Goal: Transaction & Acquisition: Purchase product/service

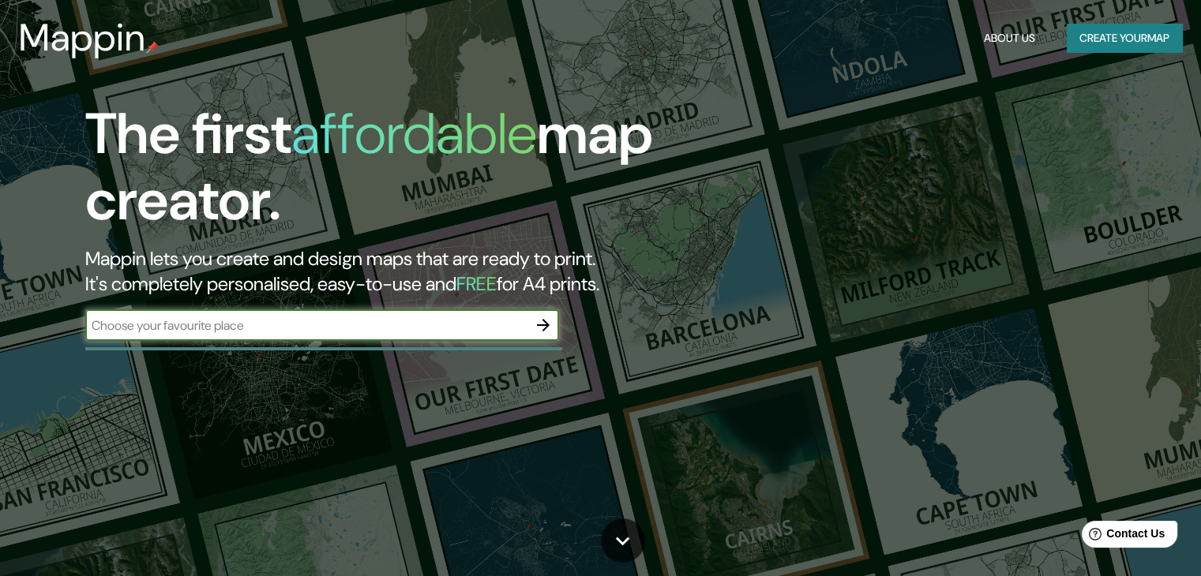
click at [466, 320] on input "text" at bounding box center [306, 326] width 442 height 18
click at [499, 335] on div "​" at bounding box center [322, 325] width 474 height 32
click at [550, 318] on icon "button" at bounding box center [543, 325] width 19 height 19
type input "M"
type input "Gothic Dreams"
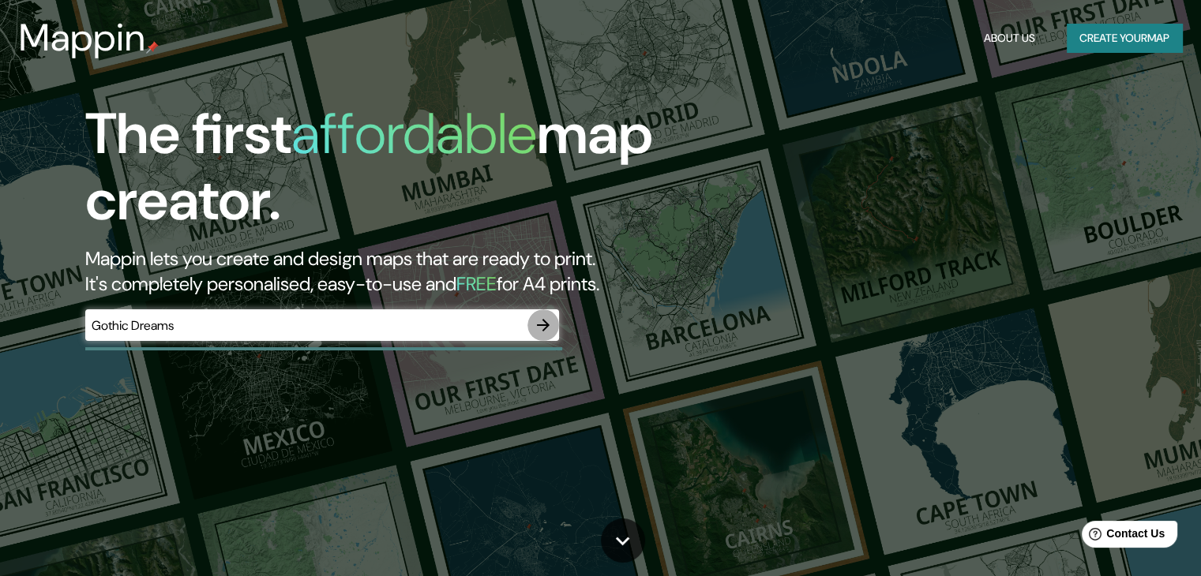
click at [550, 328] on icon "button" at bounding box center [543, 325] width 19 height 19
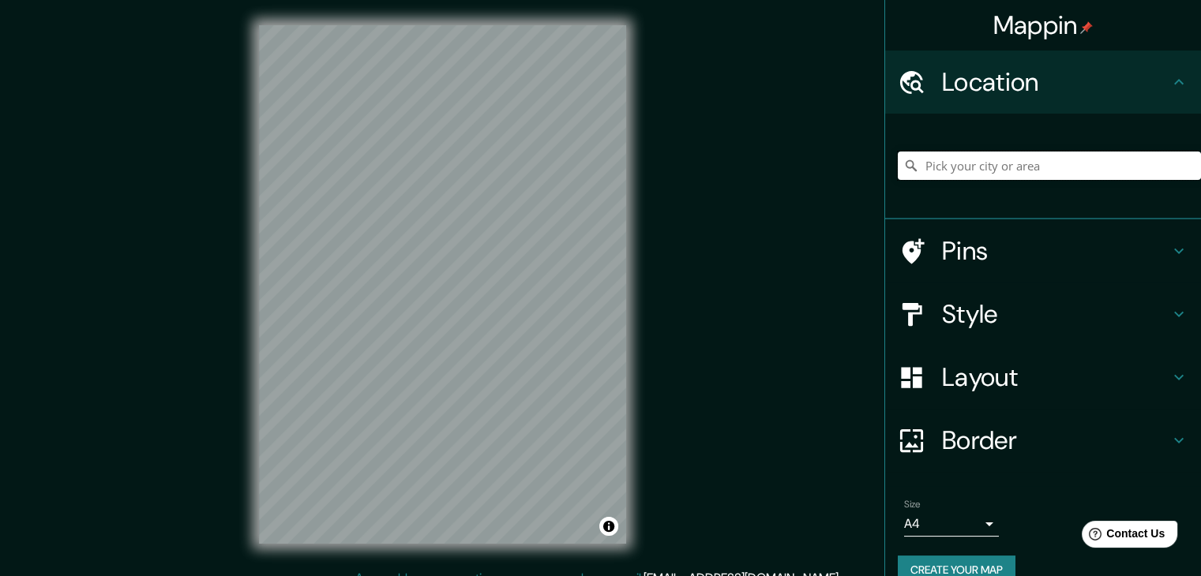
click at [1055, 175] on input "Pick your city or area" at bounding box center [1049, 166] width 303 height 28
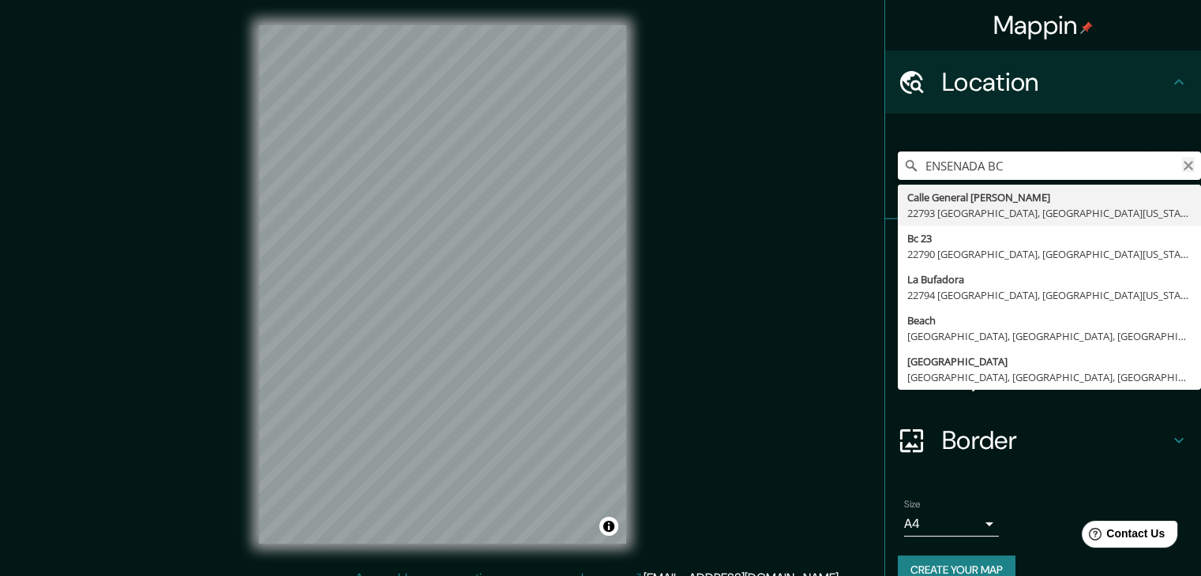
type input "ENSENADA BC"
click at [1182, 162] on icon "Clear" at bounding box center [1188, 165] width 13 height 13
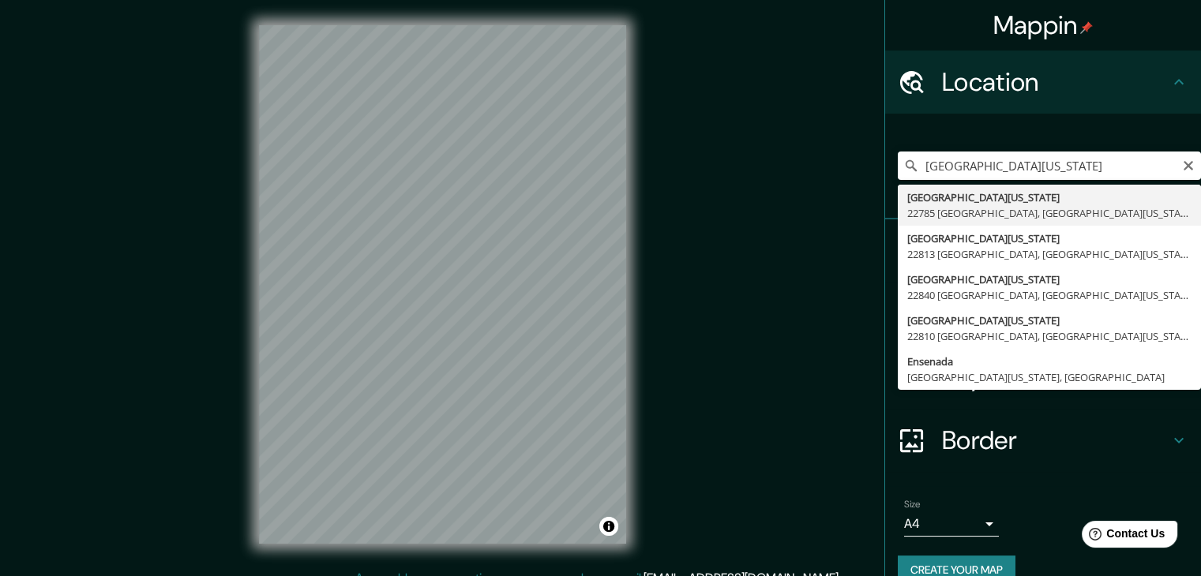
type input "[GEOGRAPHIC_DATA][US_STATE], 22785 [GEOGRAPHIC_DATA], [GEOGRAPHIC_DATA][US_STAT…"
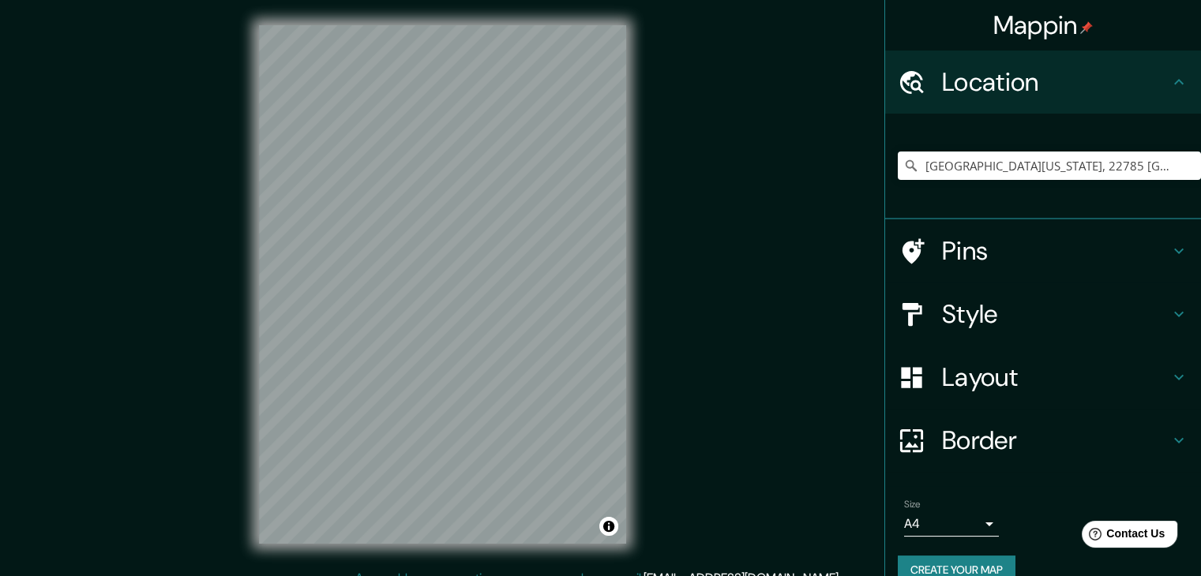
scroll to position [27, 0]
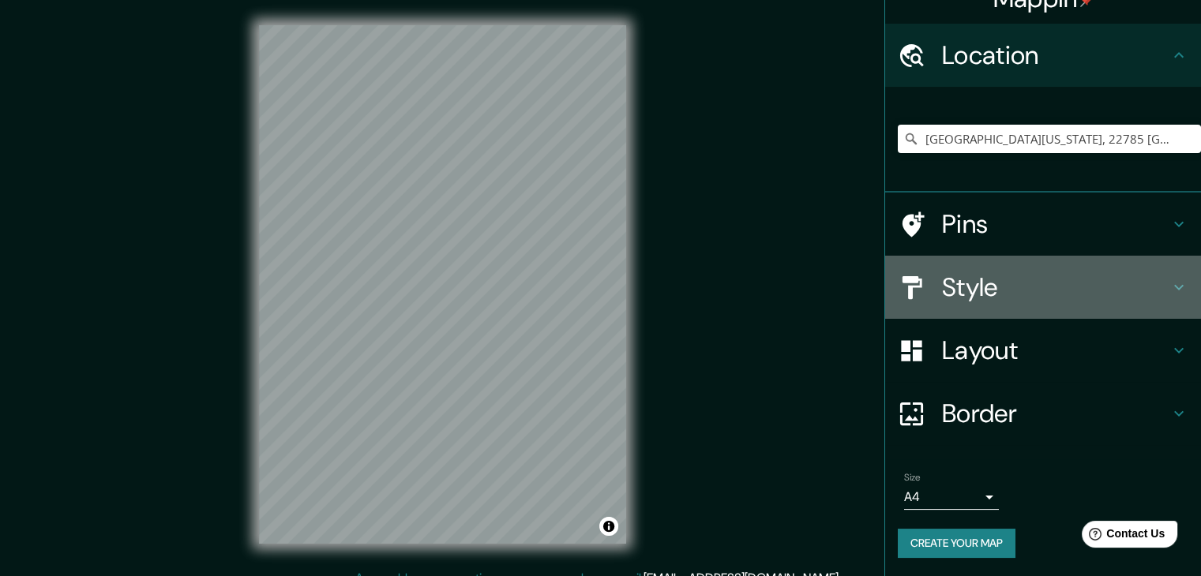
click at [1049, 262] on div "Style" at bounding box center [1043, 287] width 316 height 63
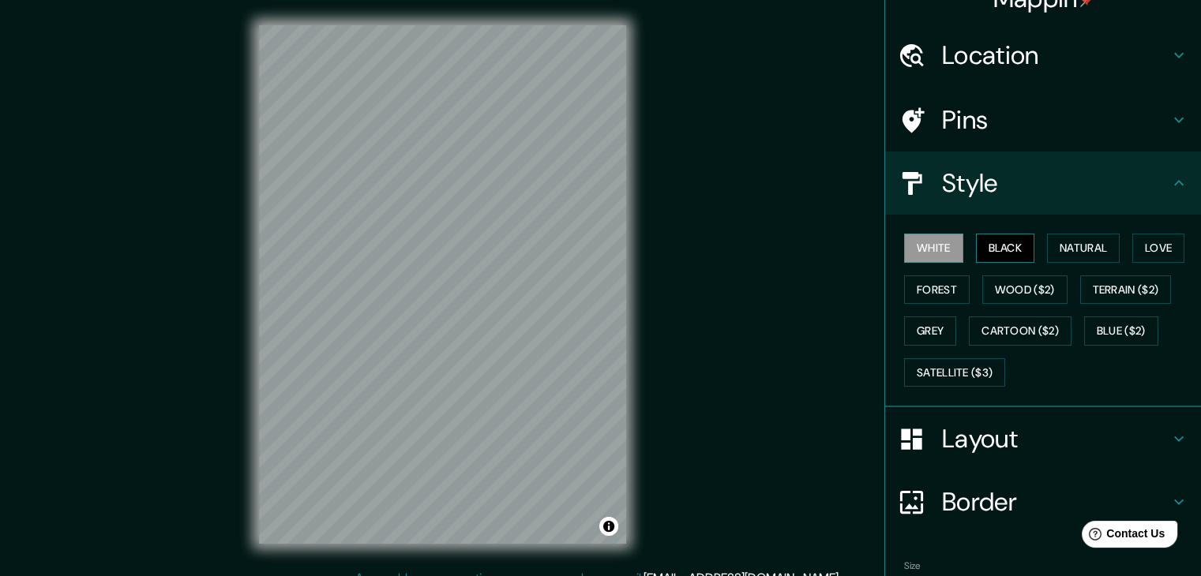
click at [1004, 248] on button "Black" at bounding box center [1005, 248] width 59 height 29
click at [1007, 242] on button "Black" at bounding box center [1005, 248] width 59 height 29
click at [934, 242] on button "White" at bounding box center [933, 248] width 59 height 29
click at [979, 245] on button "Black" at bounding box center [1005, 248] width 59 height 29
click at [1060, 247] on button "Natural" at bounding box center [1083, 248] width 73 height 29
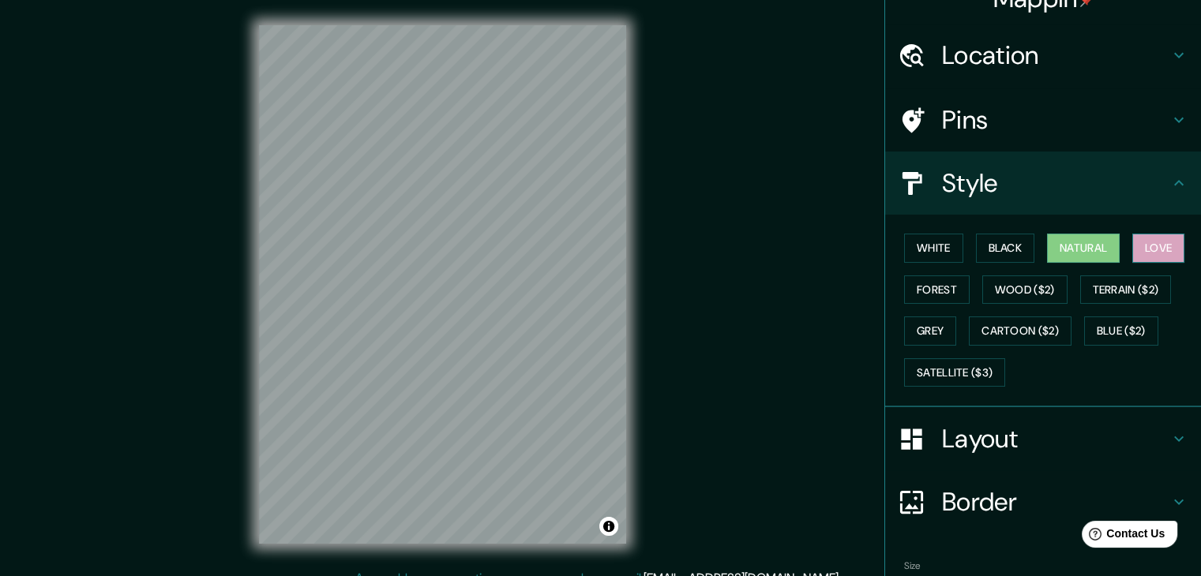
click at [1142, 247] on button "Love" at bounding box center [1158, 248] width 52 height 29
click at [1001, 248] on button "Black" at bounding box center [1005, 248] width 59 height 29
click at [996, 244] on button "Black" at bounding box center [1005, 248] width 59 height 29
click at [1030, 191] on h4 "Style" at bounding box center [1055, 183] width 227 height 32
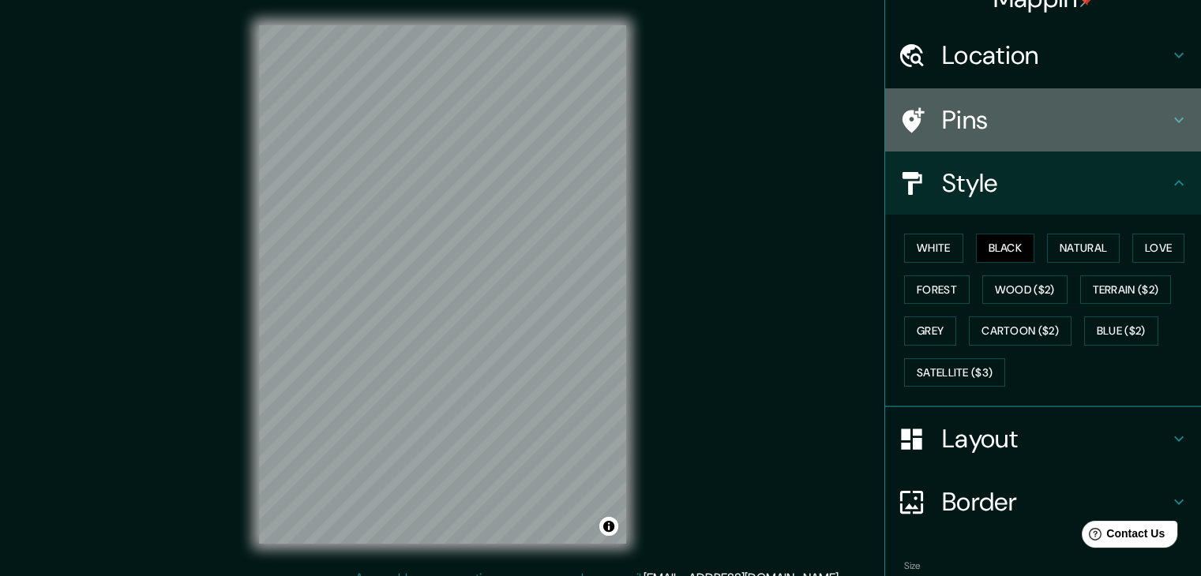
click at [1036, 127] on h4 "Pins" at bounding box center [1055, 120] width 227 height 32
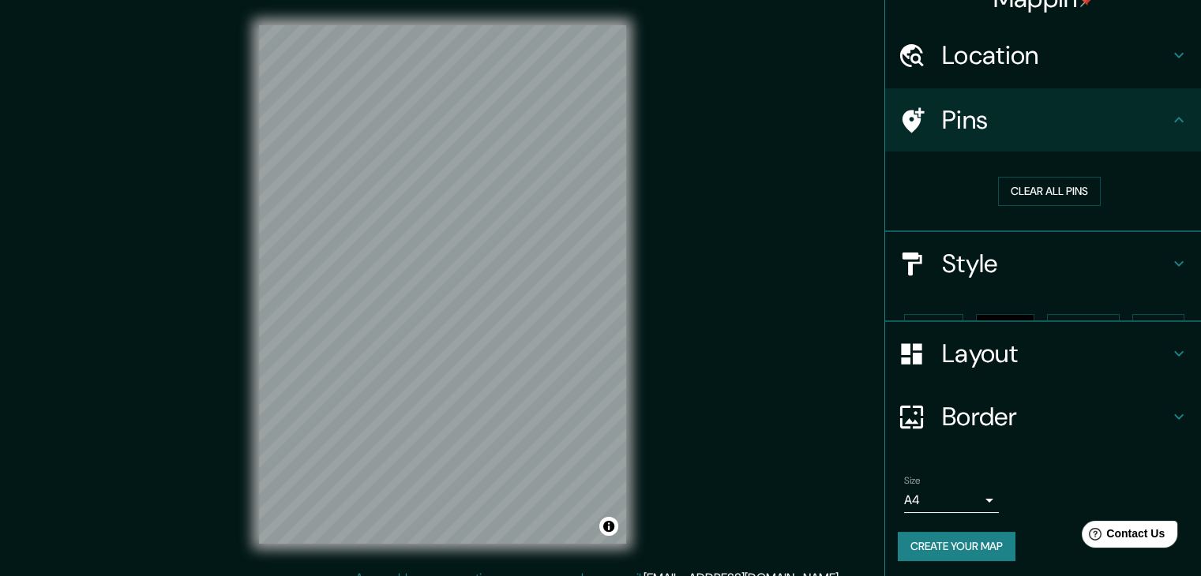
scroll to position [3, 0]
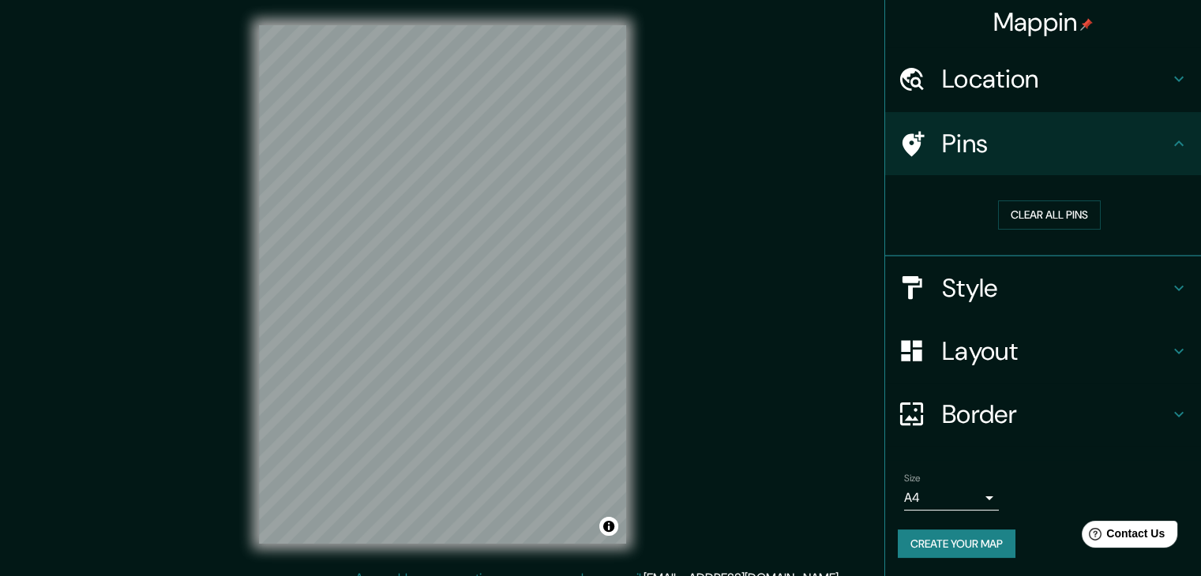
click at [1055, 140] on h4 "Pins" at bounding box center [1055, 144] width 227 height 32
click at [1037, 218] on button "Clear all pins" at bounding box center [1049, 215] width 103 height 29
click at [995, 359] on h4 "Layout" at bounding box center [1055, 352] width 227 height 32
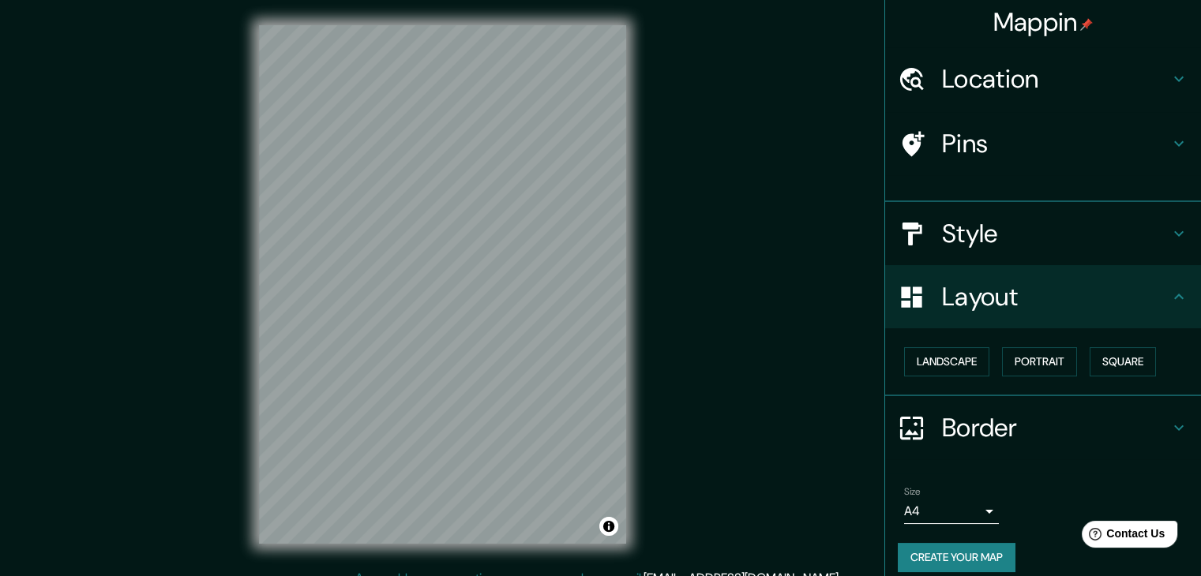
scroll to position [0, 0]
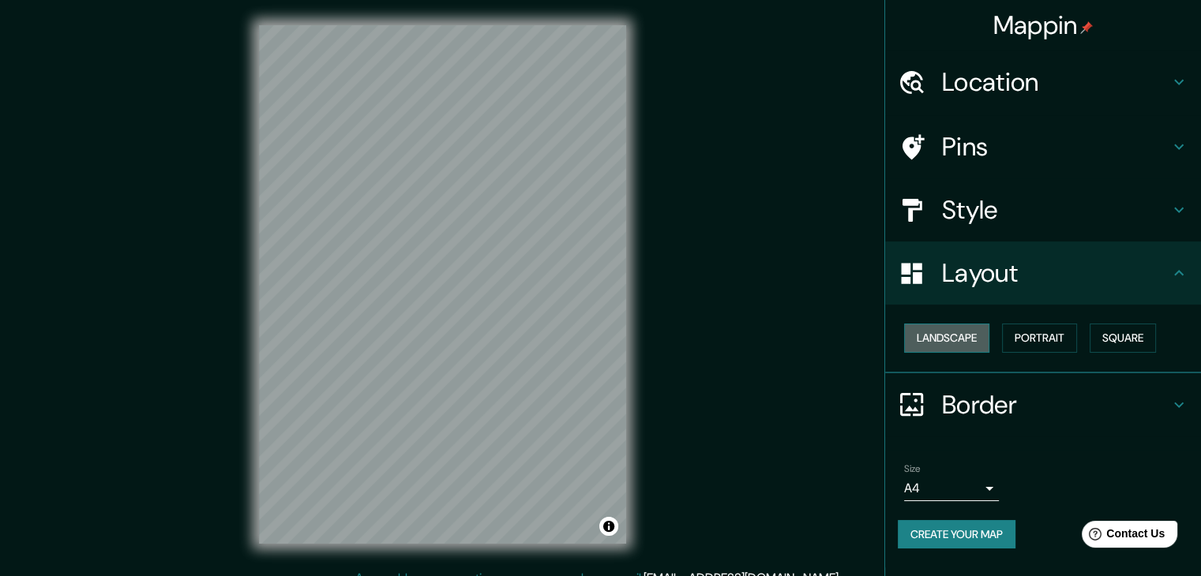
click at [980, 338] on button "Landscape" at bounding box center [946, 338] width 85 height 29
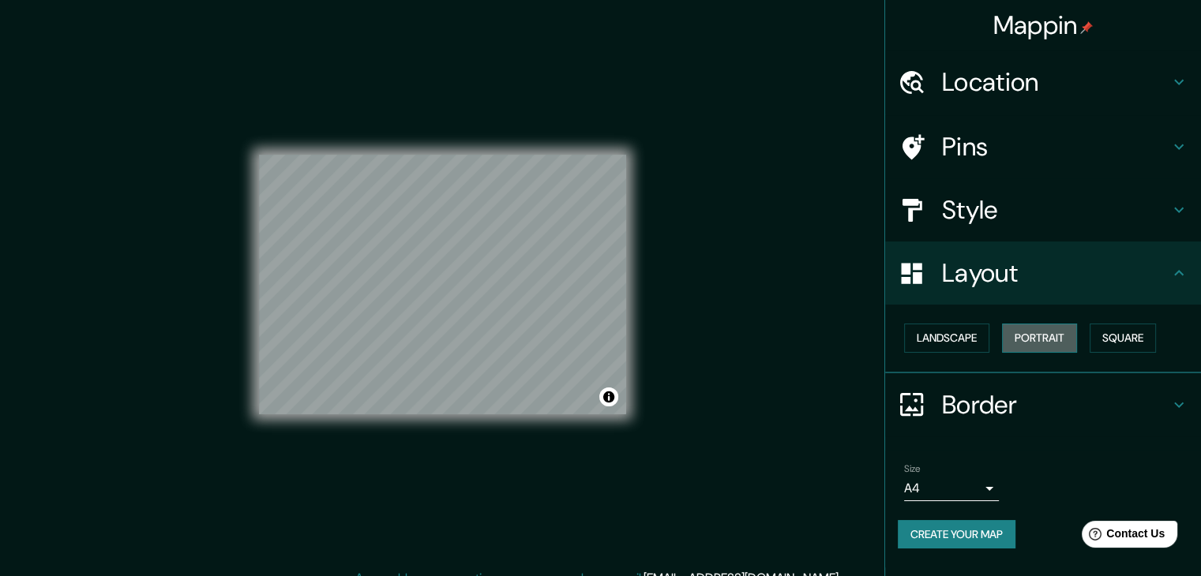
click at [1030, 339] on button "Portrait" at bounding box center [1039, 338] width 75 height 29
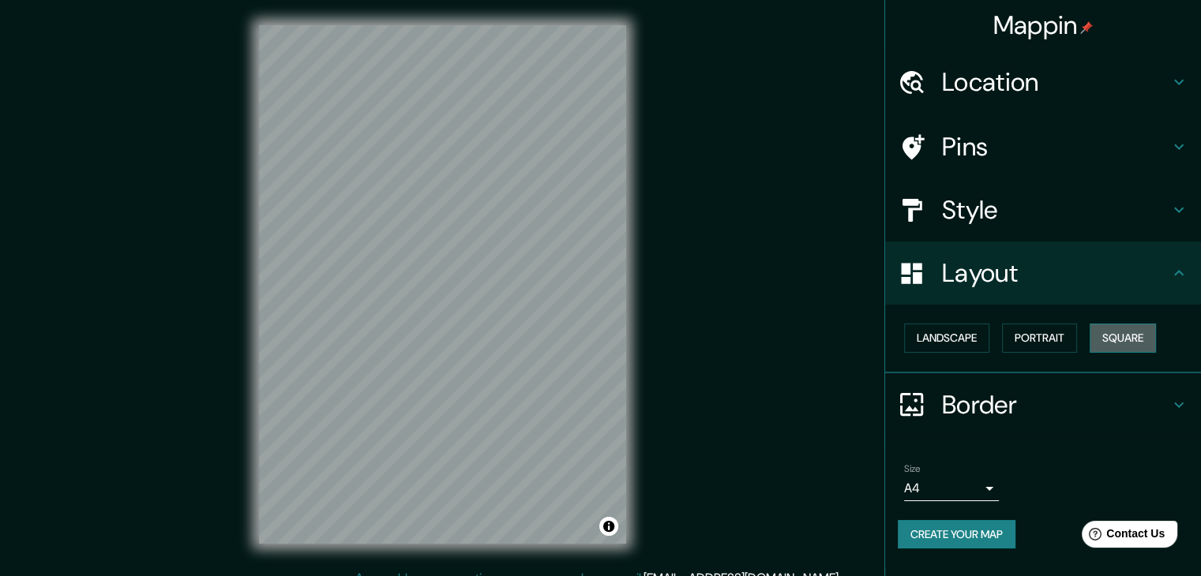
click at [1095, 339] on button "Square" at bounding box center [1123, 338] width 66 height 29
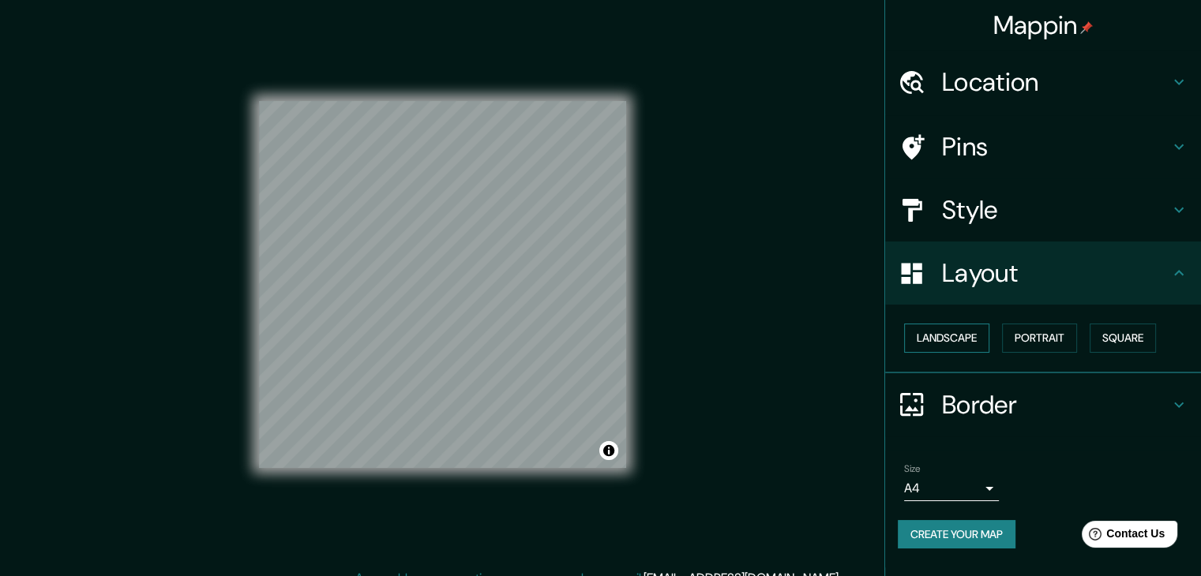
click at [976, 339] on button "Landscape" at bounding box center [946, 338] width 85 height 29
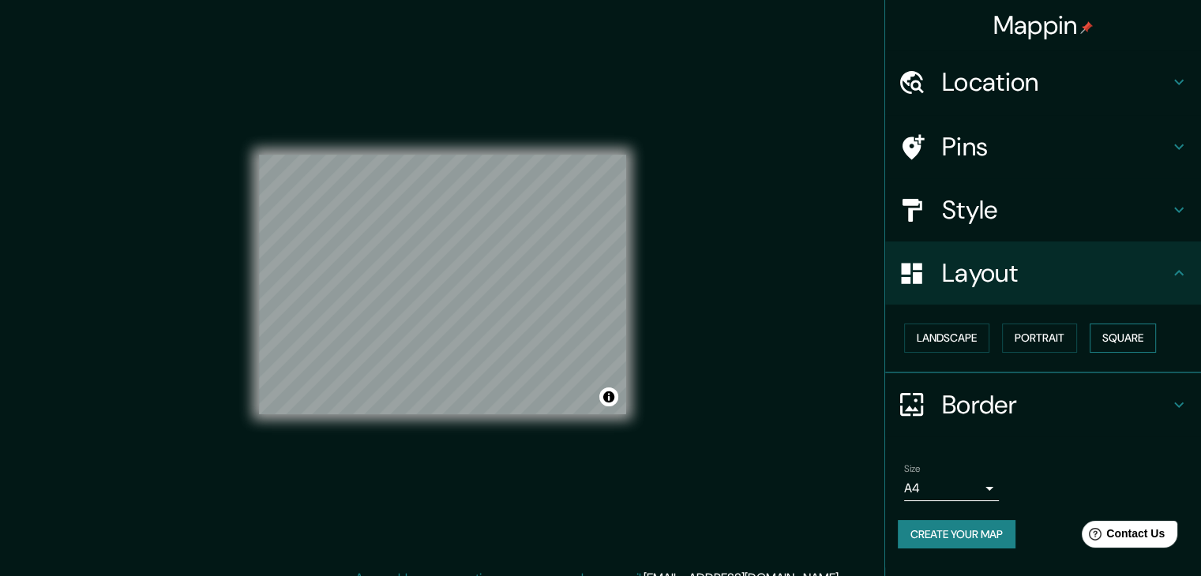
click at [1101, 339] on button "Square" at bounding box center [1123, 338] width 66 height 29
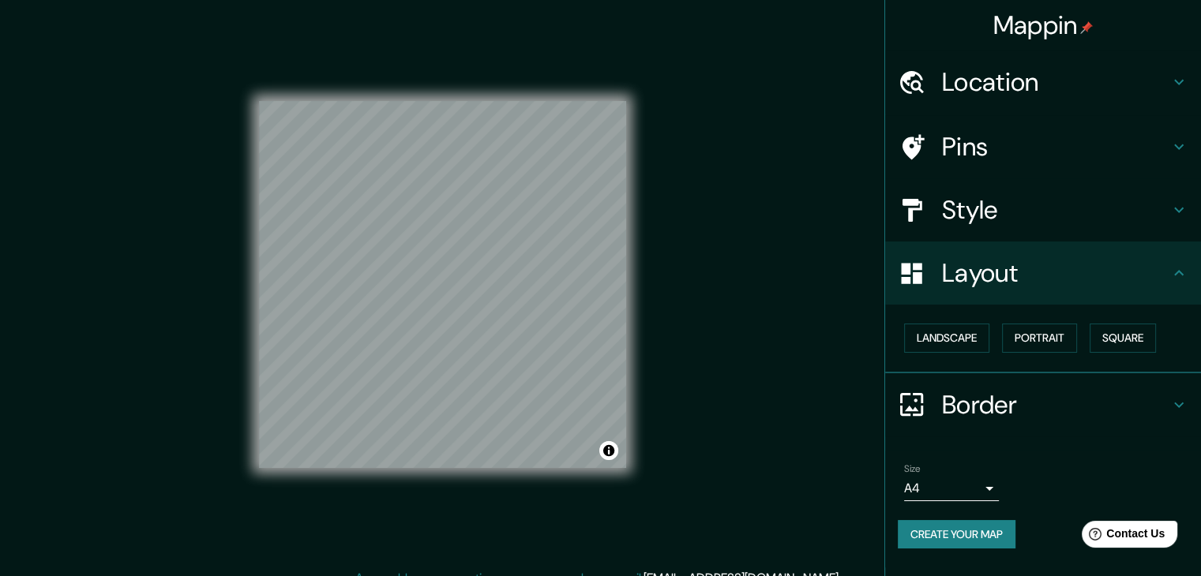
click at [1003, 396] on h4 "Border" at bounding box center [1055, 405] width 227 height 32
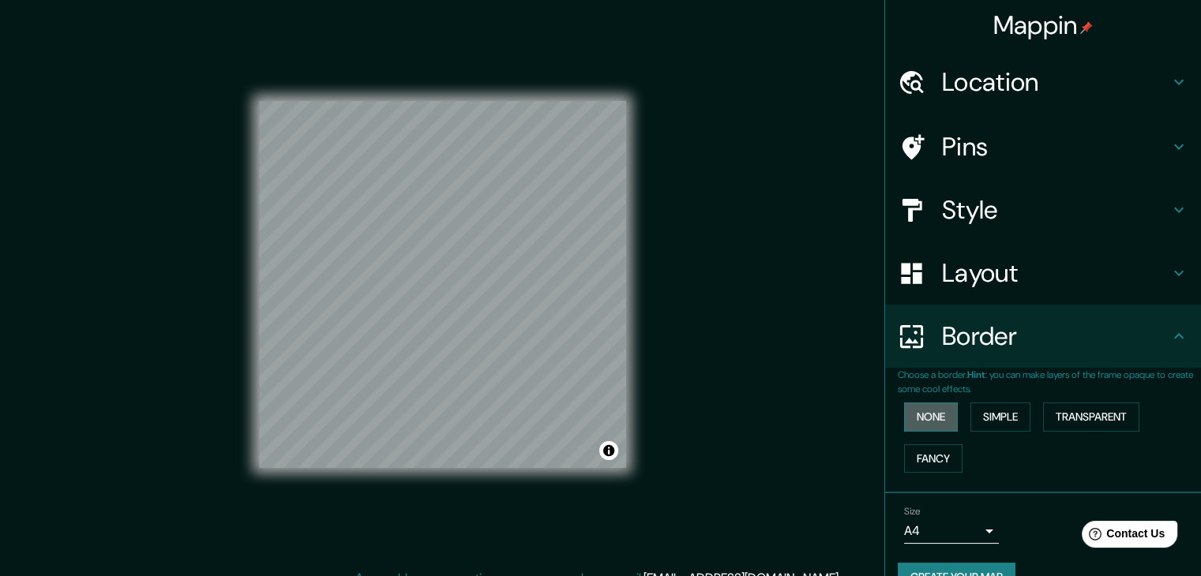
click at [942, 418] on button "None" at bounding box center [931, 417] width 54 height 29
click at [978, 415] on button "Simple" at bounding box center [1000, 417] width 60 height 29
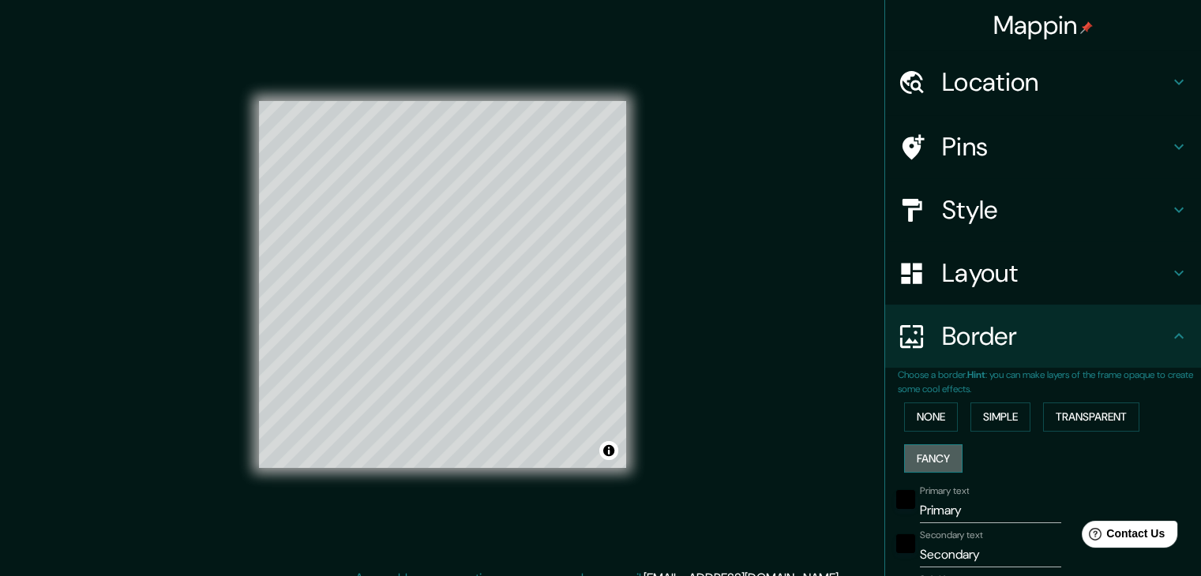
click at [932, 467] on button "Fancy" at bounding box center [933, 459] width 58 height 29
click at [1101, 418] on button "Transparent" at bounding box center [1091, 417] width 96 height 29
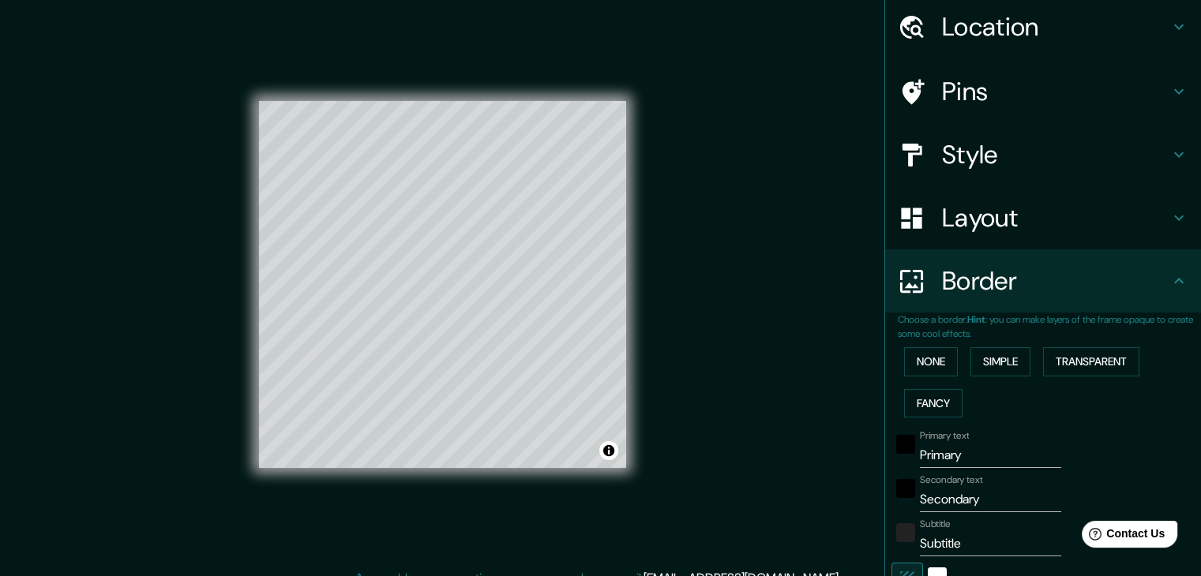
scroll to position [79, 0]
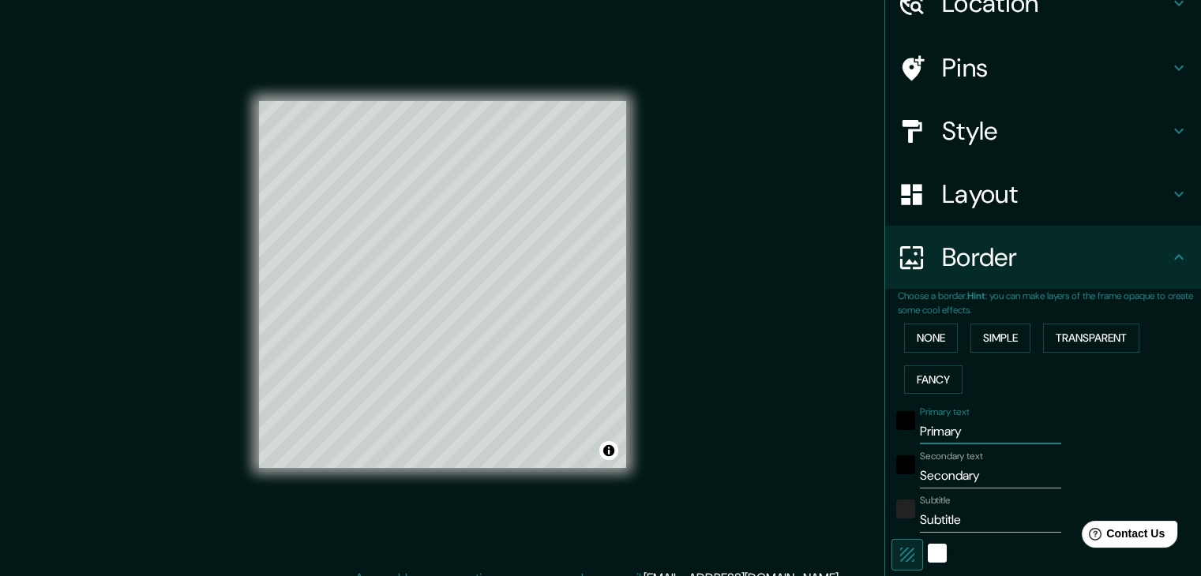
click at [962, 422] on input "Primary" at bounding box center [990, 431] width 141 height 25
type input "G"
type input "223"
type input "37"
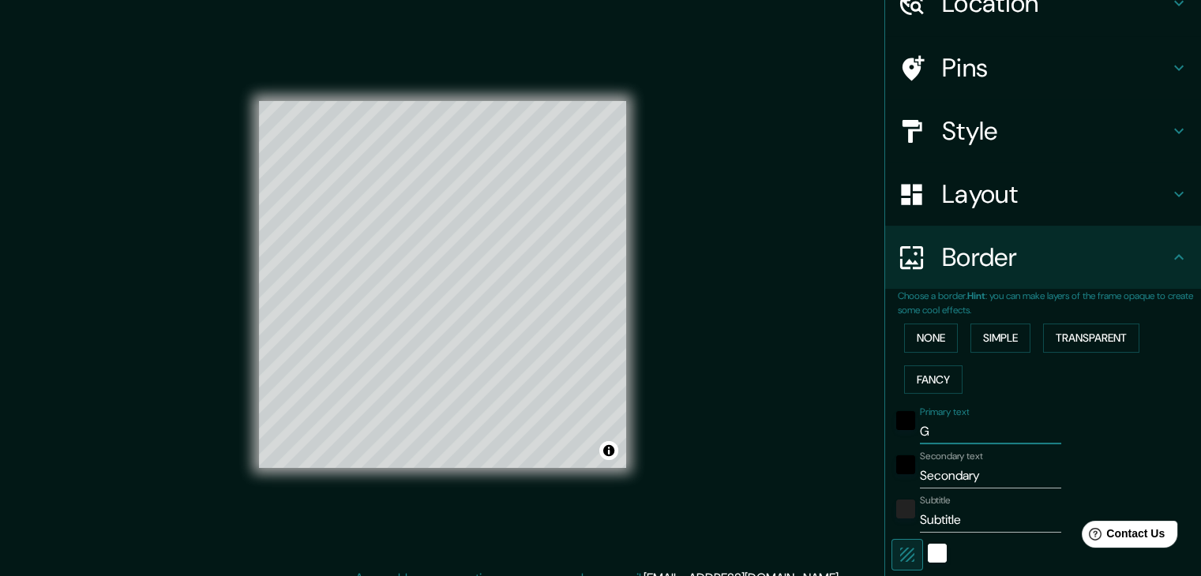
type input "Go"
type input "223"
type input "37"
type input "Got"
type input "223"
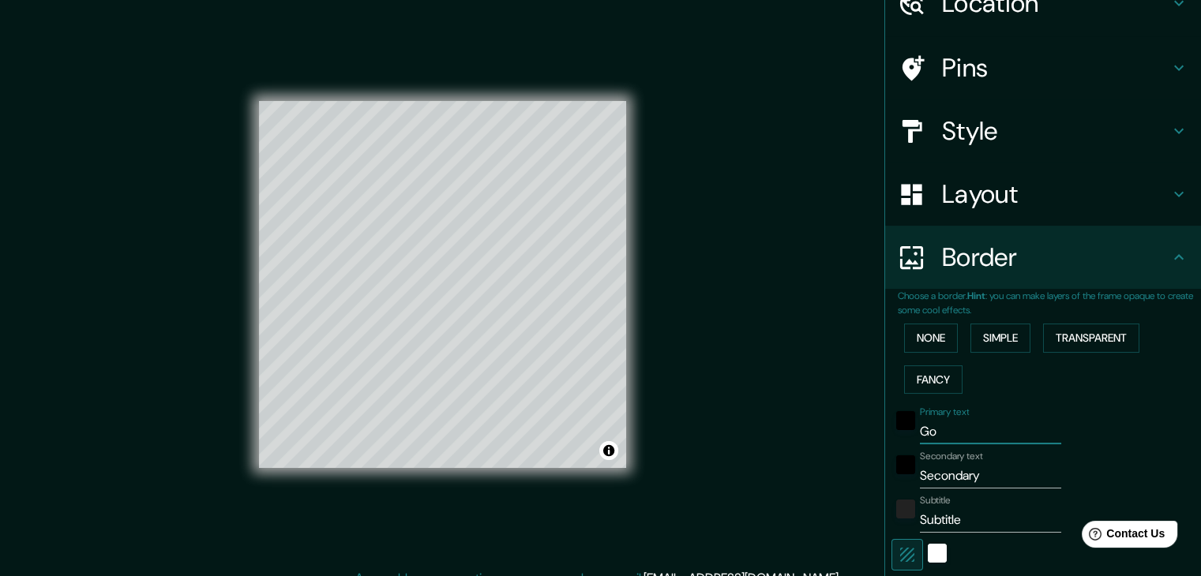
type input "37"
type input "Goth"
type input "223"
type input "37"
type input "[PERSON_NAME]"
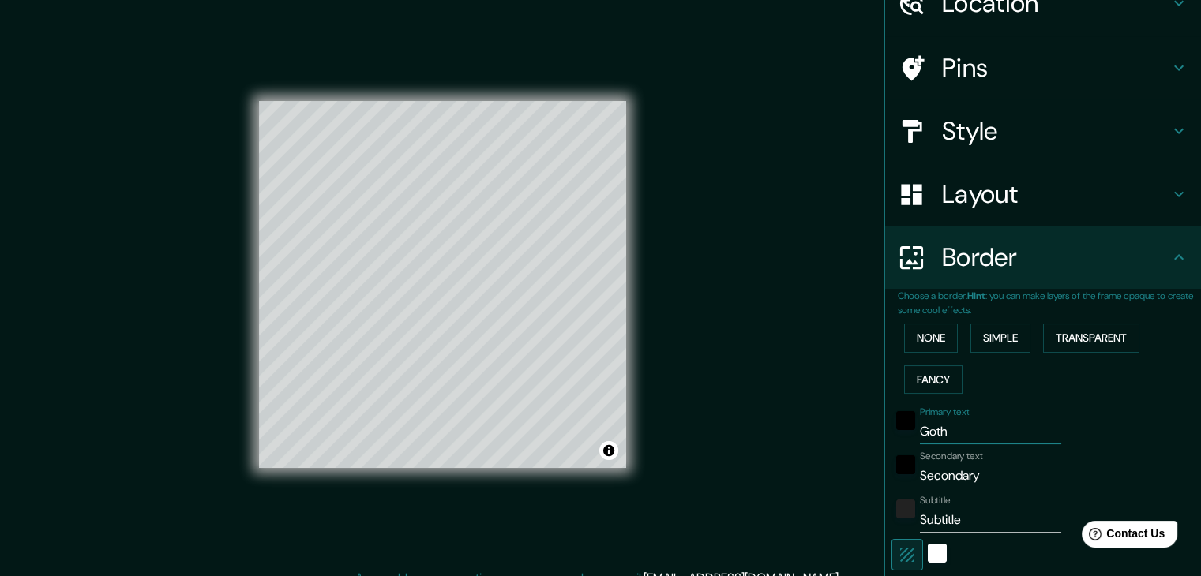
type input "223"
type input "37"
type input "Gothic"
type input "223"
type input "37"
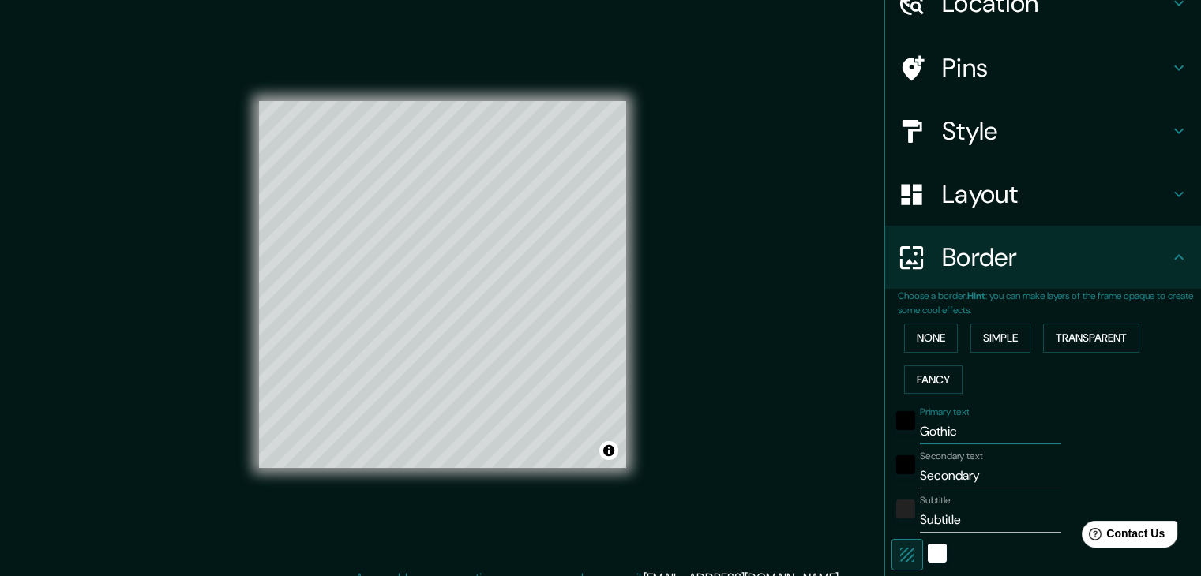
type input "Gothic"
type input "223"
type input "37"
type input "Gothic d"
type input "223"
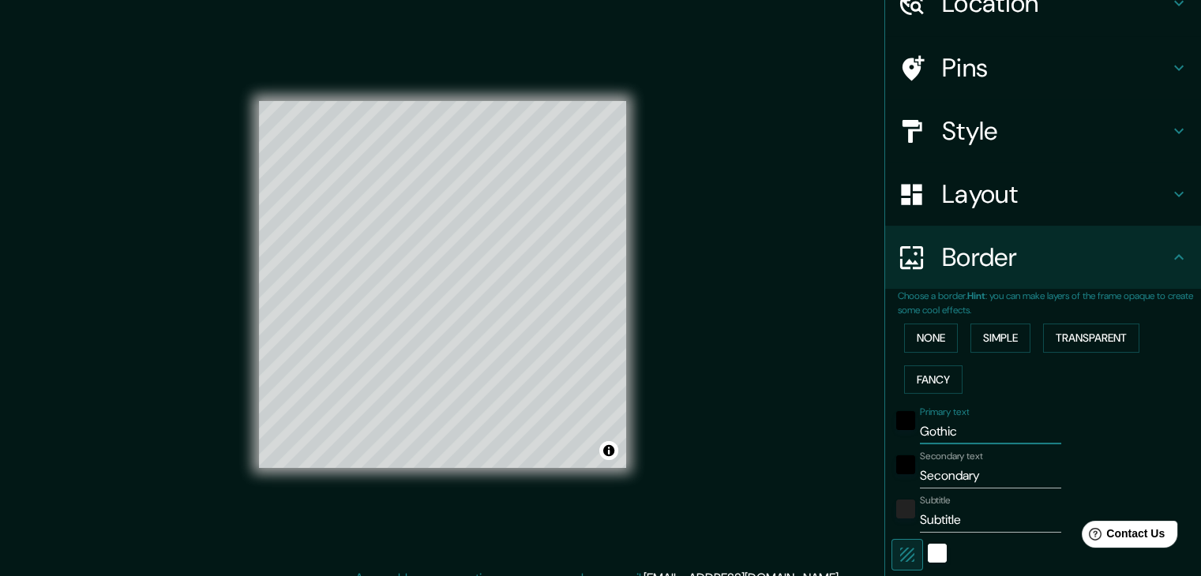
type input "37"
type input "Gothic dr"
type input "223"
type input "37"
type input "Gothic drea"
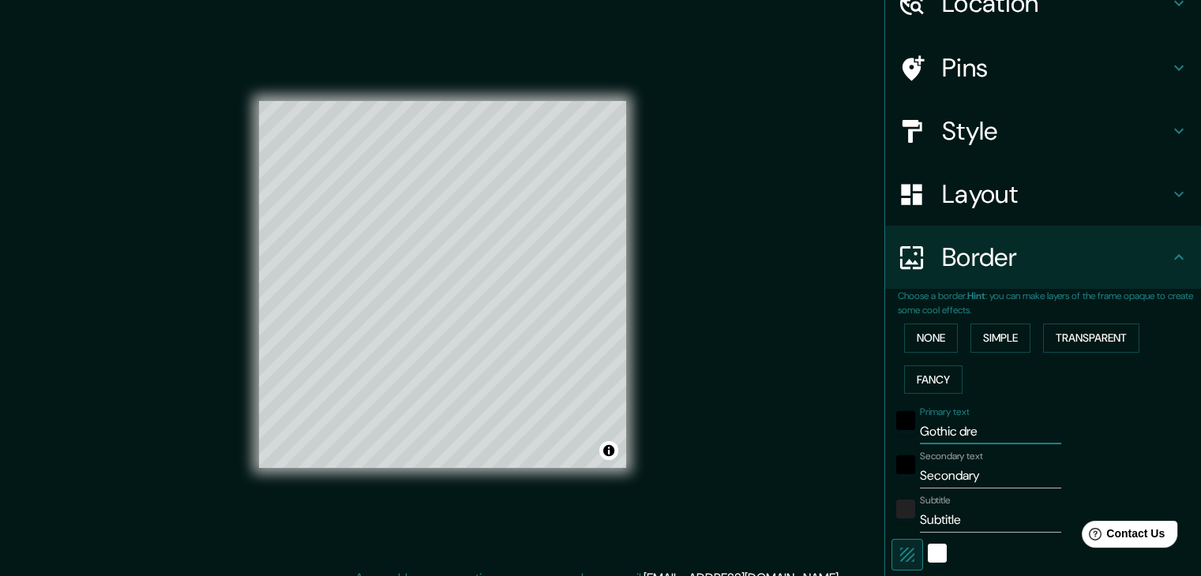
type input "223"
type input "37"
type input "Gothic dre"
type input "223"
type input "37"
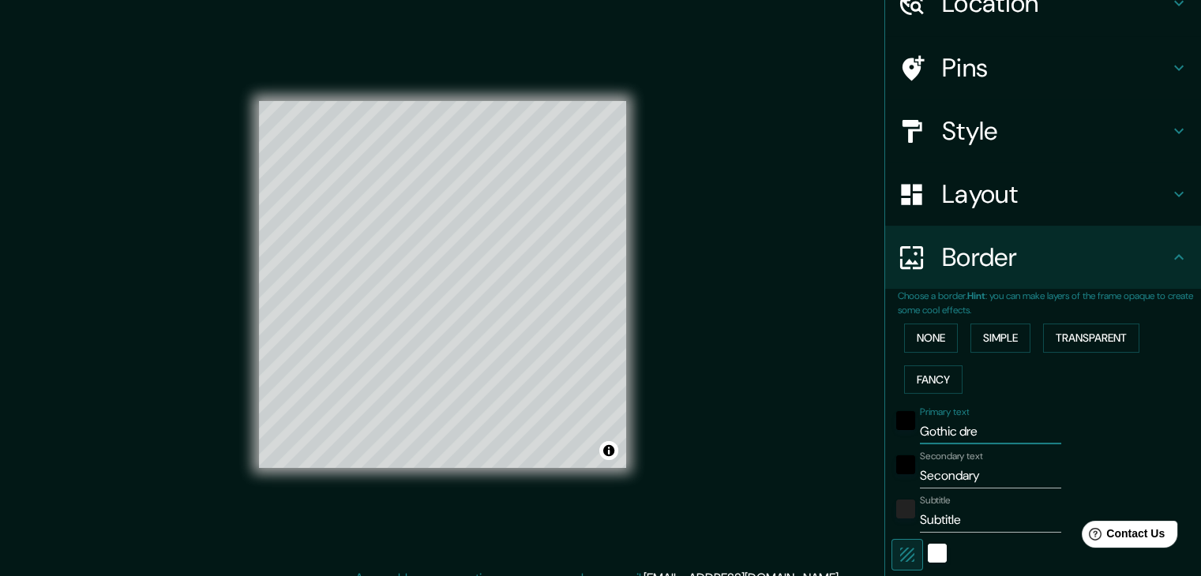
type input "Gothic dr"
type input "223"
type input "37"
type input "Gothic d"
type input "223"
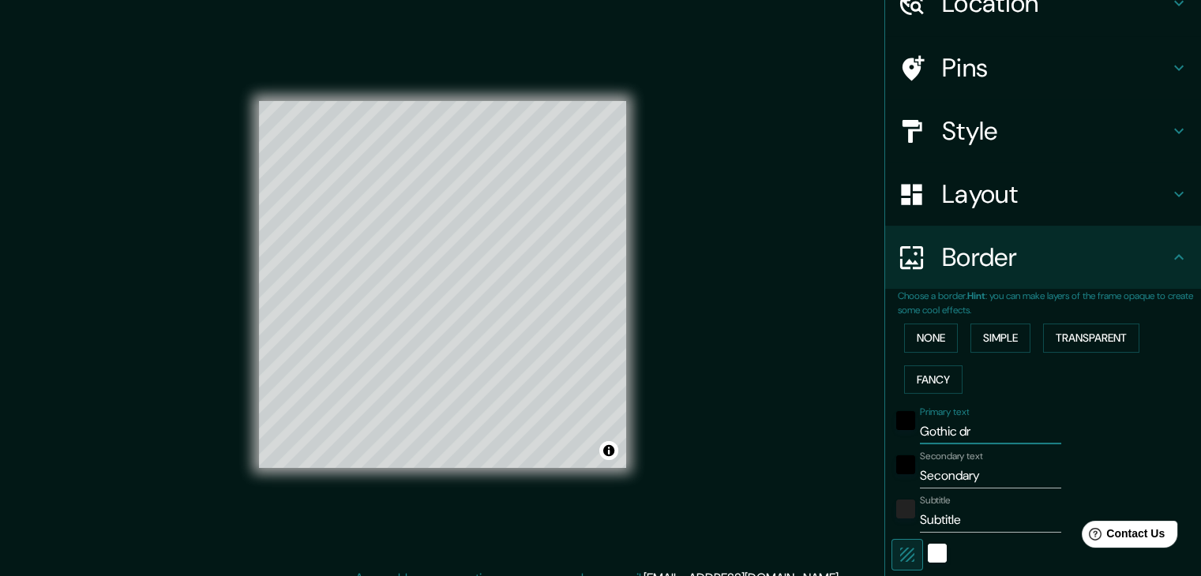
type input "37"
type input "Gothic"
type input "223"
type input "37"
type input "Gothic"
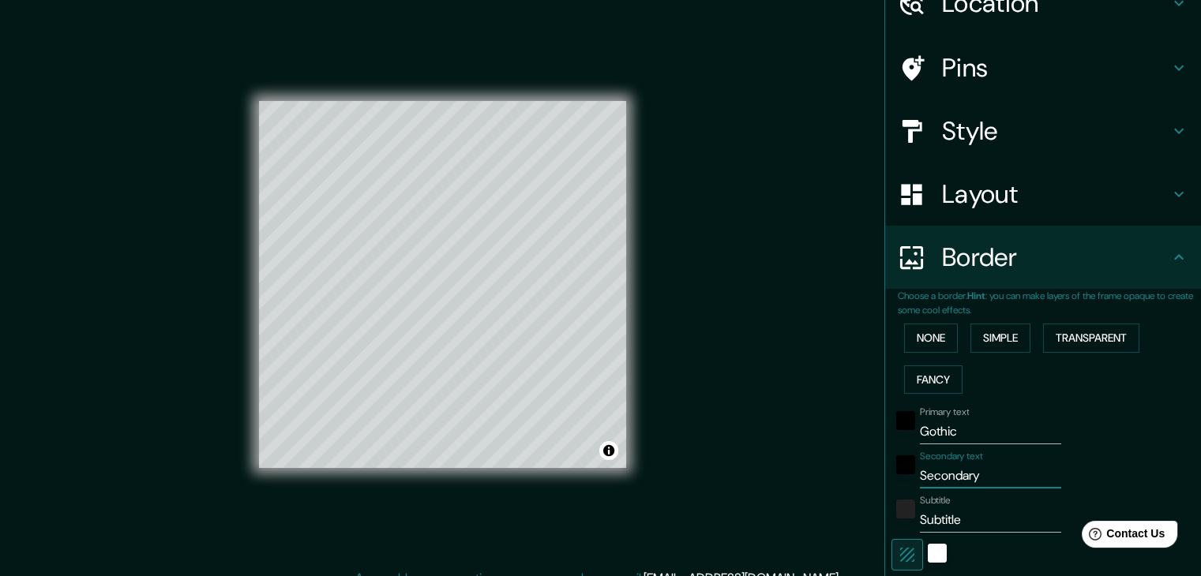
click at [952, 467] on input "Secondary" at bounding box center [990, 475] width 141 height 25
type input "d"
type input "223"
type input "37"
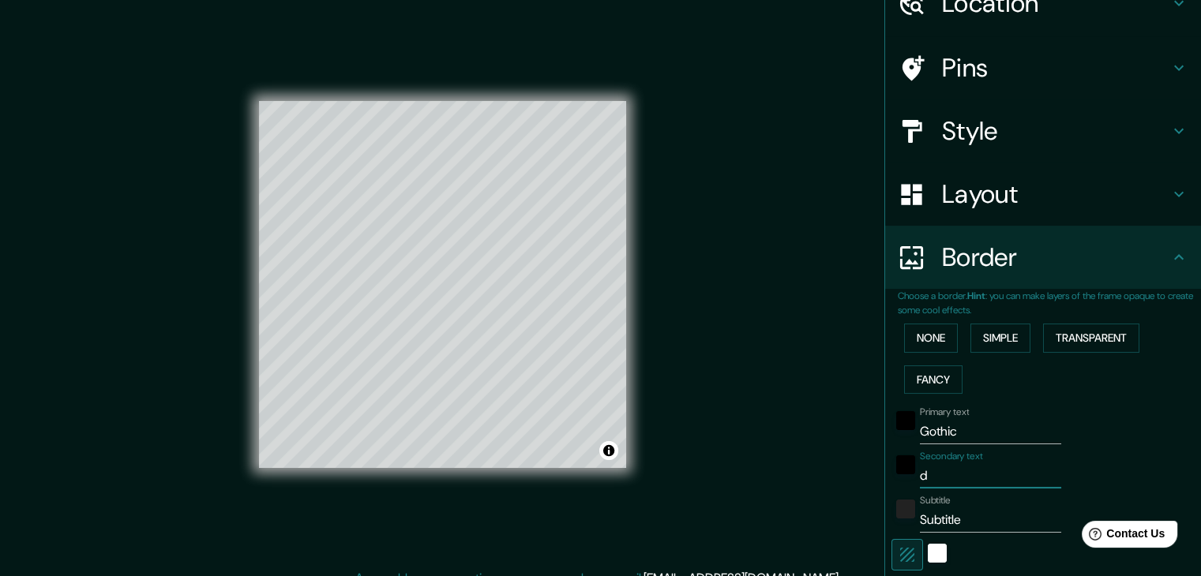
type input "dr"
type input "223"
type input "37"
type input "dre"
type input "223"
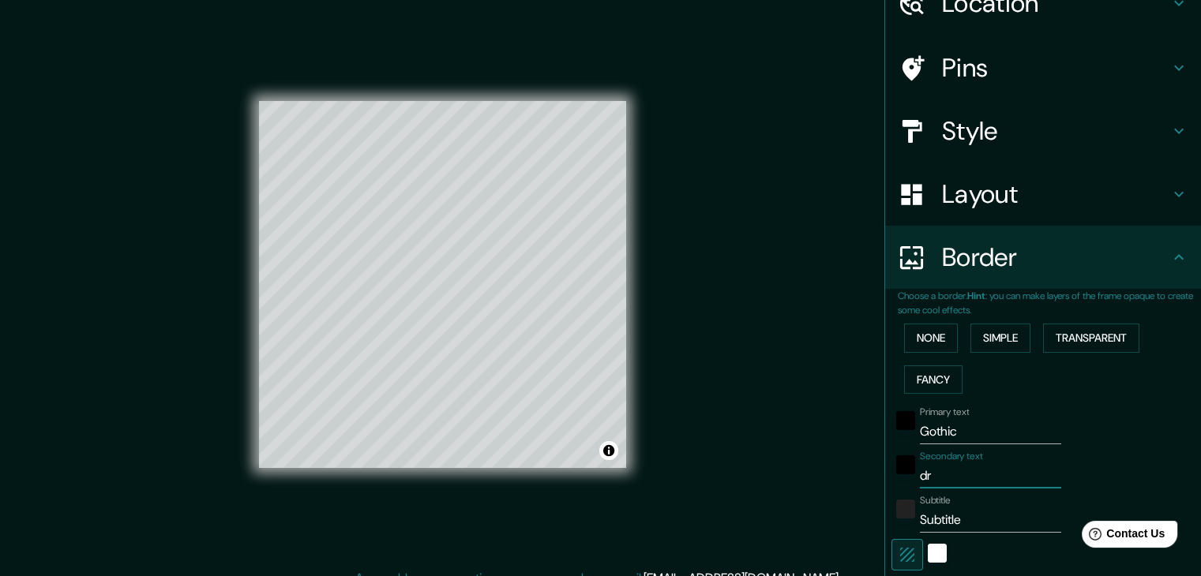
type input "37"
type input "drea"
type input "223"
type input "37"
type input "dream"
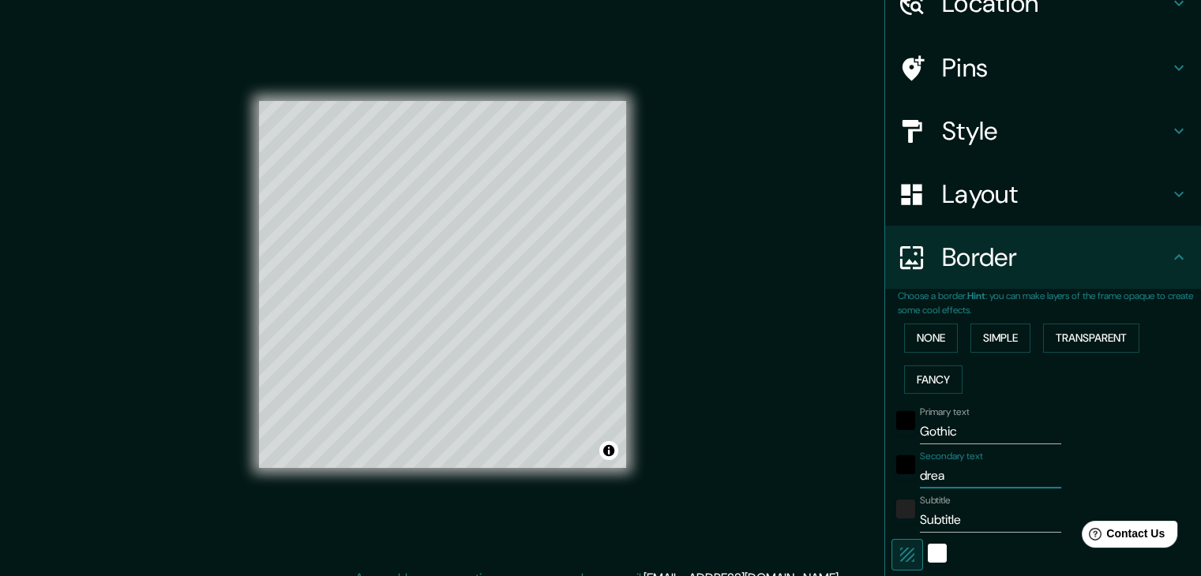
type input "223"
type input "37"
type input "dreams"
type input "223"
type input "37"
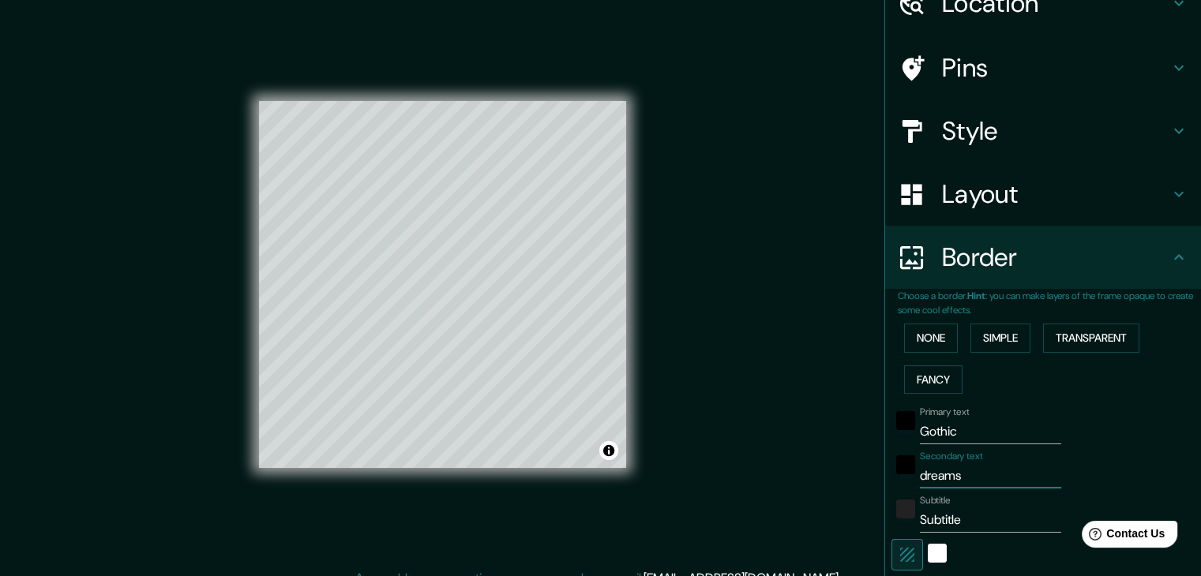
type input "dreams"
click at [991, 428] on input "Gothic" at bounding box center [990, 431] width 141 height 25
click at [963, 463] on input "dreams" at bounding box center [990, 475] width 141 height 25
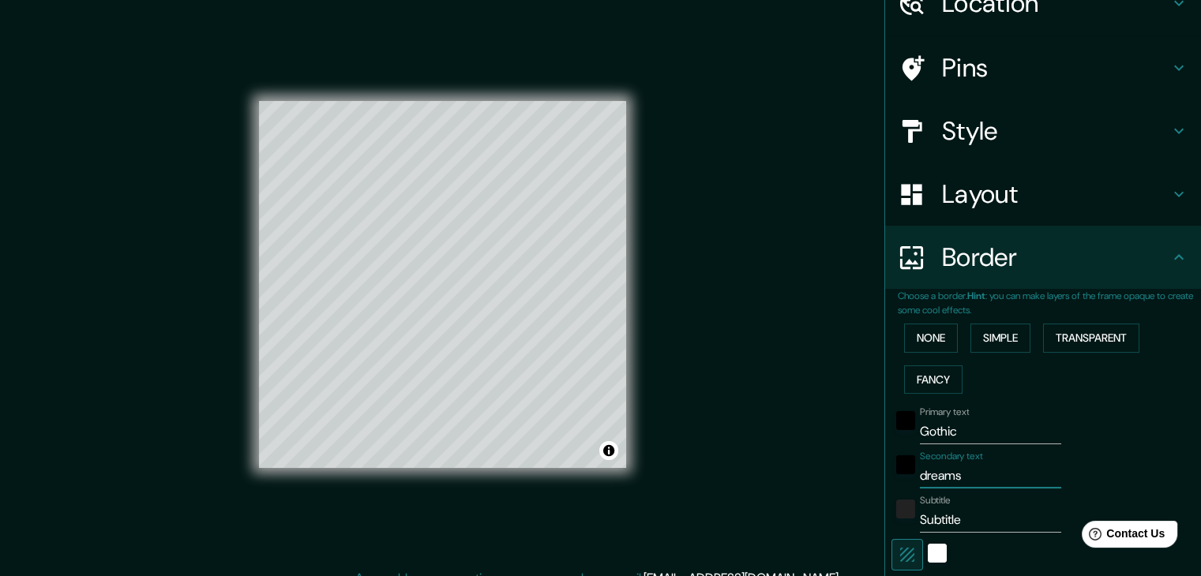
click at [707, 465] on div "Mappin Location [GEOGRAPHIC_DATA][US_STATE], 22785 [GEOGRAPHIC_DATA], [GEOGRAPH…" at bounding box center [600, 297] width 1201 height 595
click at [938, 523] on input "Subtitle" at bounding box center [990, 520] width 141 height 25
type input "223"
type input "37"
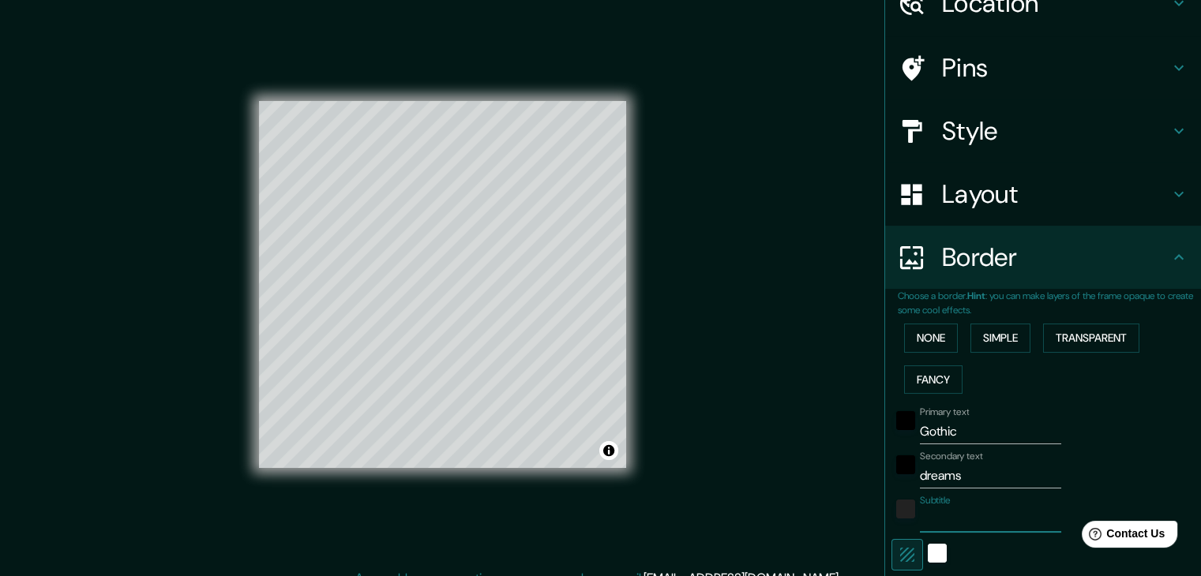
type input "v"
type input "223"
type input "37"
type input "223"
type input "37"
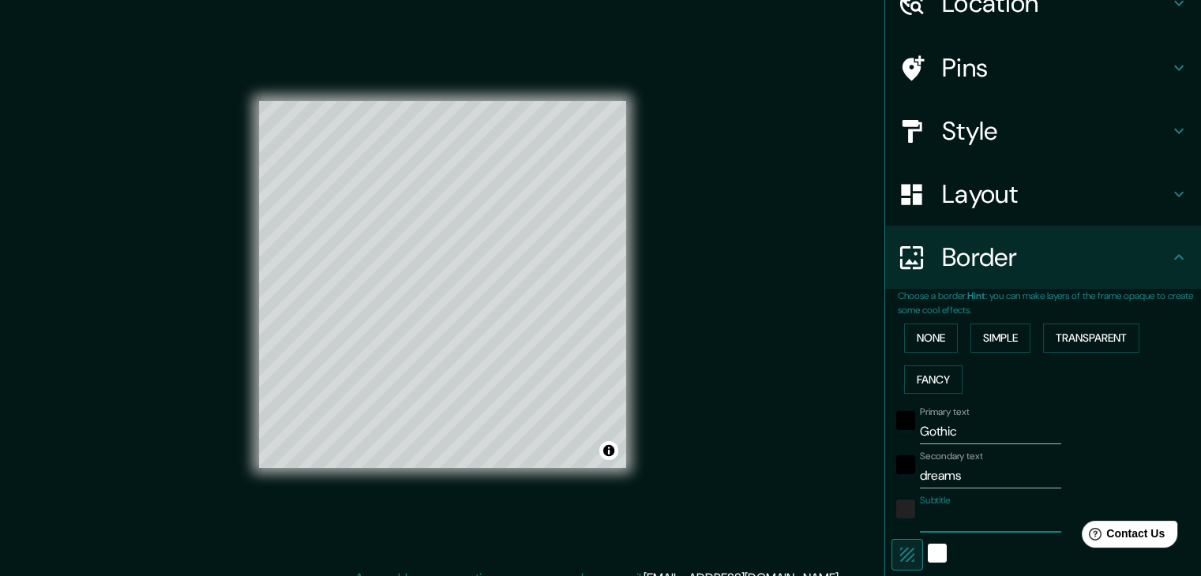
type input "c"
type input "223"
type input "37"
type input "co"
type input "223"
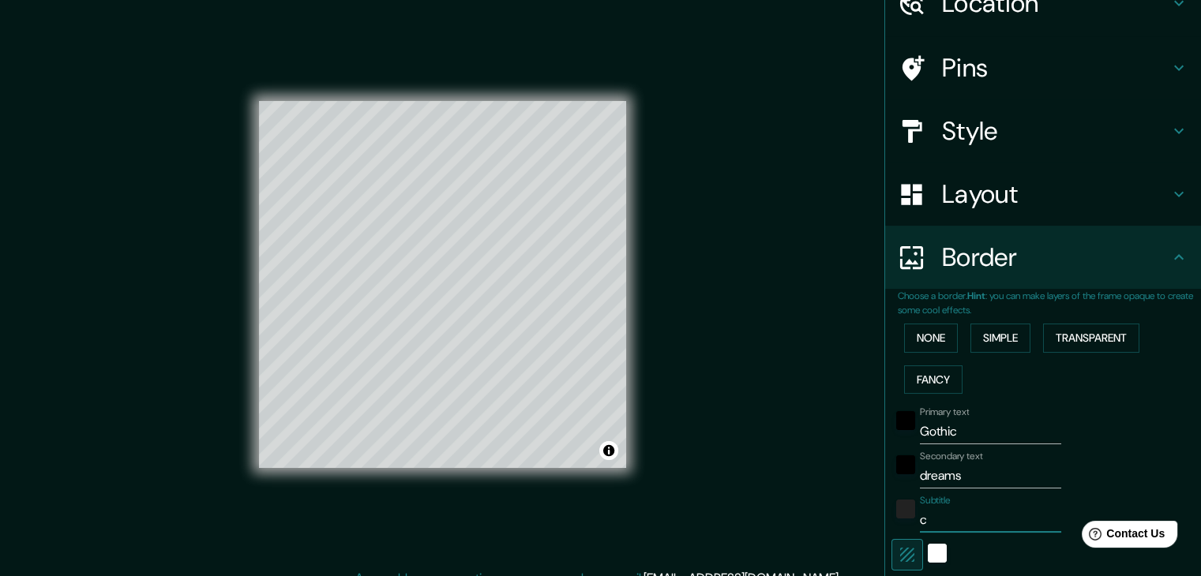
type input "37"
type input "cov"
type input "223"
type input "37"
type input "cove"
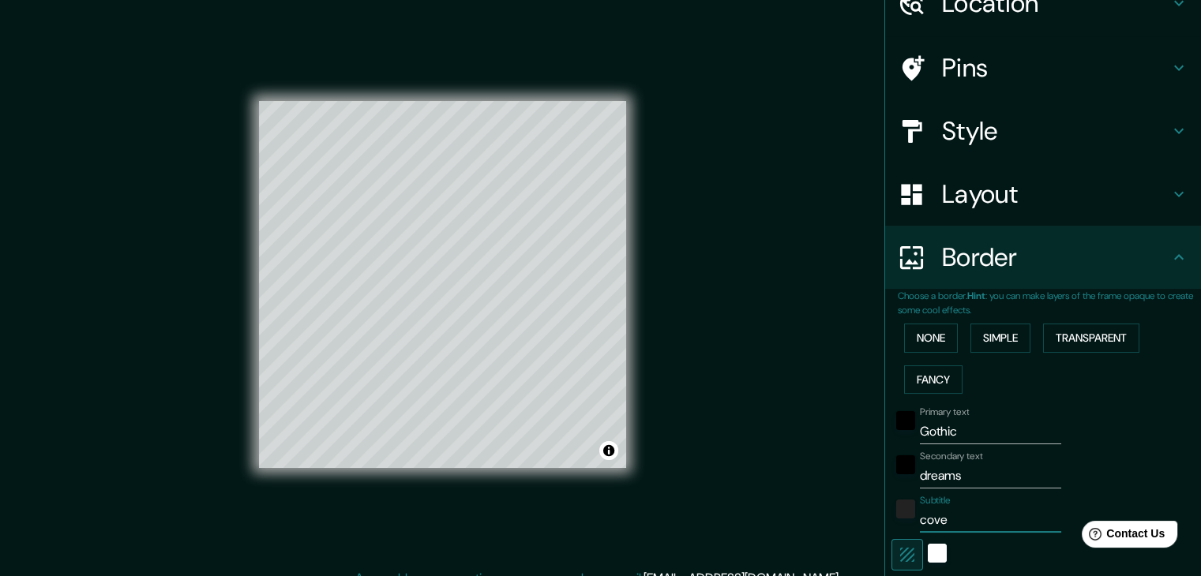
type input "223"
type input "37"
type input "cov"
type input "223"
type input "37"
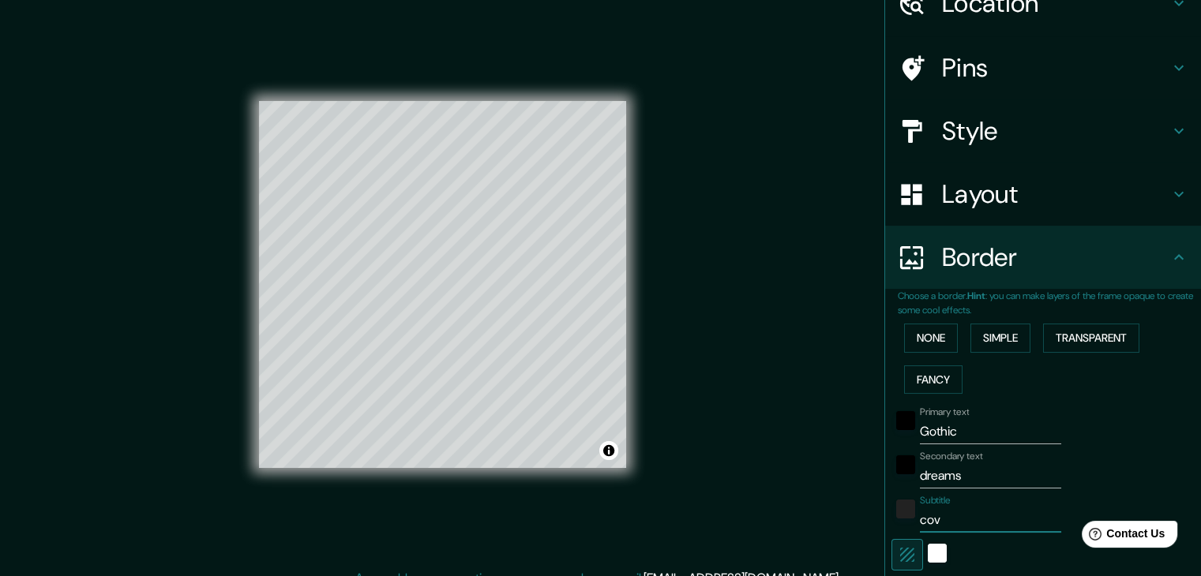
type input "co"
type input "223"
type input "37"
type input "c"
type input "223"
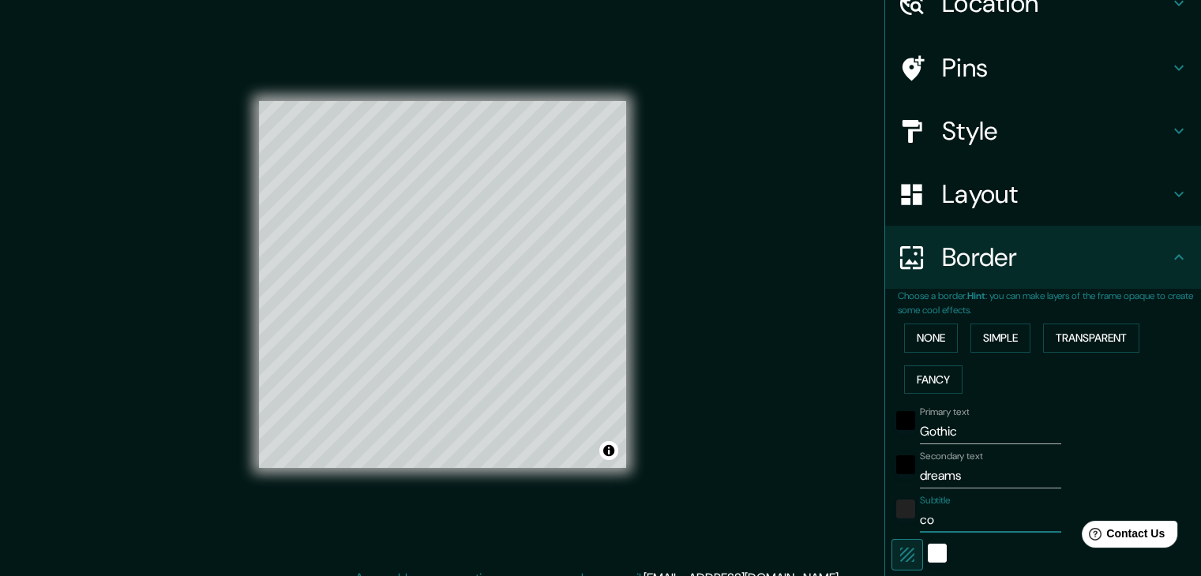
type input "37"
type input "223"
type input "37"
type input "C"
type input "223"
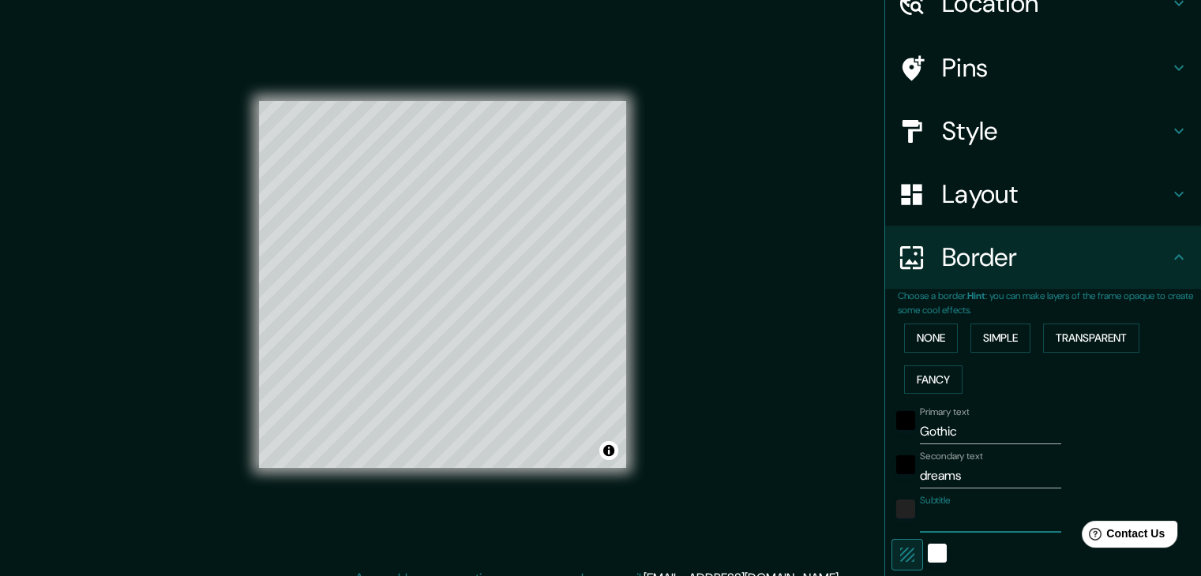
type input "37"
type input "CO"
type input "223"
type input "37"
type input "COV"
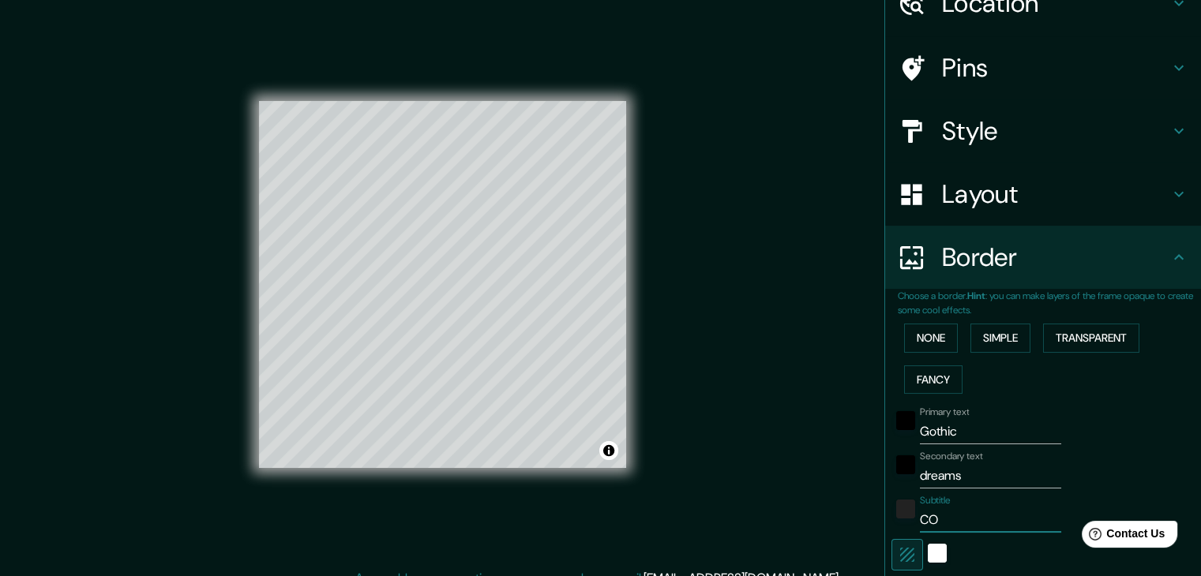
type input "223"
type input "37"
type input "COVE"
type input "223"
type input "37"
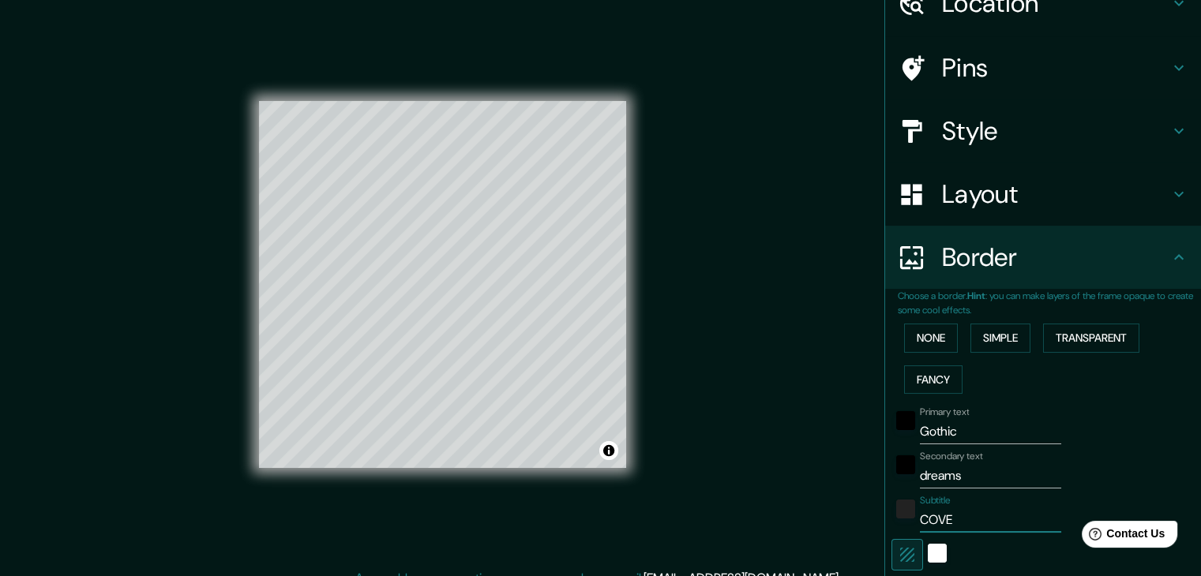
type input "COVE"
type input "223"
type input "37"
type input "COVE C"
type input "223"
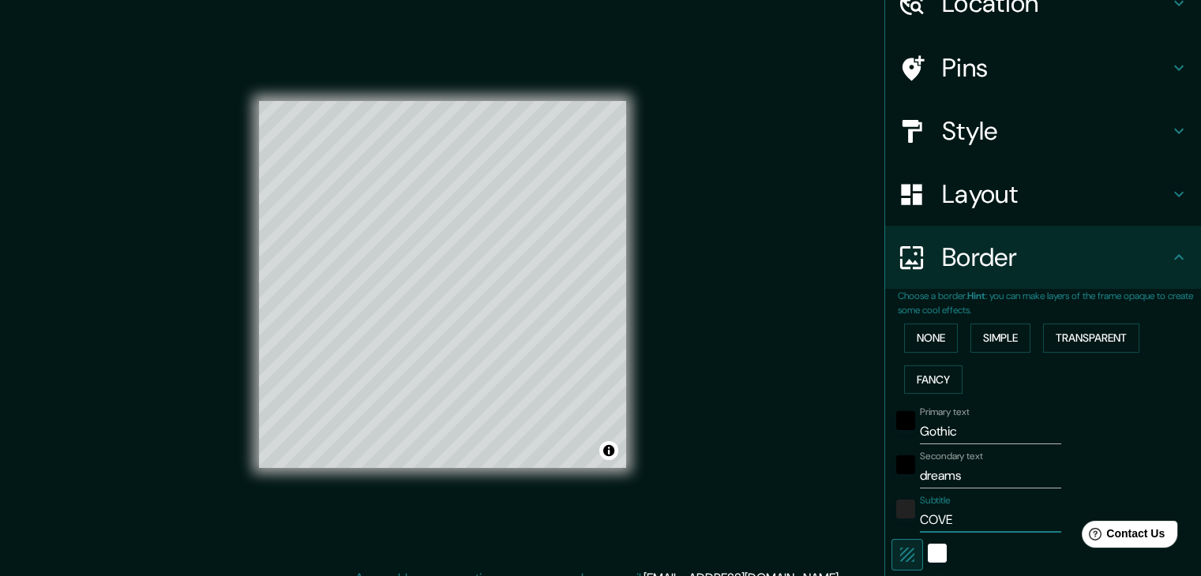
type input "37"
type input "COVE CL"
type input "223"
type input "37"
type input "COVE CLB"
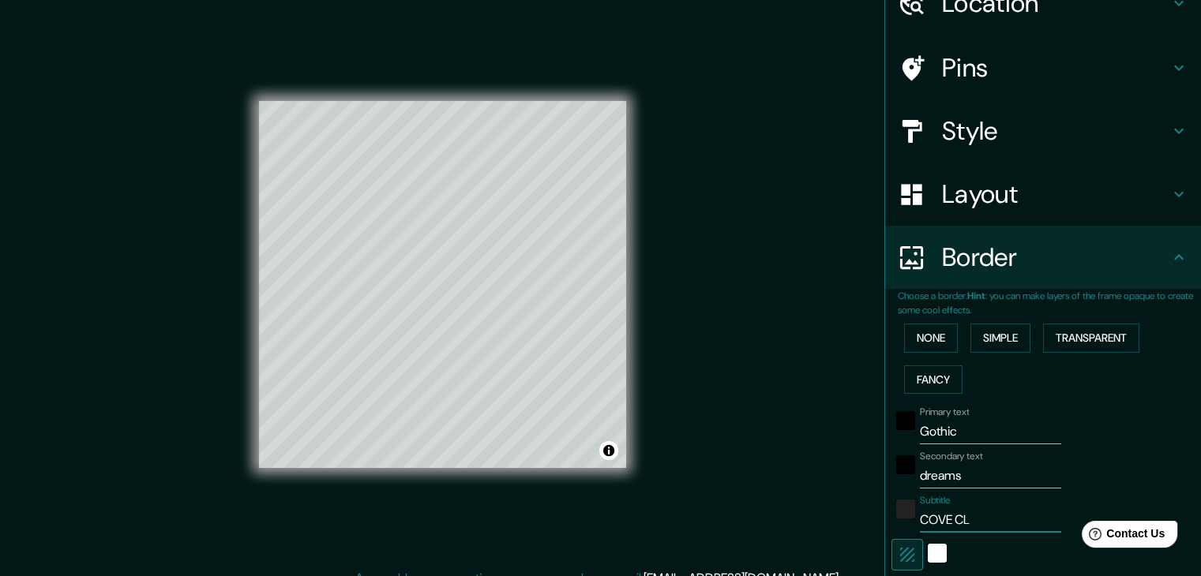
type input "223"
type input "37"
type input "COVE CLBU"
type input "223"
type input "37"
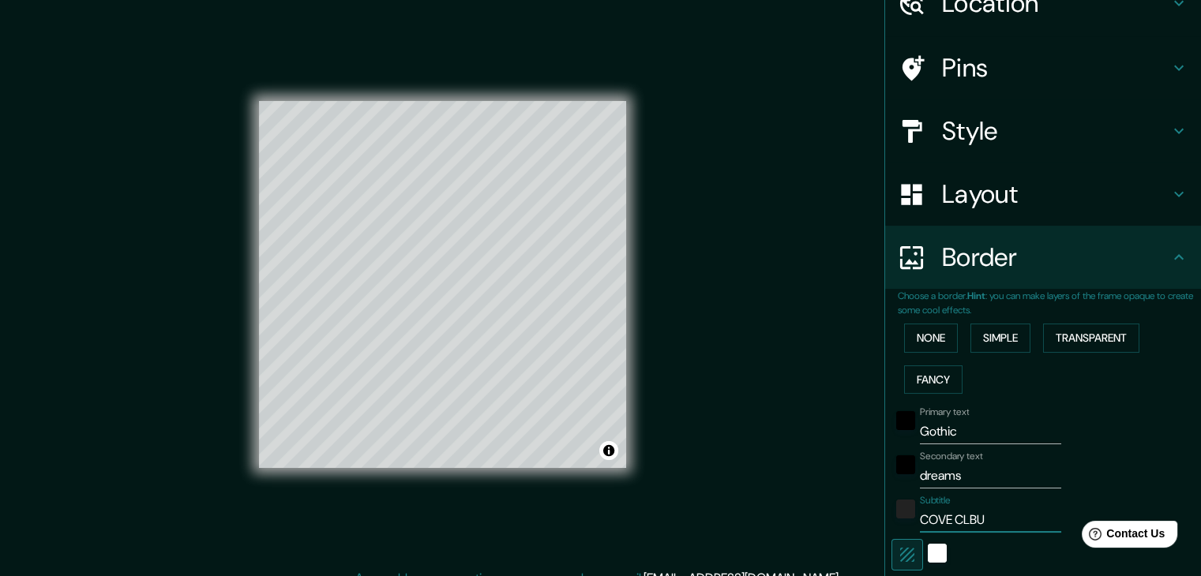
type input "COVE CLB"
type input "223"
type input "37"
type input "COVE CL"
type input "223"
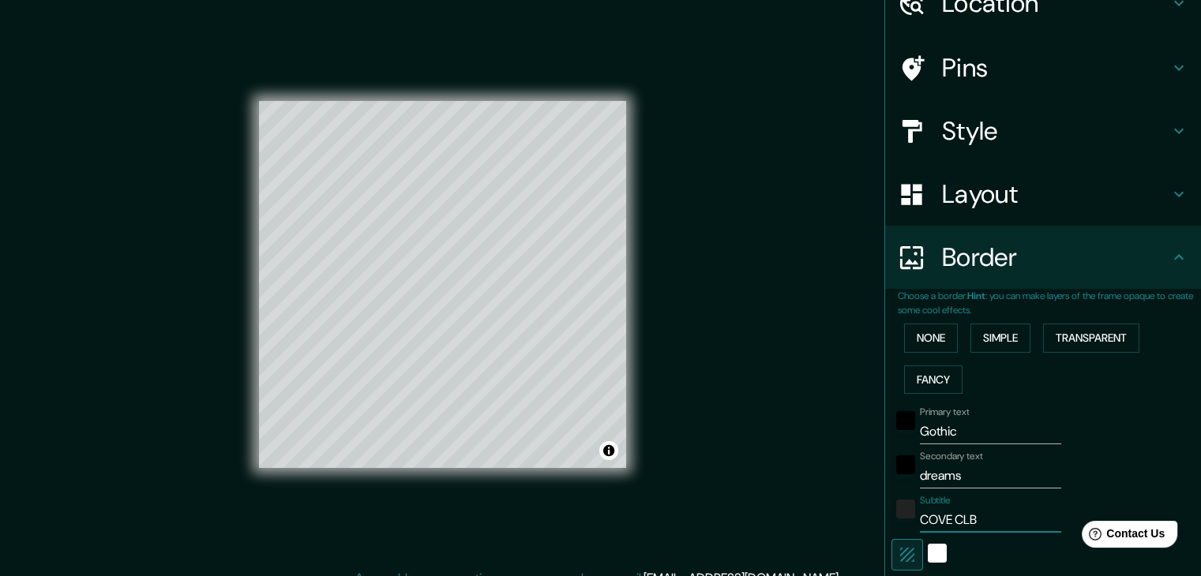
type input "37"
type input "COVE CLU"
type input "223"
type input "37"
type input "COVE CLUB"
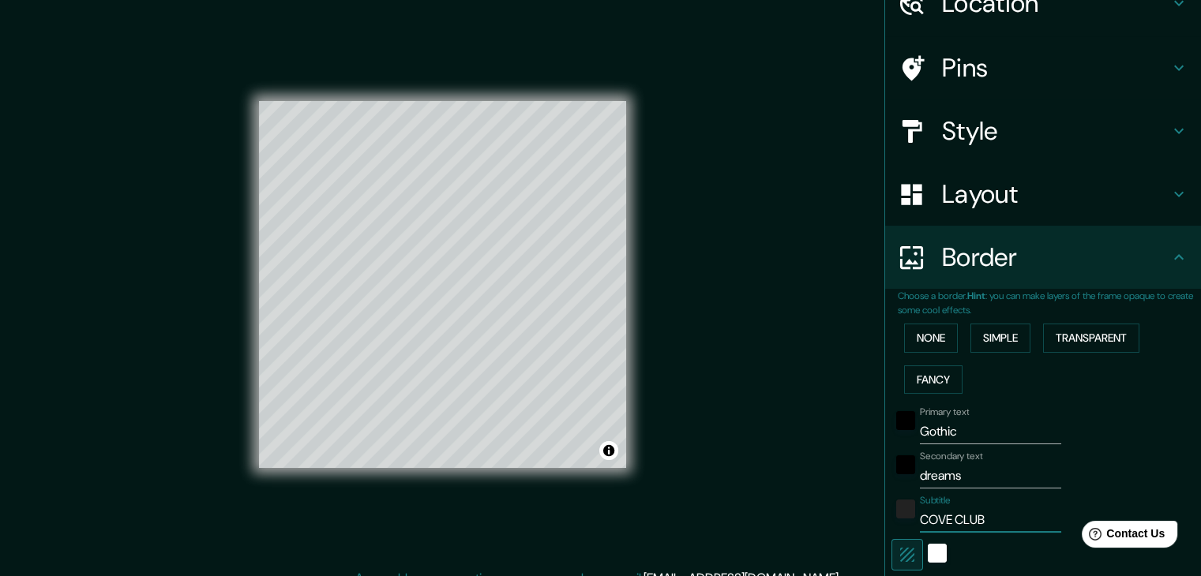
type input "223"
type input "37"
type input "COVE CLUB"
click at [956, 465] on input "dreams" at bounding box center [990, 475] width 141 height 25
click at [968, 522] on input "COVE CLUB" at bounding box center [990, 520] width 141 height 25
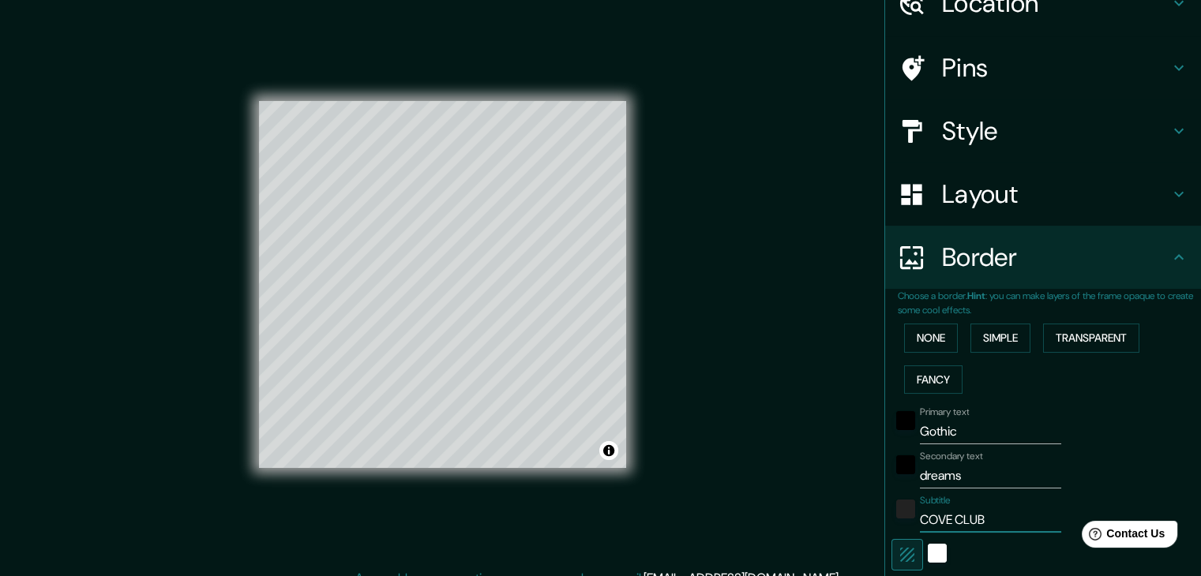
click at [968, 522] on input "COVE CLUB" at bounding box center [990, 520] width 141 height 25
click at [932, 557] on div "white" at bounding box center [937, 553] width 19 height 19
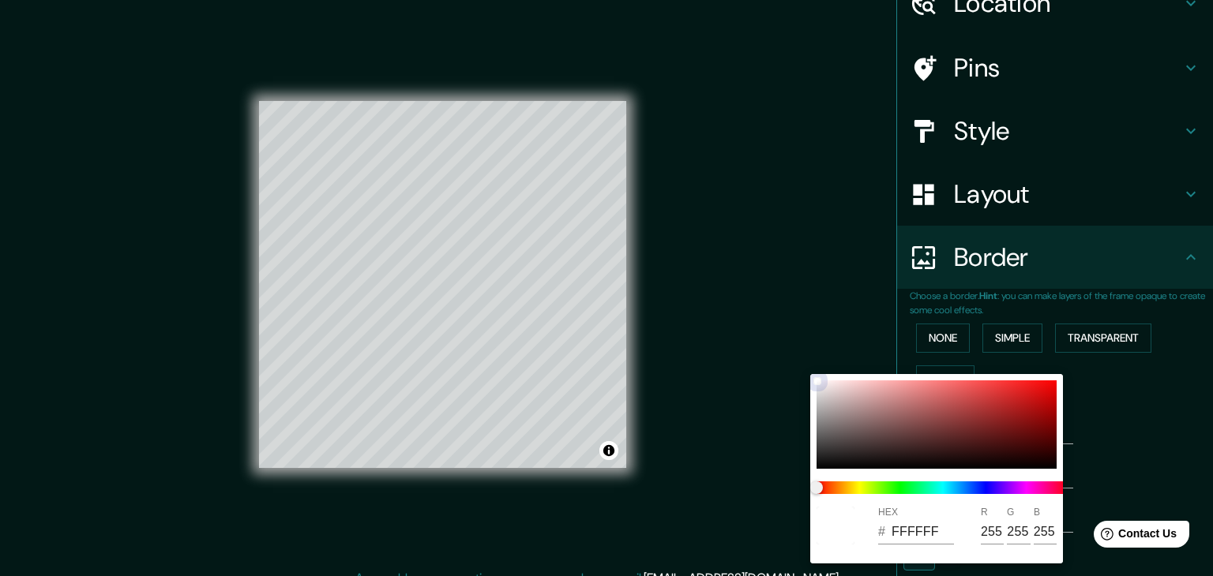
type input "223"
type input "37"
type input "CA6868"
type input "202"
type input "104"
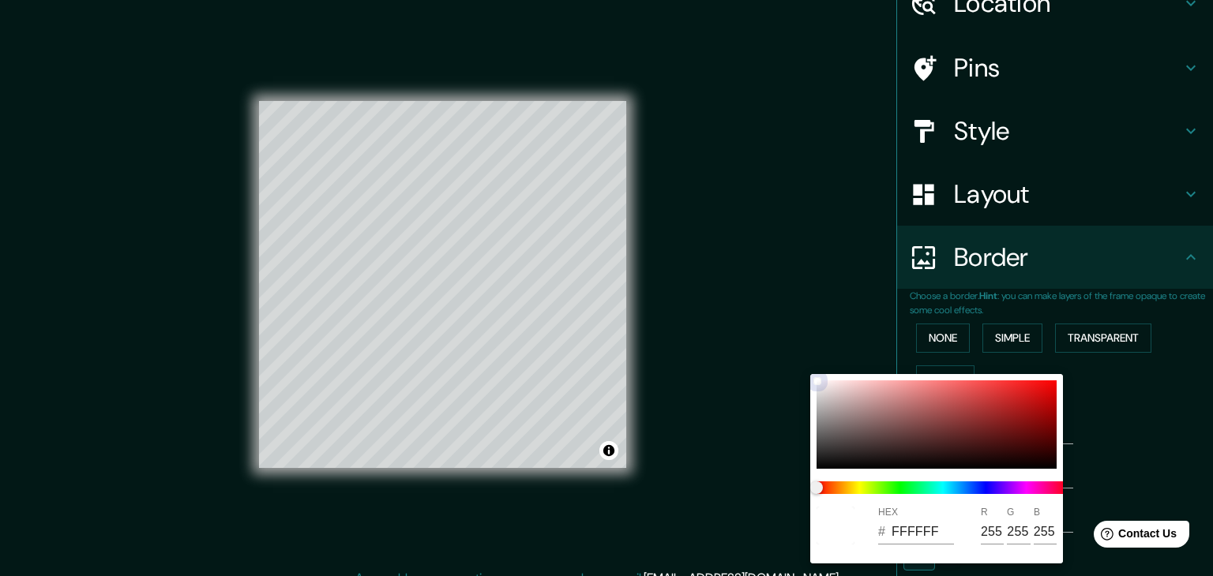
type input "104"
drag, startPoint x: 927, startPoint y: 402, endPoint x: 1169, endPoint y: 301, distance: 261.9
click at [1175, 301] on div "HEX # CA6868 R 202 G 104 B 104" at bounding box center [606, 288] width 1213 height 576
type input "223"
type input "37"
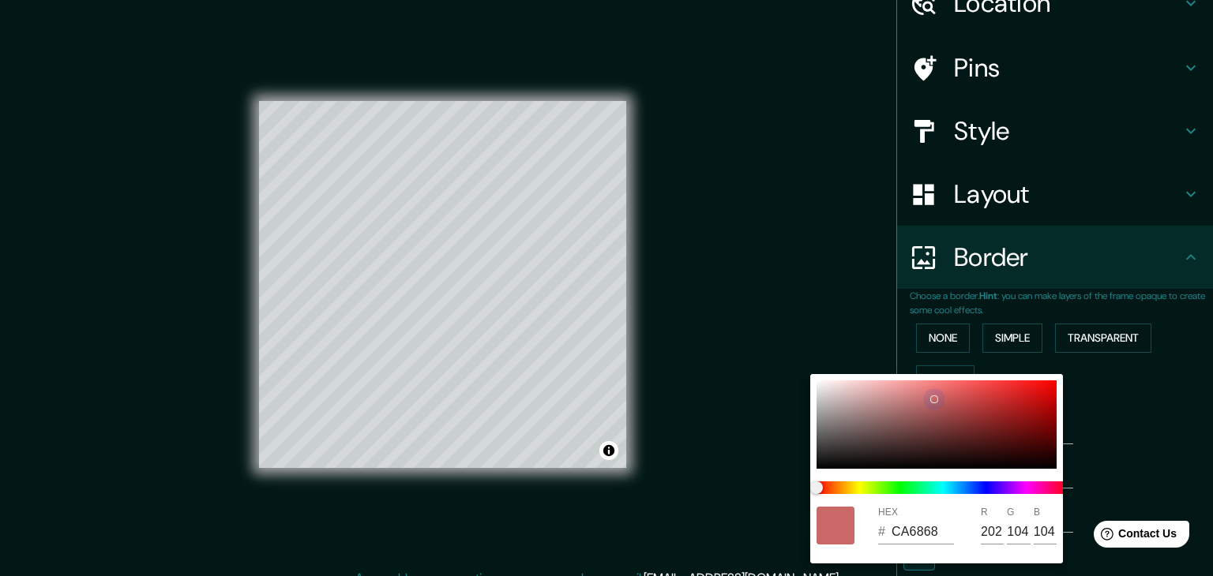
type input "070404"
type input "7"
type input "4"
drag, startPoint x: 1005, startPoint y: 449, endPoint x: 688, endPoint y: 489, distance: 319.1
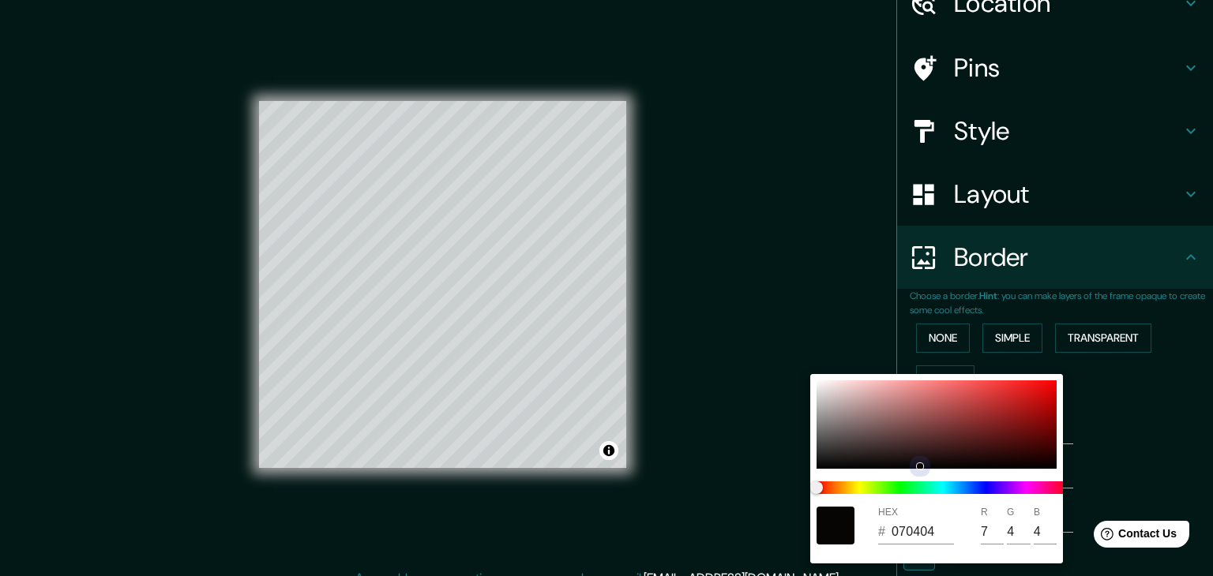
click at [688, 489] on div "HEX # 070404 R 7 G 4 B 4" at bounding box center [606, 288] width 1213 height 576
drag, startPoint x: 801, startPoint y: 424, endPoint x: 821, endPoint y: 396, distance: 35.1
click at [815, 402] on div "HEX # 070404 R 7 G 4 B 4" at bounding box center [606, 288] width 1213 height 576
type input "223"
type input "37"
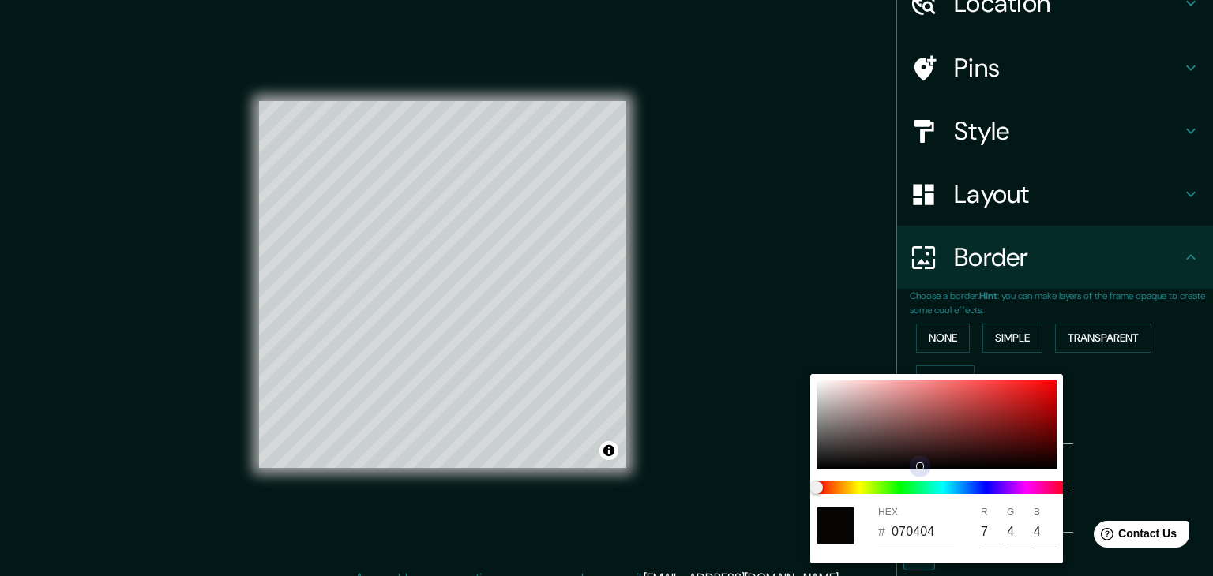
type input "E6DDDD"
type input "230"
type input "221"
click at [820, 371] on div "HEX # E6DDDD R 230 G 221 B 221" at bounding box center [606, 288] width 1213 height 576
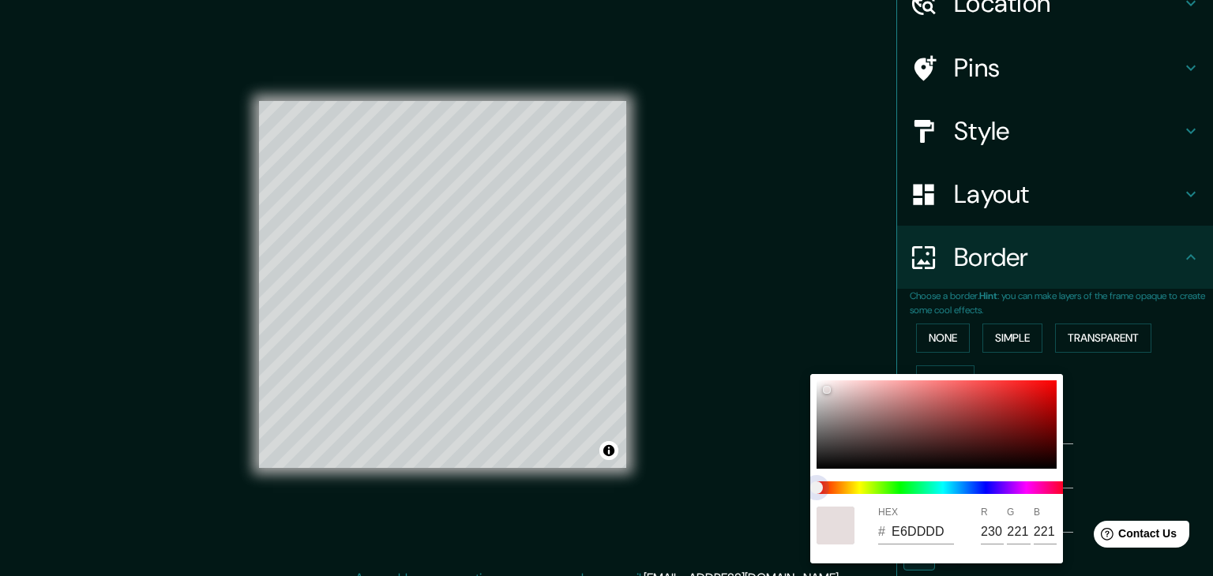
type input "223"
type input "37"
type input "DDE5DC"
type input "221"
type input "229"
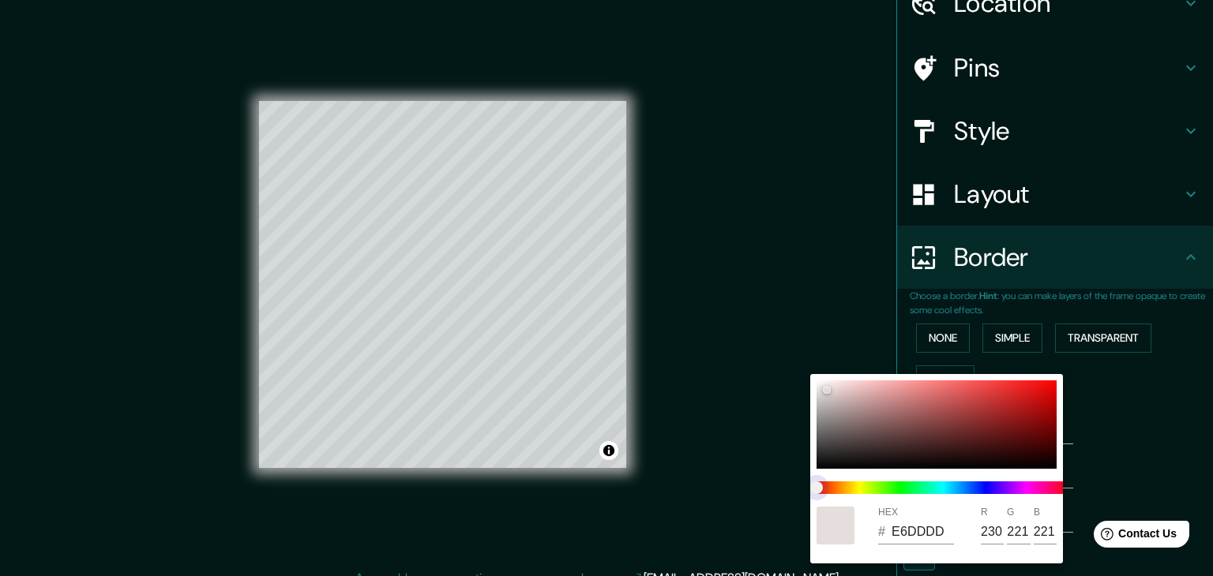
type input "220"
click at [898, 487] on span at bounding box center [942, 488] width 253 height 13
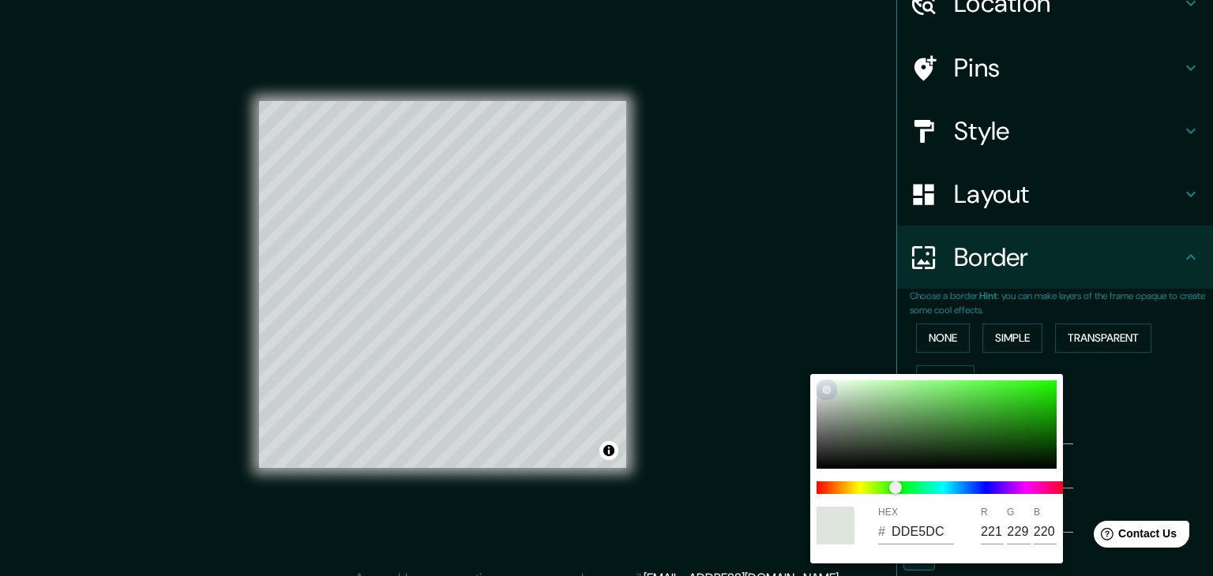
type input "223"
type input "37"
type input "72916E"
type input "114"
type input "145"
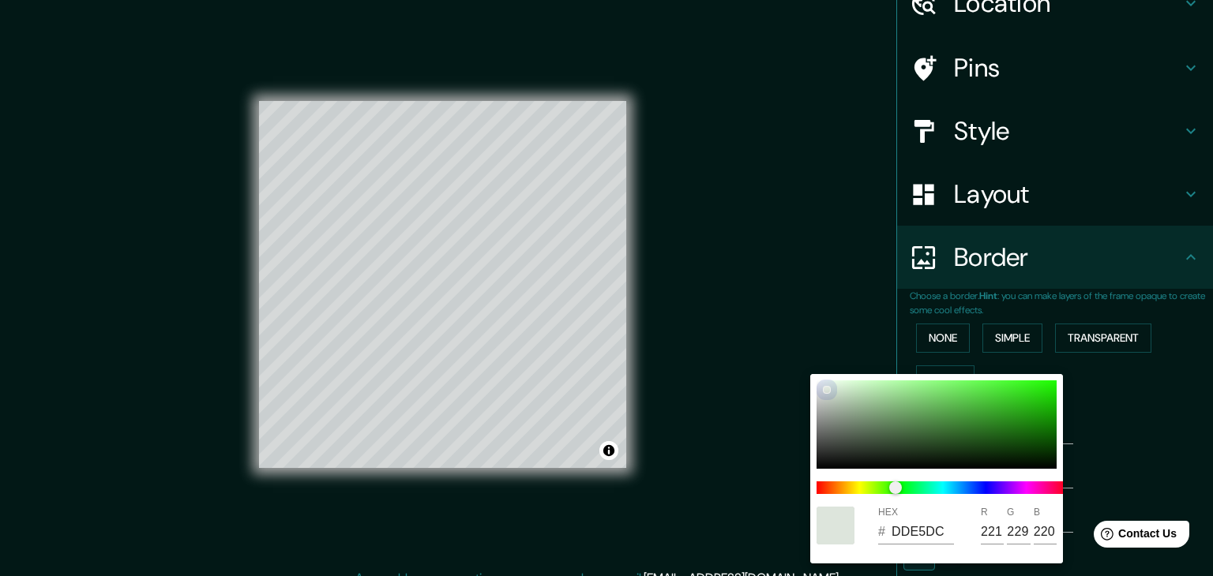
type input "110"
type input "223"
type input "37"
type input "8DB189"
type input "141"
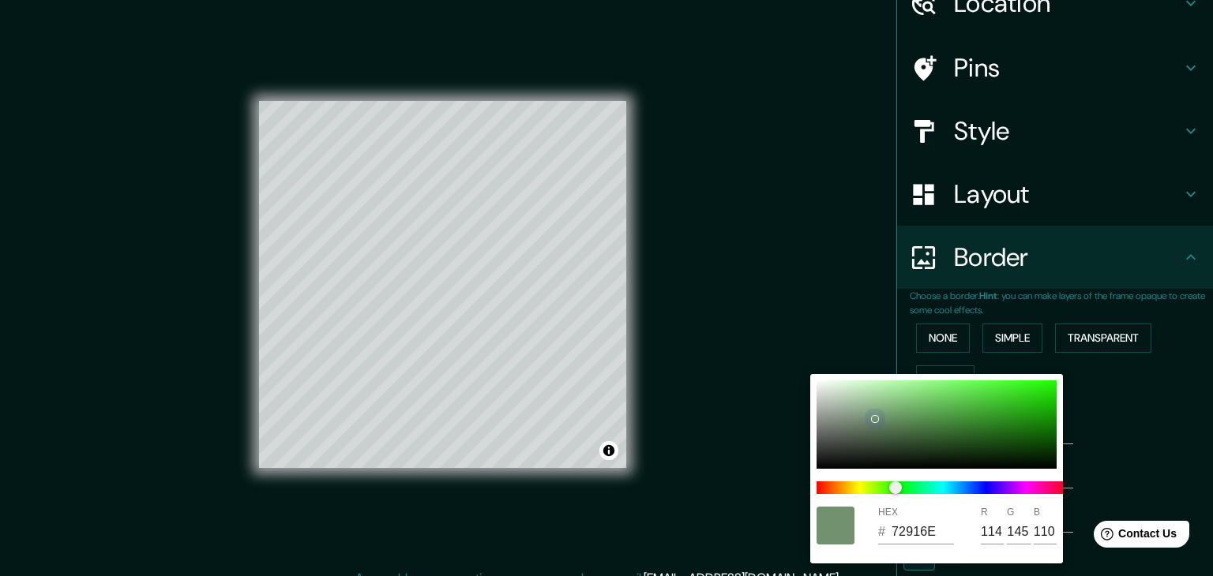
type input "177"
type input "137"
drag, startPoint x: 874, startPoint y: 418, endPoint x: 871, endPoint y: 407, distance: 11.5
click at [871, 407] on div at bounding box center [936, 425] width 240 height 88
type input "223"
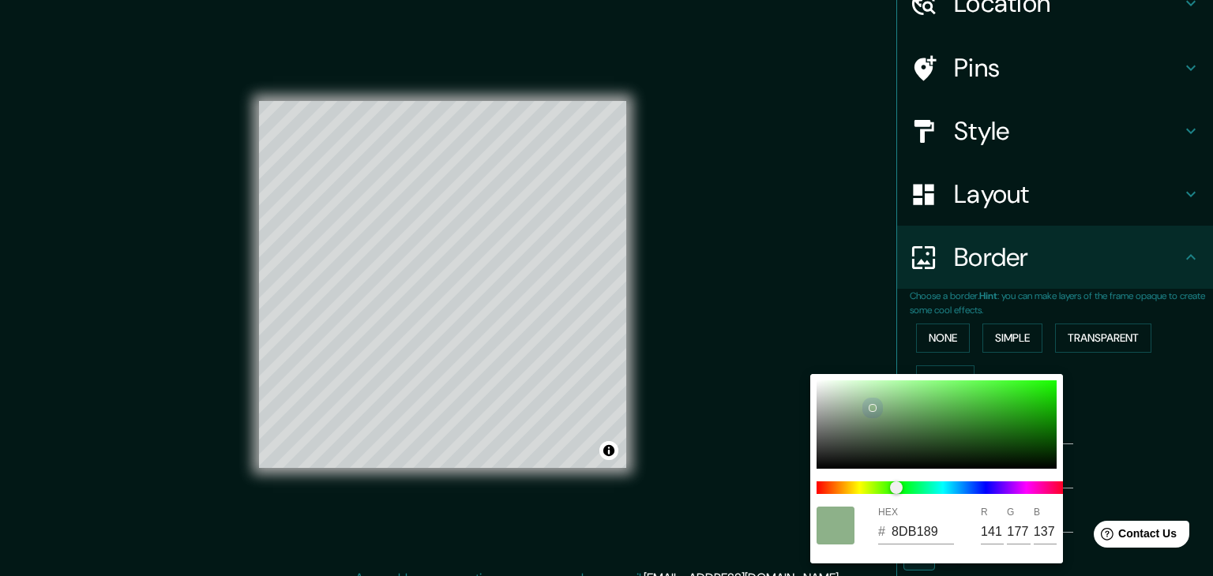
type input "37"
type input "223"
type input "37"
type input "87ABB0"
type input "135"
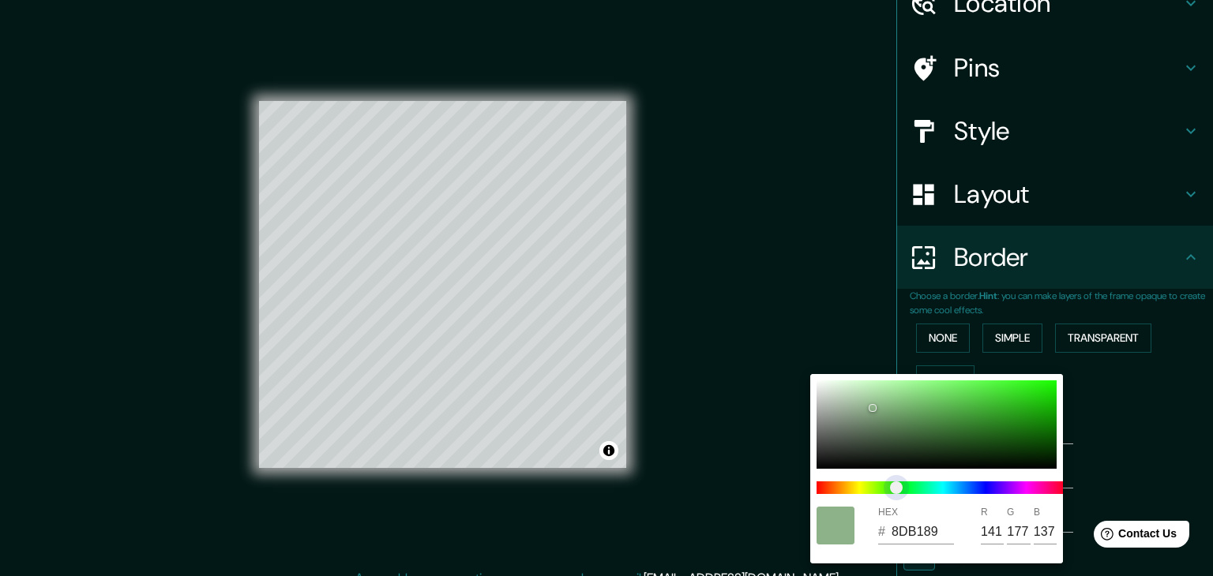
type input "171"
type input "176"
click at [947, 492] on span at bounding box center [942, 488] width 253 height 13
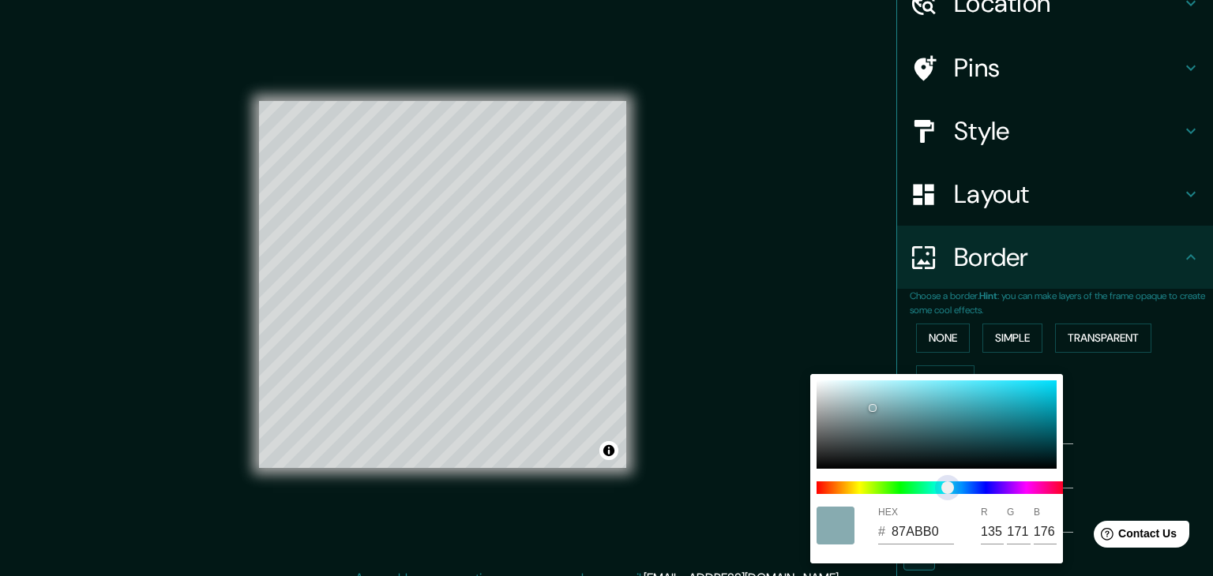
type input "223"
type input "37"
type input "879EB0"
type input "158"
type input "223"
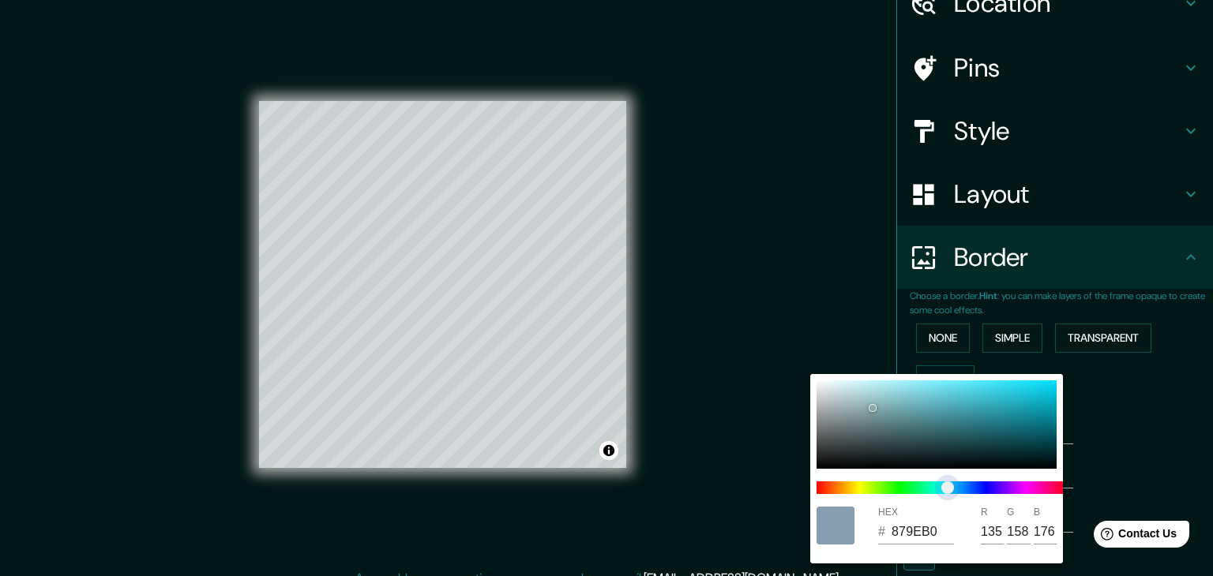
type input "37"
type input "8887B0"
type input "136"
type input "135"
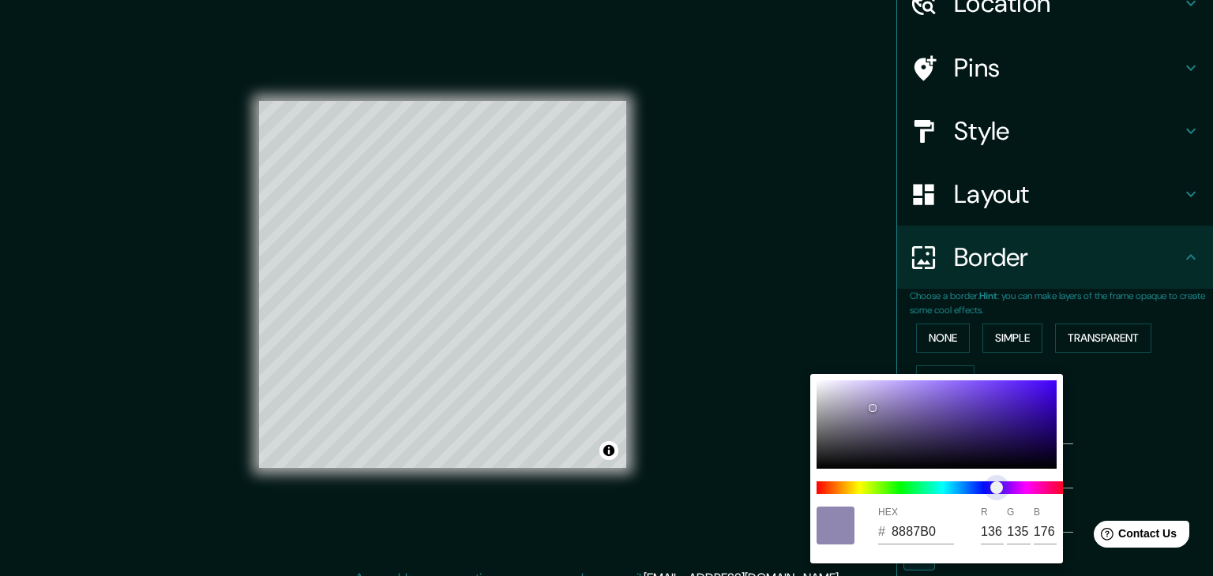
type input "223"
type input "37"
type input "9287B0"
type input "146"
type input "223"
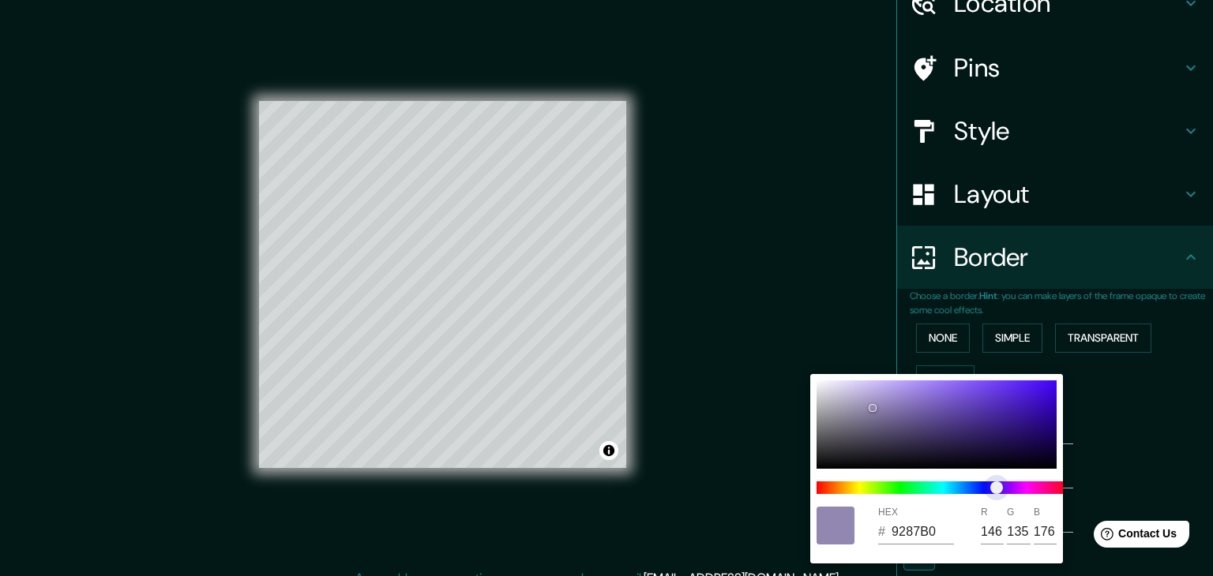
type input "37"
type input "9687B0"
type input "150"
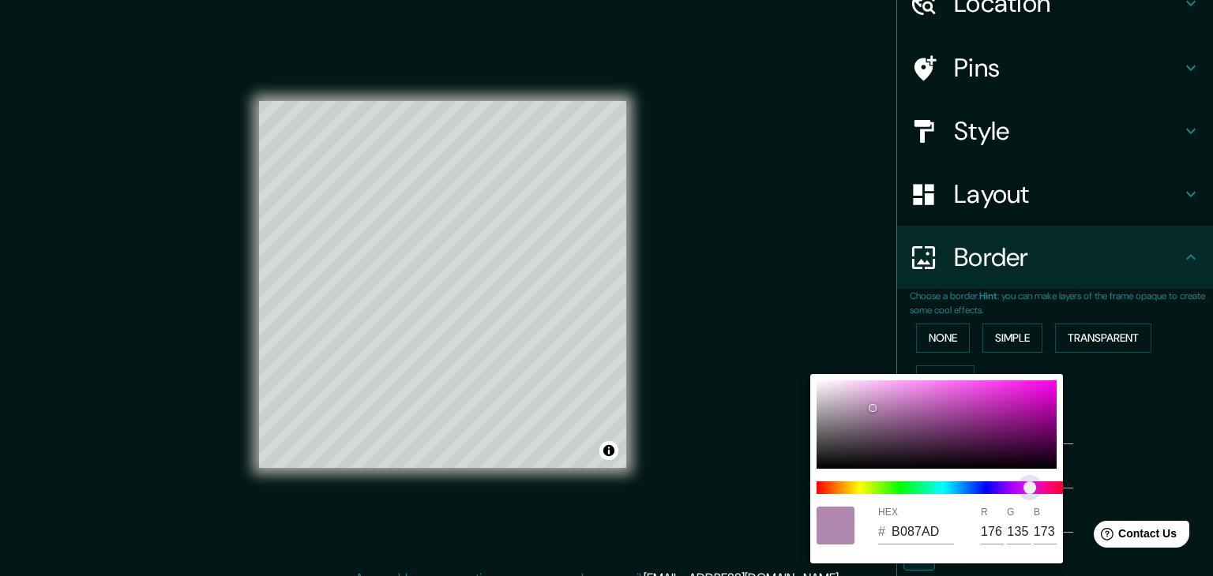
drag, startPoint x: 962, startPoint y: 490, endPoint x: 1031, endPoint y: 476, distance: 70.8
click at [1031, 482] on span "color slider" at bounding box center [1029, 488] width 13 height 13
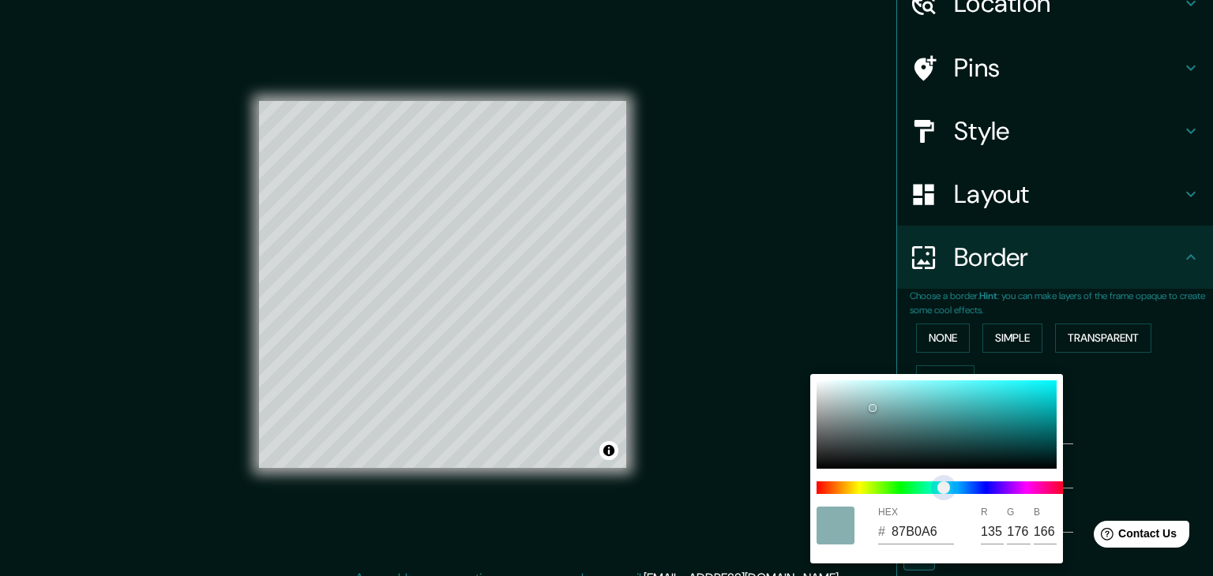
drag, startPoint x: 1032, startPoint y: 489, endPoint x: 932, endPoint y: 495, distance: 100.5
click at [937, 494] on span "color slider" at bounding box center [943, 488] width 13 height 13
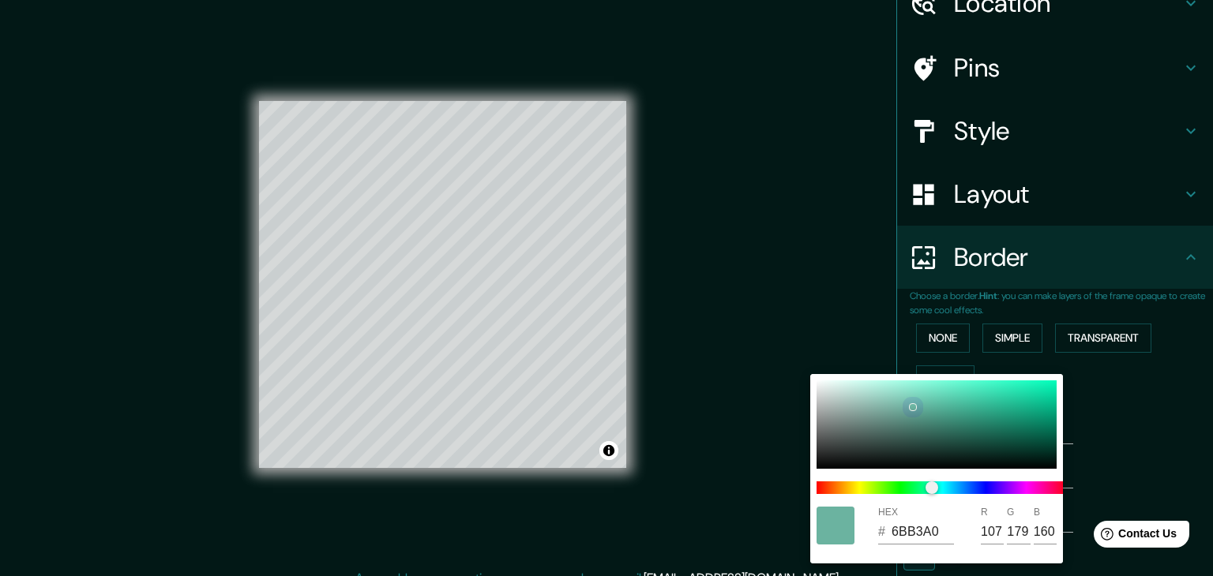
drag, startPoint x: 904, startPoint y: 433, endPoint x: 922, endPoint y: 361, distance: 74.1
click at [922, 361] on div "HEX # 6BB3A0 R 107 G 179 B 160" at bounding box center [606, 288] width 1213 height 576
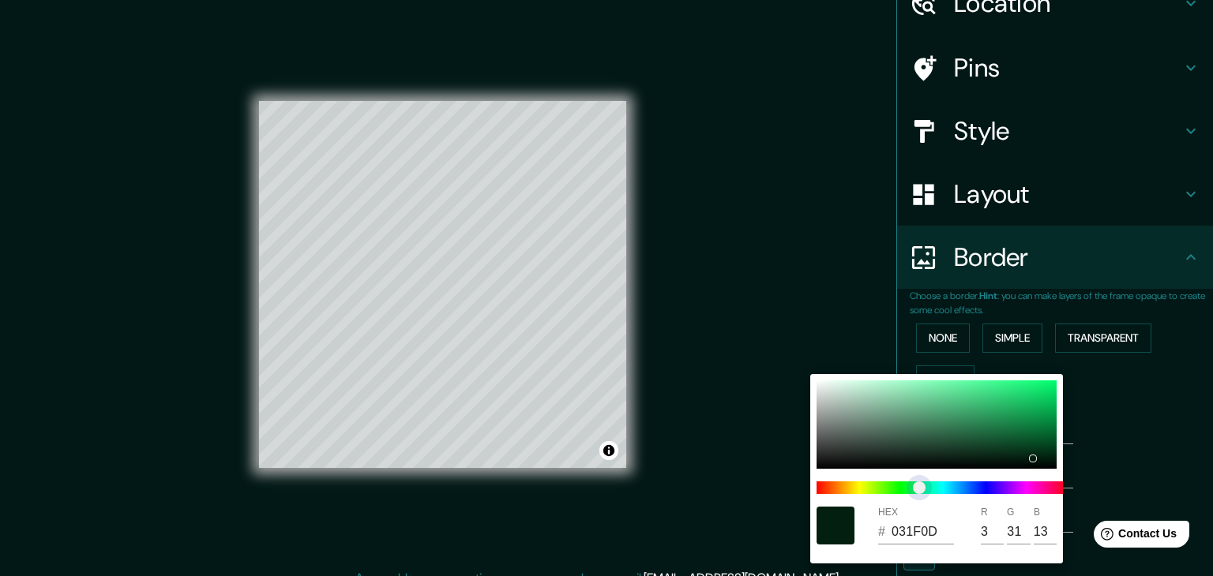
drag, startPoint x: 936, startPoint y: 490, endPoint x: 916, endPoint y: 482, distance: 22.0
click at [916, 482] on span "color slider" at bounding box center [919, 488] width 13 height 13
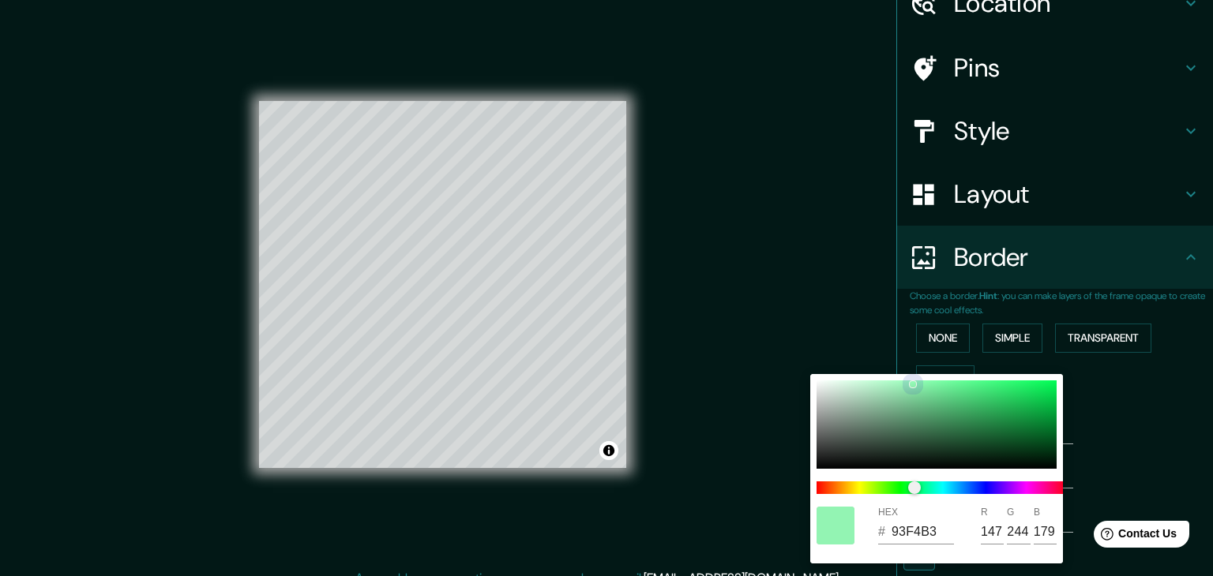
drag, startPoint x: 867, startPoint y: 383, endPoint x: 911, endPoint y: 385, distance: 44.2
click at [911, 385] on div at bounding box center [936, 425] width 240 height 88
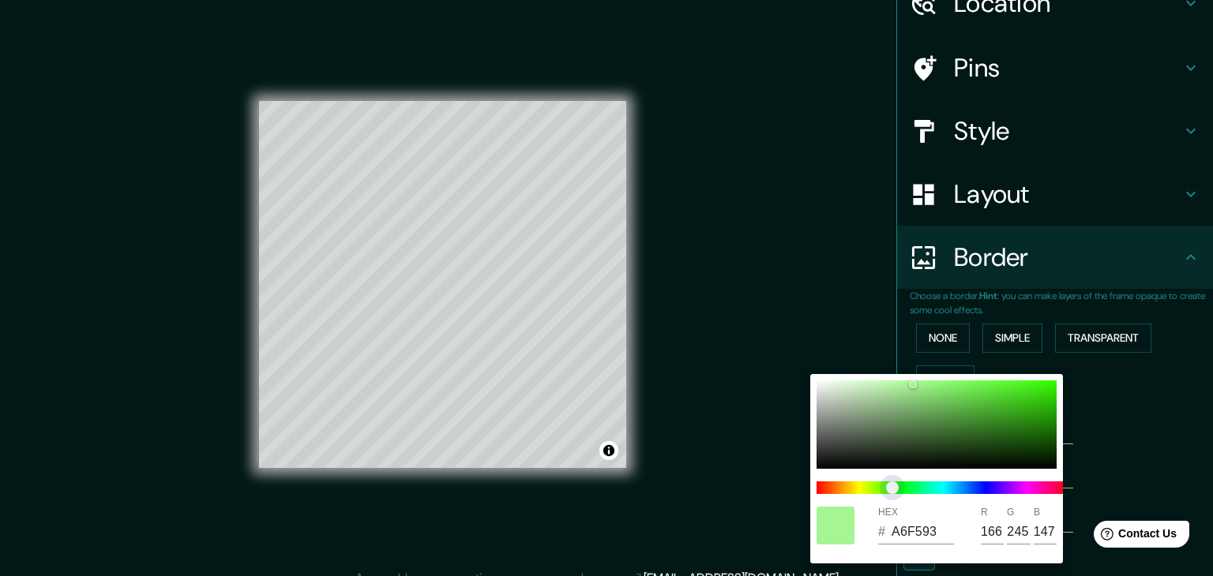
drag, startPoint x: 917, startPoint y: 490, endPoint x: 892, endPoint y: 515, distance: 35.2
click at [892, 515] on div "HEX # A6F593 R 166 G 245 B 147" at bounding box center [936, 468] width 253 height 189
click at [846, 421] on div at bounding box center [936, 425] width 240 height 88
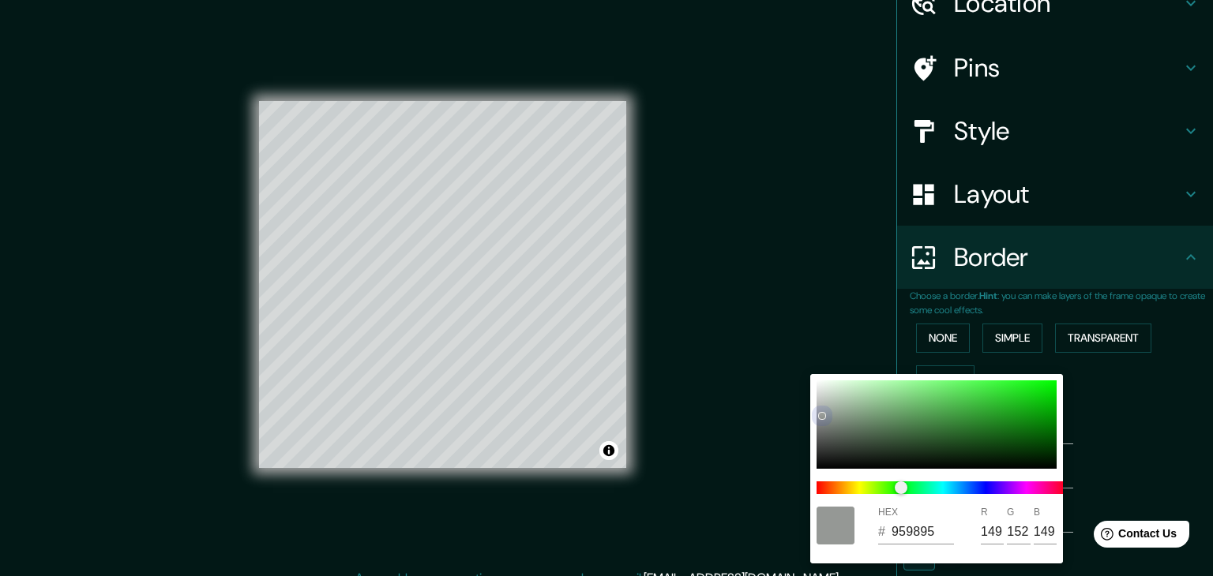
drag, startPoint x: 843, startPoint y: 415, endPoint x: 821, endPoint y: 416, distance: 22.2
click at [821, 416] on div at bounding box center [936, 425] width 240 height 88
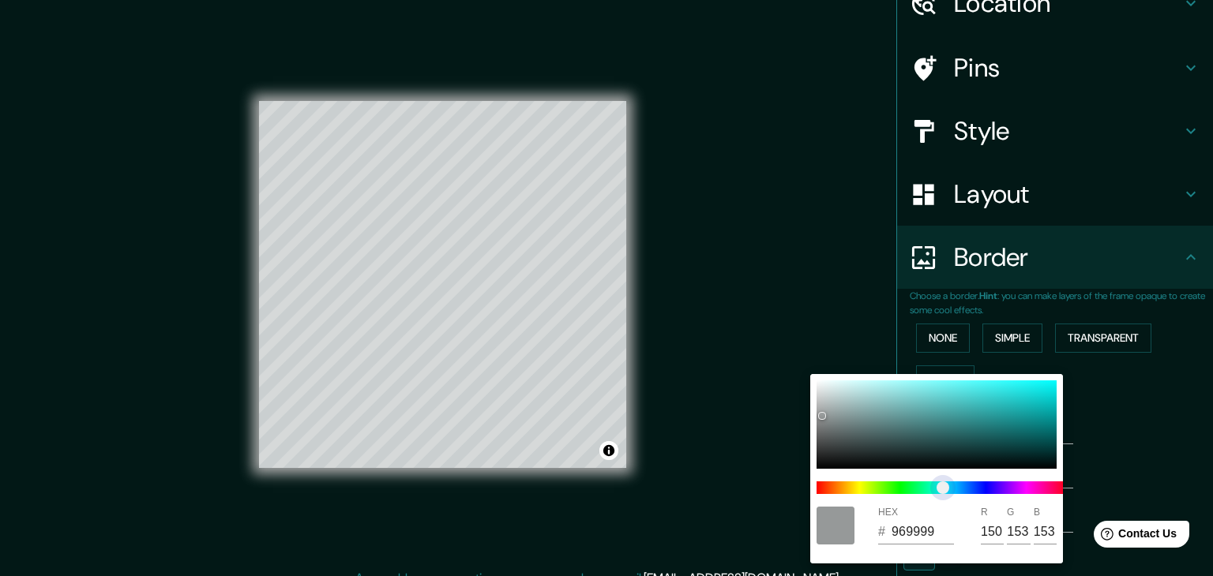
drag, startPoint x: 921, startPoint y: 485, endPoint x: 940, endPoint y: 485, distance: 18.9
click at [940, 485] on span at bounding box center [942, 488] width 253 height 13
drag, startPoint x: 846, startPoint y: 407, endPoint x: 1181, endPoint y: 384, distance: 335.5
click at [1181, 384] on div "HEX # A9F8F8 R 169 G 248 B 248" at bounding box center [606, 288] width 1213 height 576
drag, startPoint x: 985, startPoint y: 389, endPoint x: 1096, endPoint y: 379, distance: 111.0
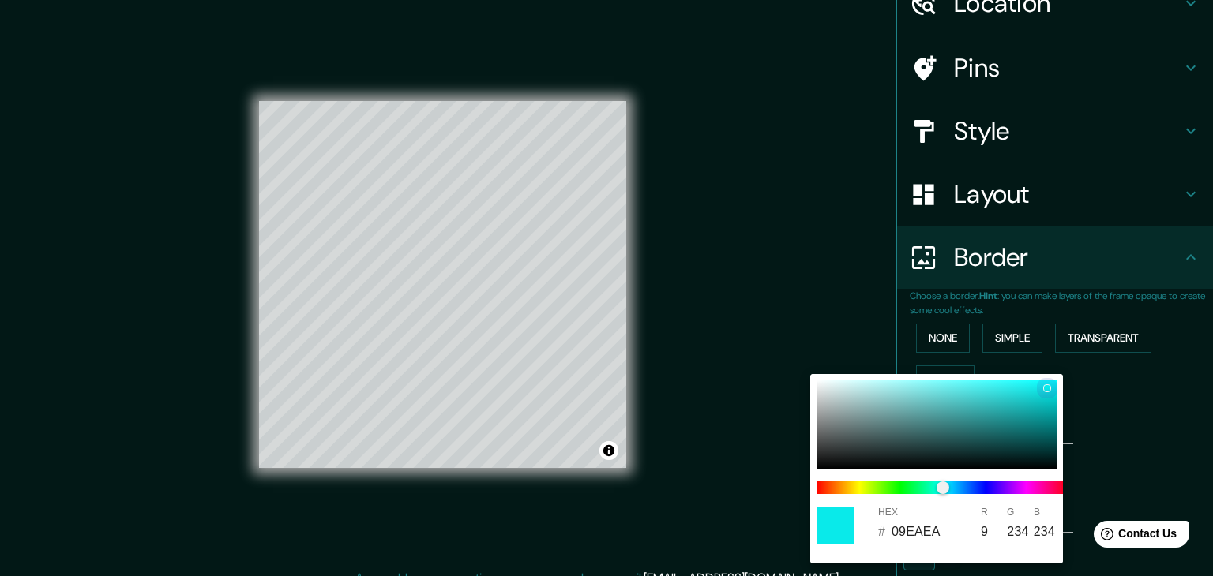
click at [1096, 379] on div "HEX # 09EAEA R 9 G 234 B 234" at bounding box center [606, 288] width 1213 height 576
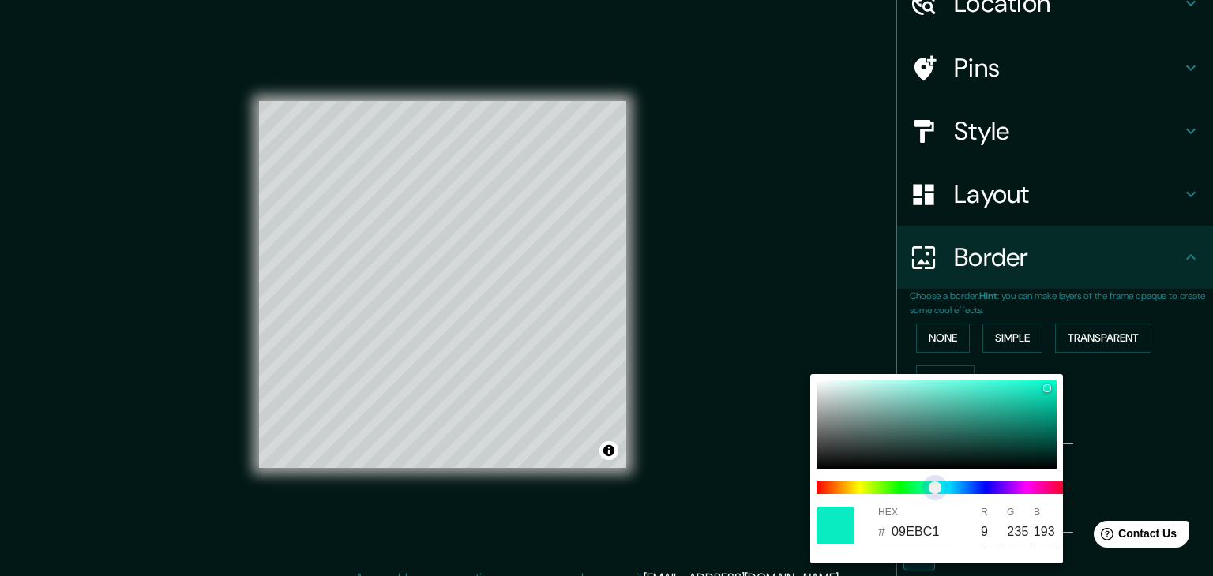
drag, startPoint x: 1014, startPoint y: 492, endPoint x: 935, endPoint y: 479, distance: 80.0
click at [935, 482] on span at bounding box center [942, 488] width 253 height 13
drag, startPoint x: 1052, startPoint y: 382, endPoint x: 990, endPoint y: 389, distance: 62.8
click at [990, 389] on div at bounding box center [936, 425] width 240 height 88
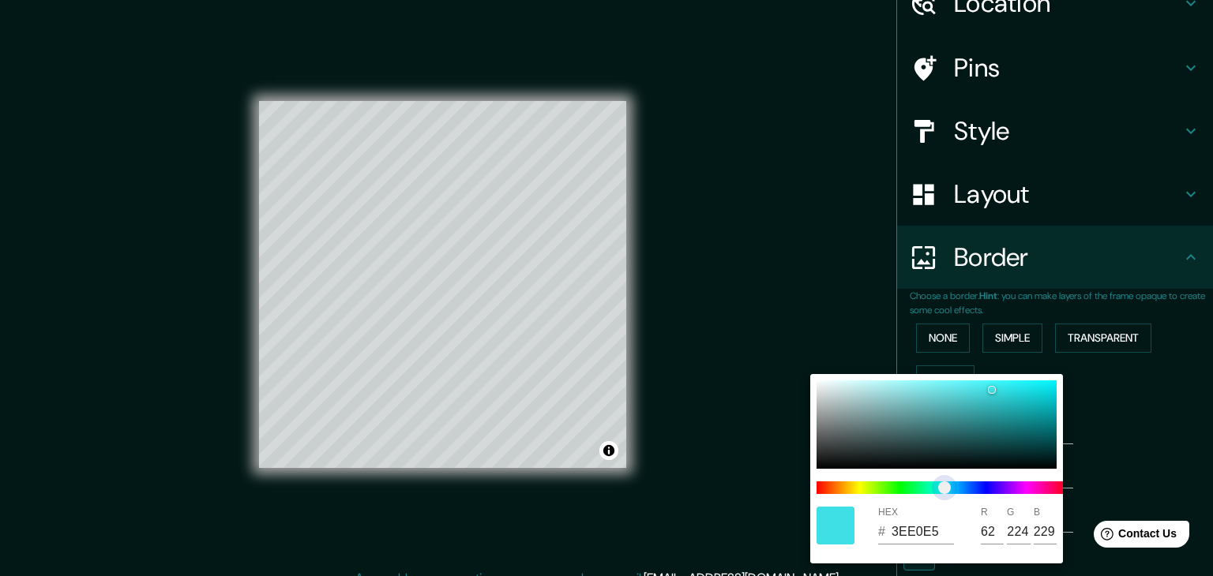
drag, startPoint x: 935, startPoint y: 488, endPoint x: 944, endPoint y: 488, distance: 9.5
click at [944, 488] on span "color slider" at bounding box center [944, 488] width 13 height 13
click at [721, 284] on div at bounding box center [606, 288] width 1213 height 576
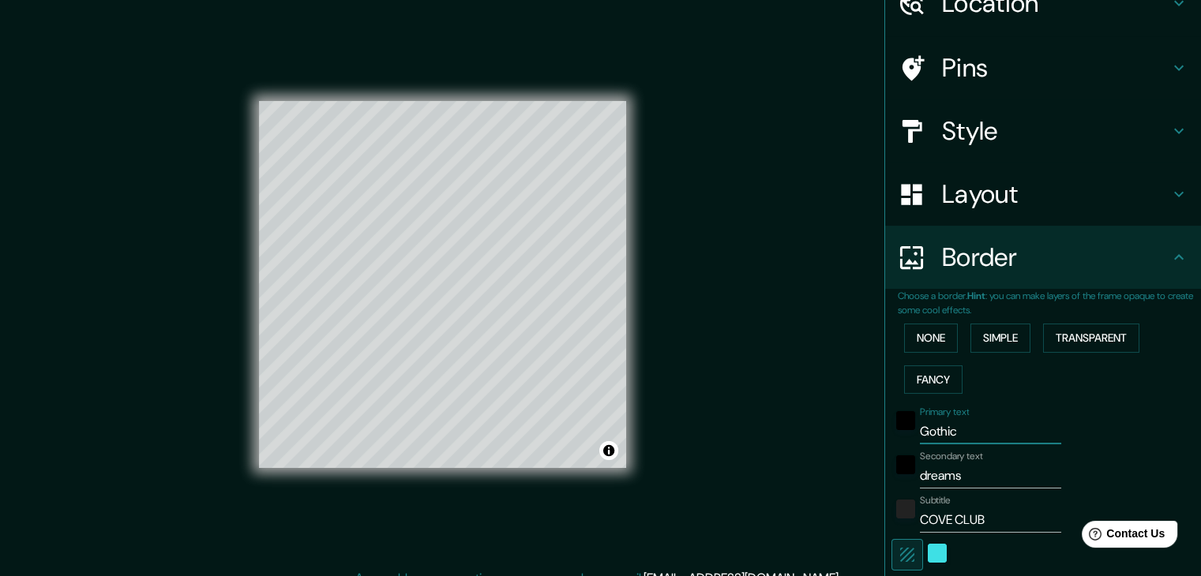
click at [941, 427] on input "Gothic" at bounding box center [990, 431] width 141 height 25
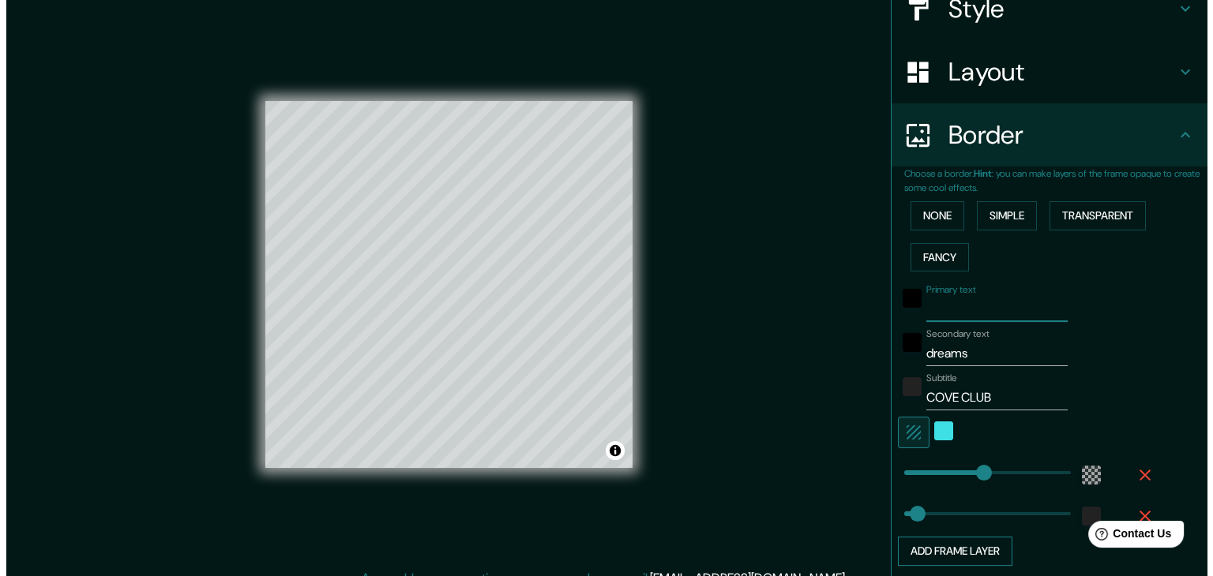
scroll to position [320, 0]
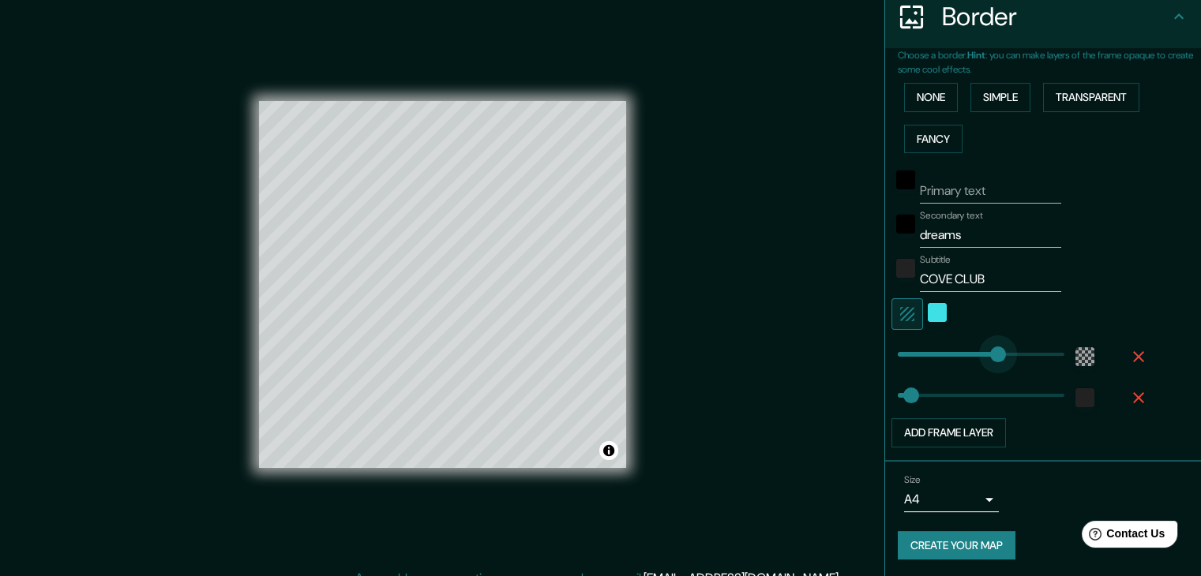
drag, startPoint x: 966, startPoint y: 355, endPoint x: 986, endPoint y: 355, distance: 20.5
drag, startPoint x: 982, startPoint y: 347, endPoint x: 1014, endPoint y: 351, distance: 31.9
drag, startPoint x: 955, startPoint y: 393, endPoint x: 1014, endPoint y: 400, distance: 58.9
drag, startPoint x: 1014, startPoint y: 400, endPoint x: 910, endPoint y: 399, distance: 104.2
click at [1079, 398] on div "color-222222" at bounding box center [1084, 397] width 19 height 19
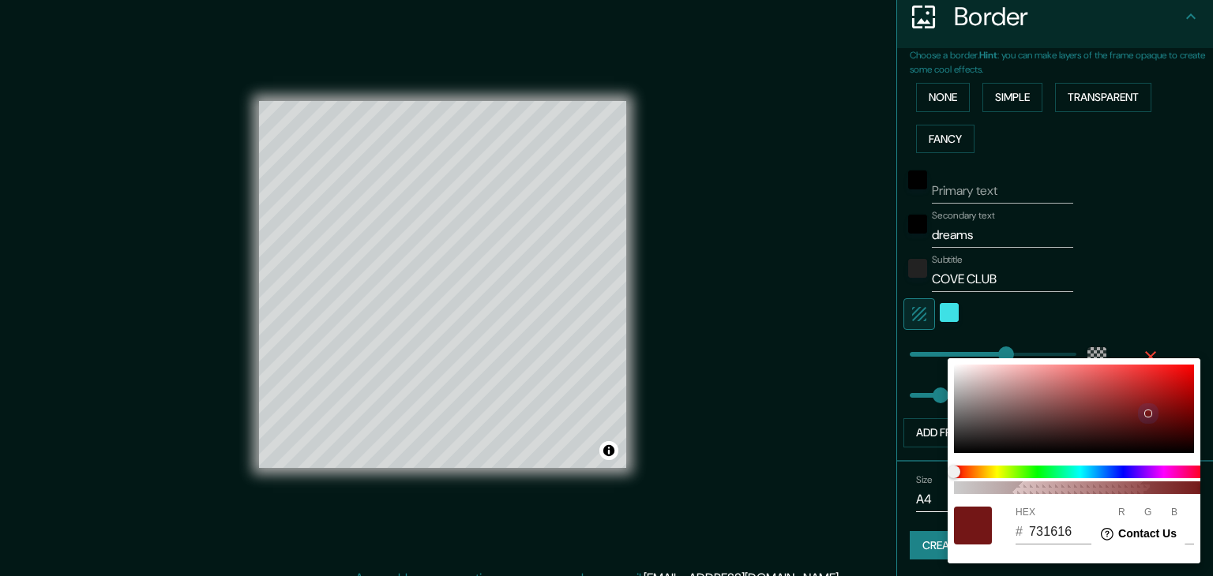
drag, startPoint x: 1212, startPoint y: 375, endPoint x: 1212, endPoint y: 333, distance: 41.8
click at [1212, 333] on div "100 HEX # 731616 R 115 G 22 B 22" at bounding box center [606, 288] width 1213 height 576
drag, startPoint x: 1212, startPoint y: 350, endPoint x: 1212, endPoint y: 339, distance: 10.3
click at [1212, 339] on div "100 HEX # 881B1B R 136 G 27 B 27" at bounding box center [606, 288] width 1213 height 576
drag, startPoint x: 1176, startPoint y: 370, endPoint x: 1194, endPoint y: 358, distance: 20.6
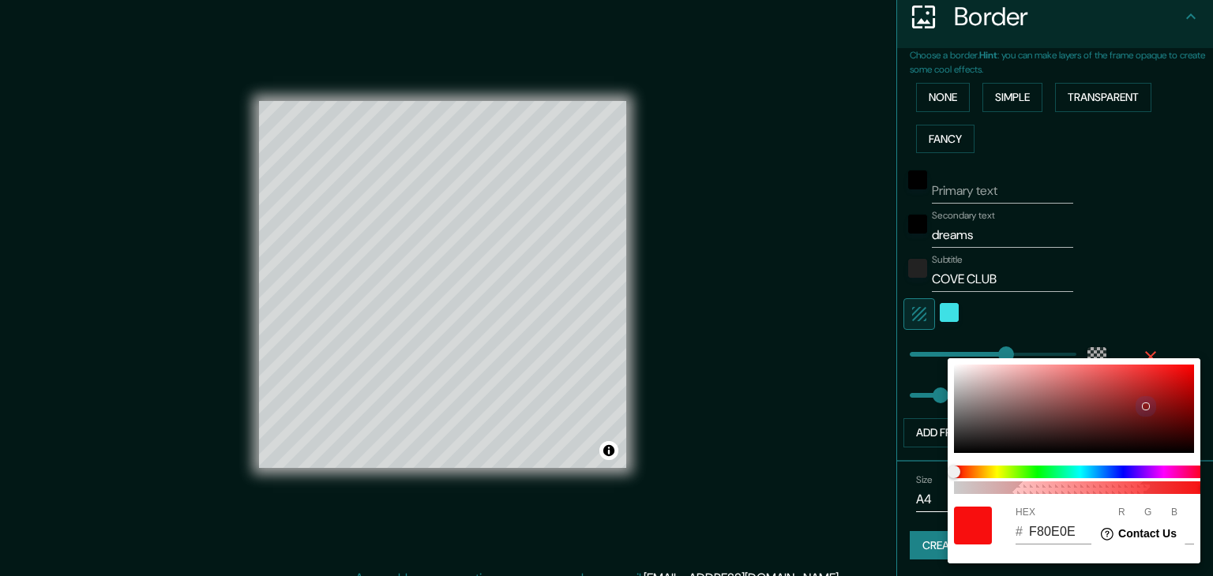
click at [1194, 358] on div "100 HEX # F80E0E R 248 G 14 B 14" at bounding box center [1073, 460] width 253 height 205
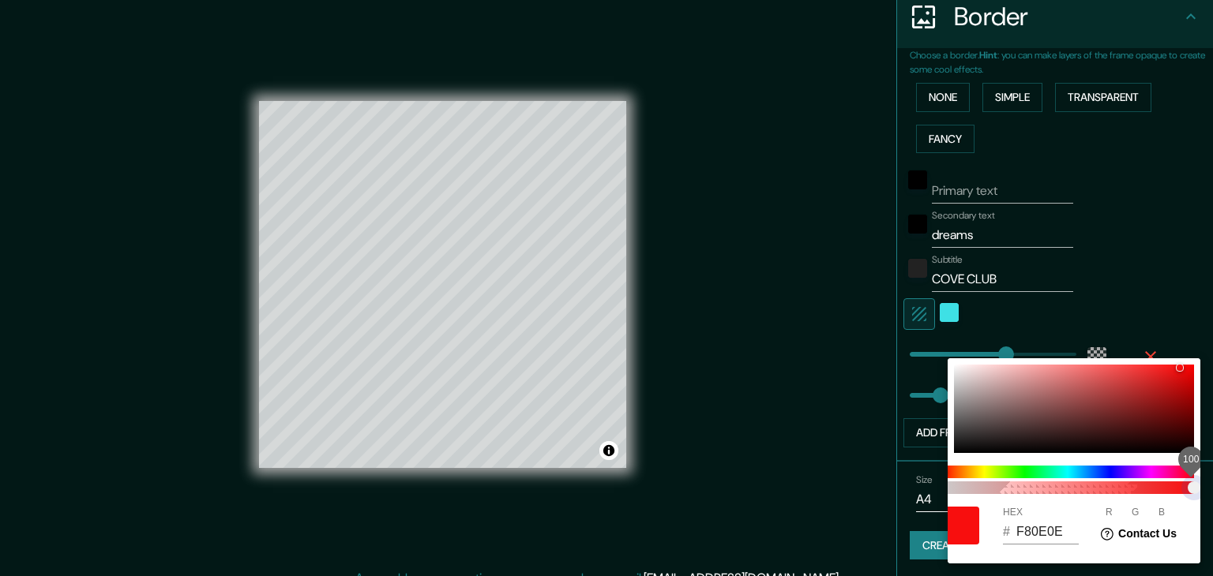
drag, startPoint x: 991, startPoint y: 483, endPoint x: 1212, endPoint y: 478, distance: 221.1
click at [1212, 478] on div "100 HEX # F80E0E R 248 G 14 B 14" at bounding box center [606, 288] width 1213 height 576
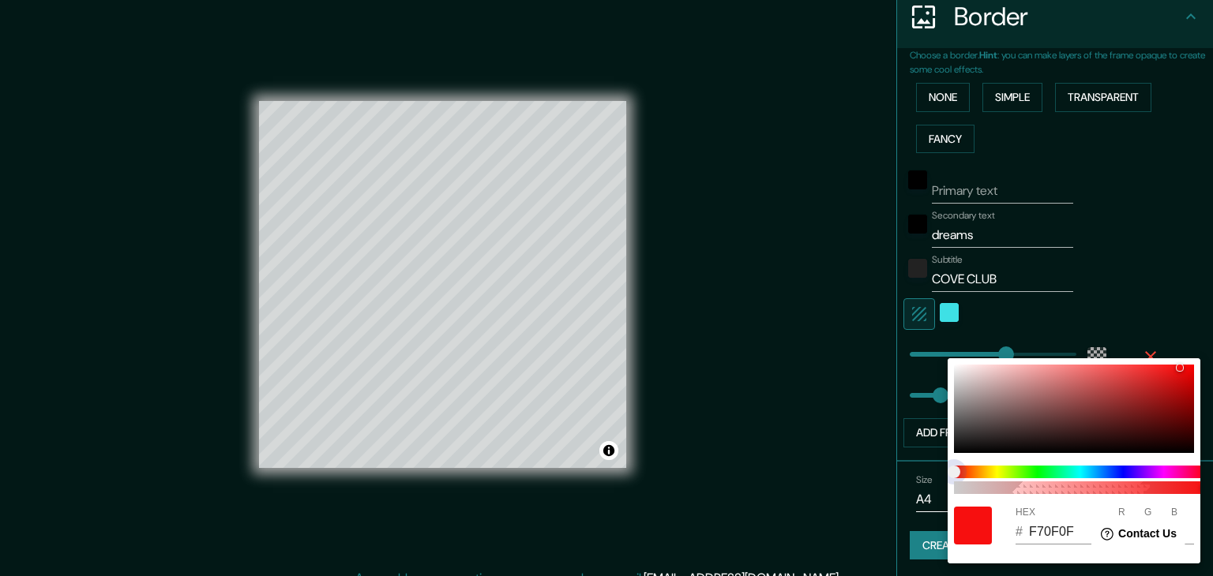
drag, startPoint x: 965, startPoint y: 468, endPoint x: 931, endPoint y: 471, distance: 34.1
click at [931, 471] on div "100 HEX # F70F0F R 247 G 15 B 15" at bounding box center [606, 288] width 1213 height 576
drag, startPoint x: 1187, startPoint y: 358, endPoint x: 1212, endPoint y: 354, distance: 24.9
click at [1212, 354] on div "100 HEX # CC1818 R 204 G 24 B 24" at bounding box center [606, 288] width 1213 height 576
click at [1212, 482] on div "100 HEX # CC1818 R 204 G 24 B 24" at bounding box center [606, 288] width 1213 height 576
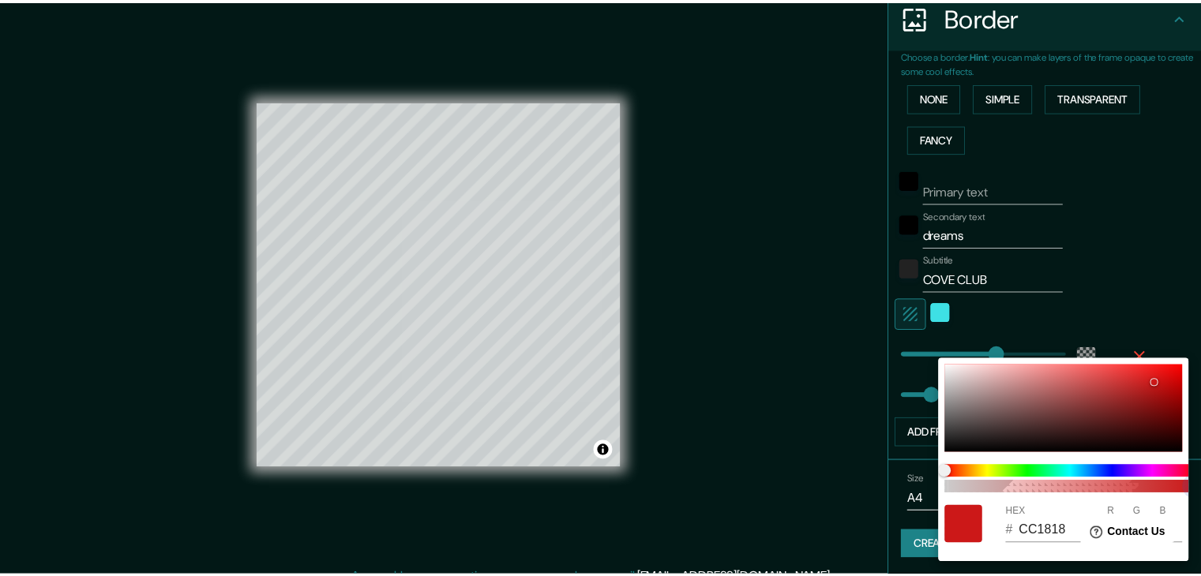
scroll to position [0, 13]
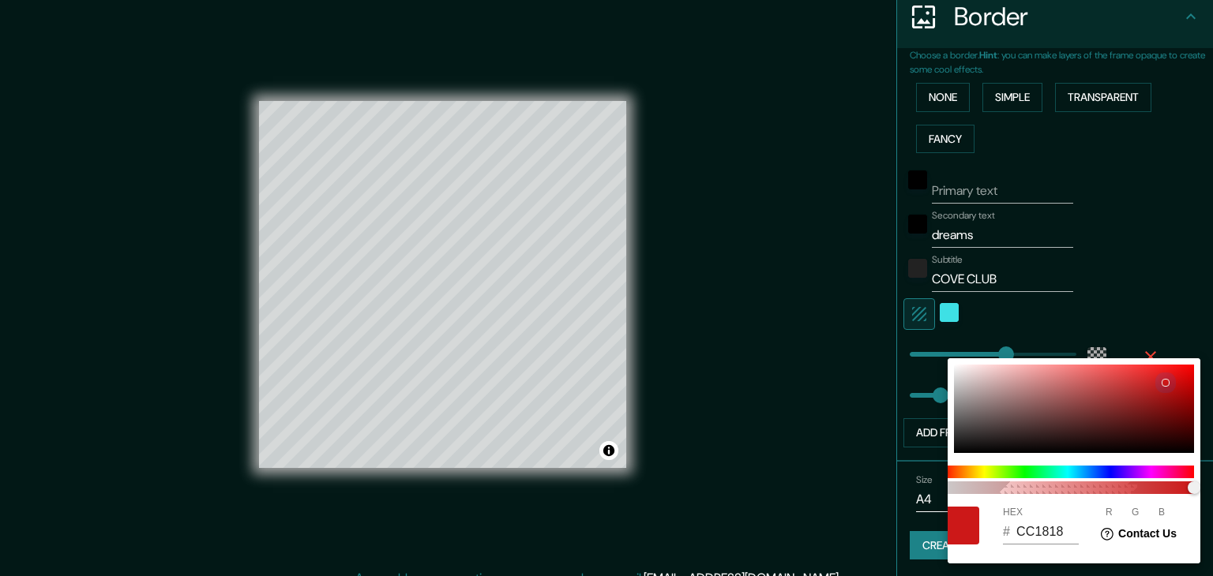
click at [1184, 370] on div at bounding box center [1074, 409] width 240 height 88
click at [1186, 461] on div "100" at bounding box center [1067, 480] width 265 height 41
click at [903, 372] on div at bounding box center [606, 288] width 1213 height 576
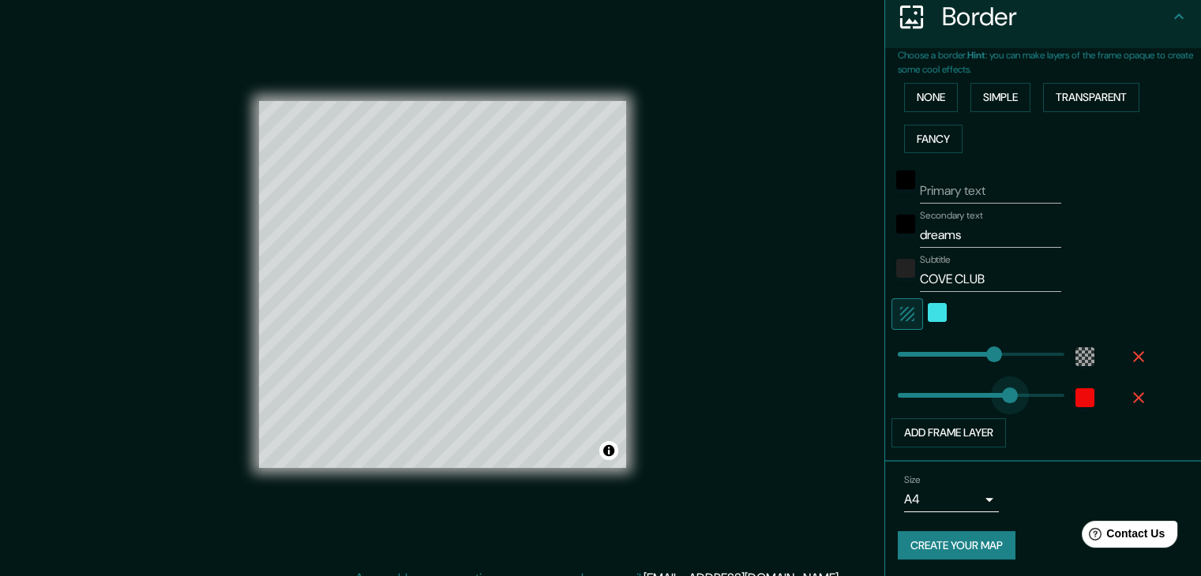
drag, startPoint x: 921, startPoint y: 392, endPoint x: 1007, endPoint y: 396, distance: 86.9
drag, startPoint x: 1007, startPoint y: 396, endPoint x: 910, endPoint y: 401, distance: 96.5
click at [1080, 401] on div "color-EF0909" at bounding box center [1084, 397] width 19 height 19
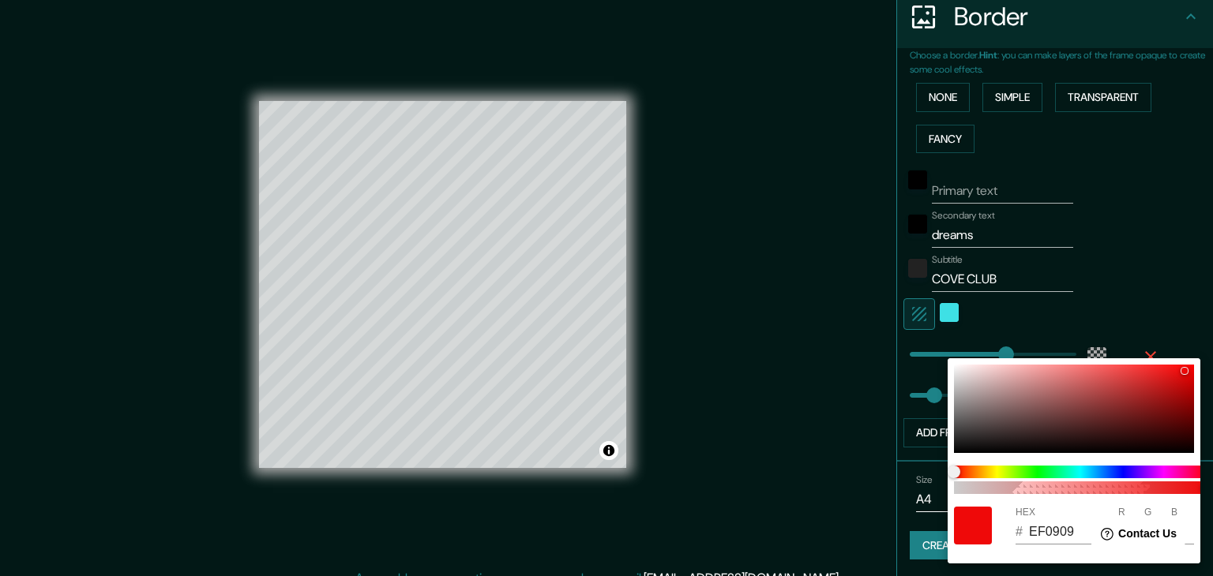
click at [480, 417] on div at bounding box center [606, 288] width 1213 height 576
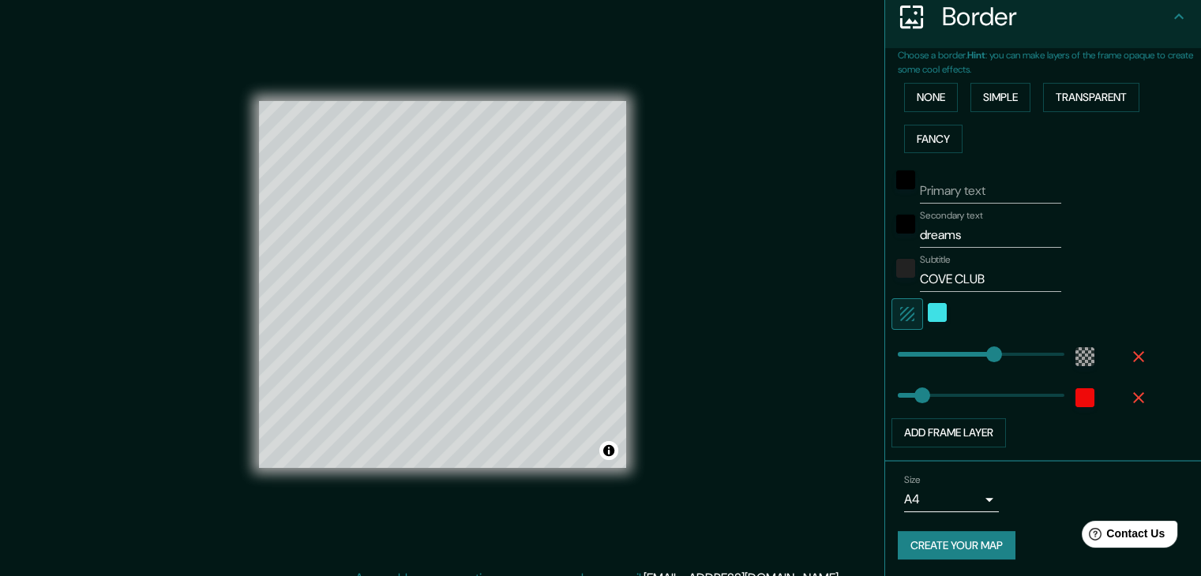
click at [1082, 396] on div at bounding box center [1085, 398] width 28 height 28
click at [1075, 398] on div "color-EF0909" at bounding box center [1084, 397] width 19 height 19
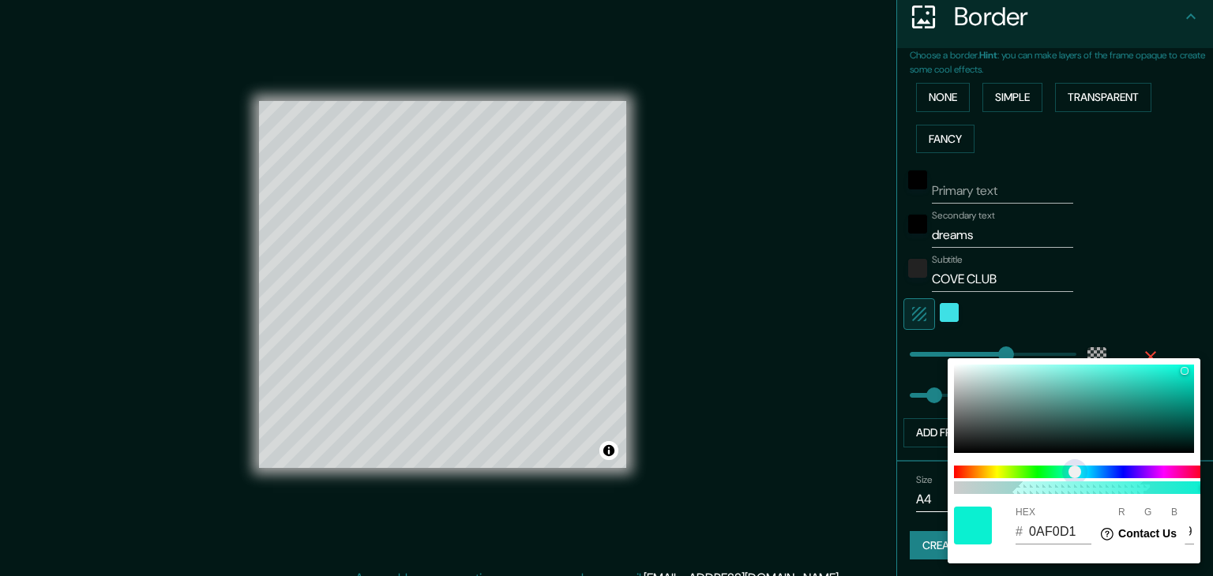
click at [1075, 467] on span at bounding box center [1080, 472] width 253 height 13
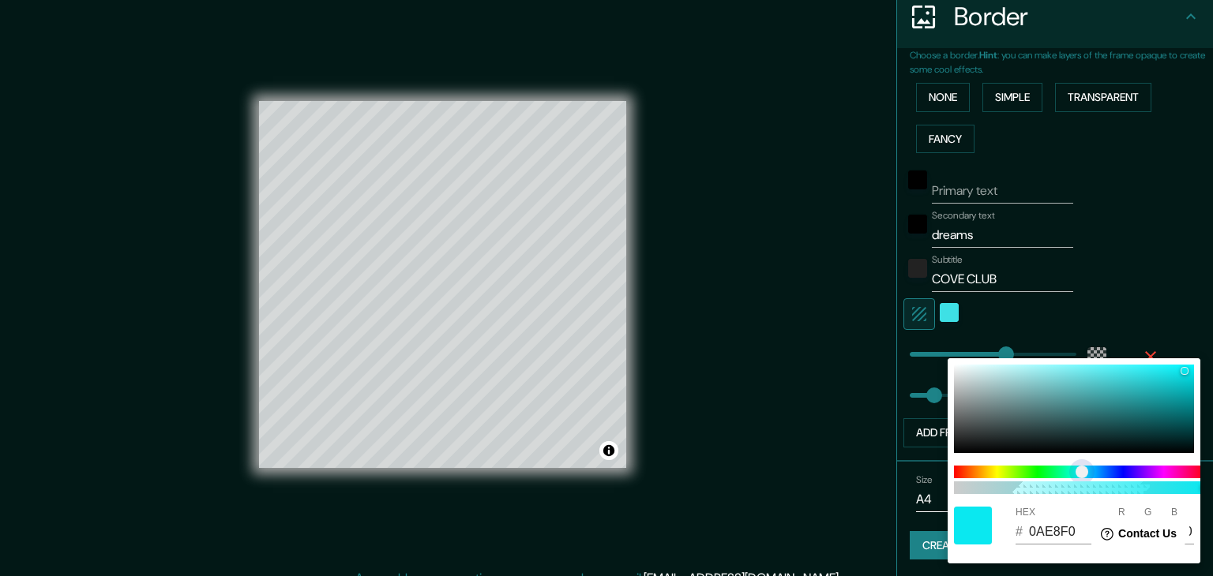
drag, startPoint x: 1074, startPoint y: 465, endPoint x: 1082, endPoint y: 487, distance: 23.5
click at [1082, 487] on div "100" at bounding box center [1079, 480] width 265 height 41
drag, startPoint x: 1184, startPoint y: 374, endPoint x: 1124, endPoint y: 384, distance: 60.0
click at [1124, 384] on div at bounding box center [1074, 409] width 240 height 88
click at [935, 304] on div at bounding box center [606, 288] width 1213 height 576
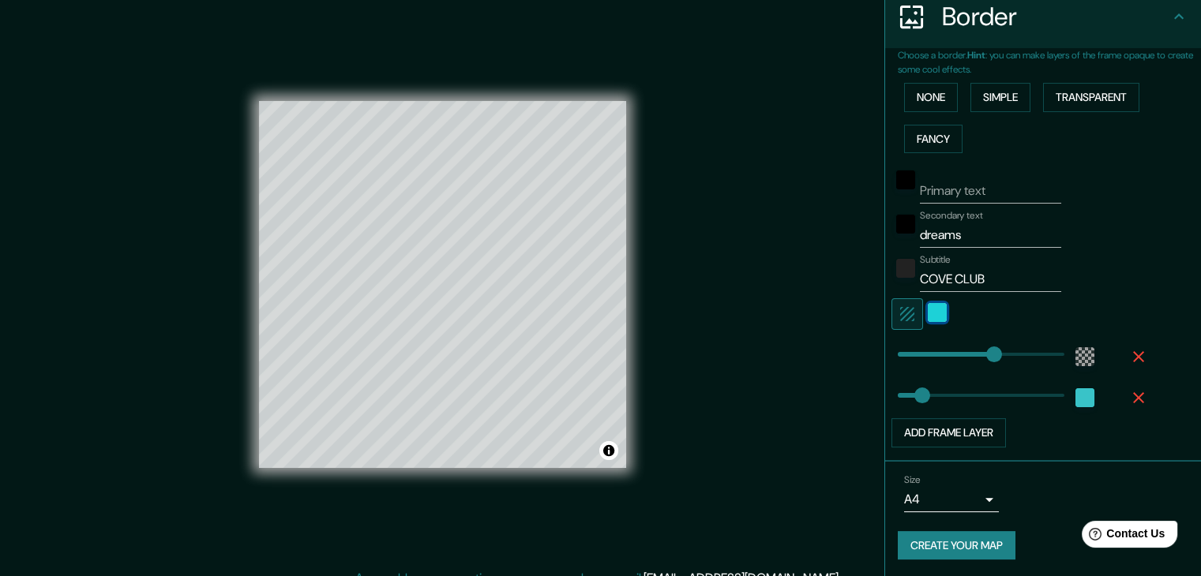
click at [932, 307] on div "color-3EE0E5" at bounding box center [937, 312] width 19 height 19
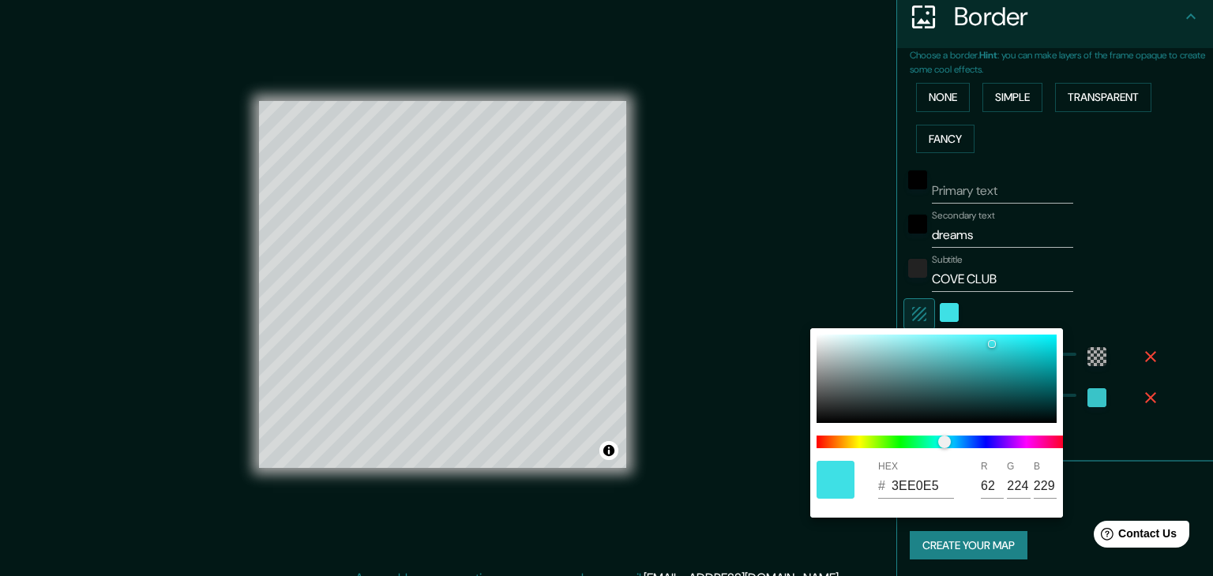
click at [909, 490] on input "3EE0E5" at bounding box center [922, 486] width 62 height 25
click at [1079, 400] on div at bounding box center [606, 288] width 1213 height 576
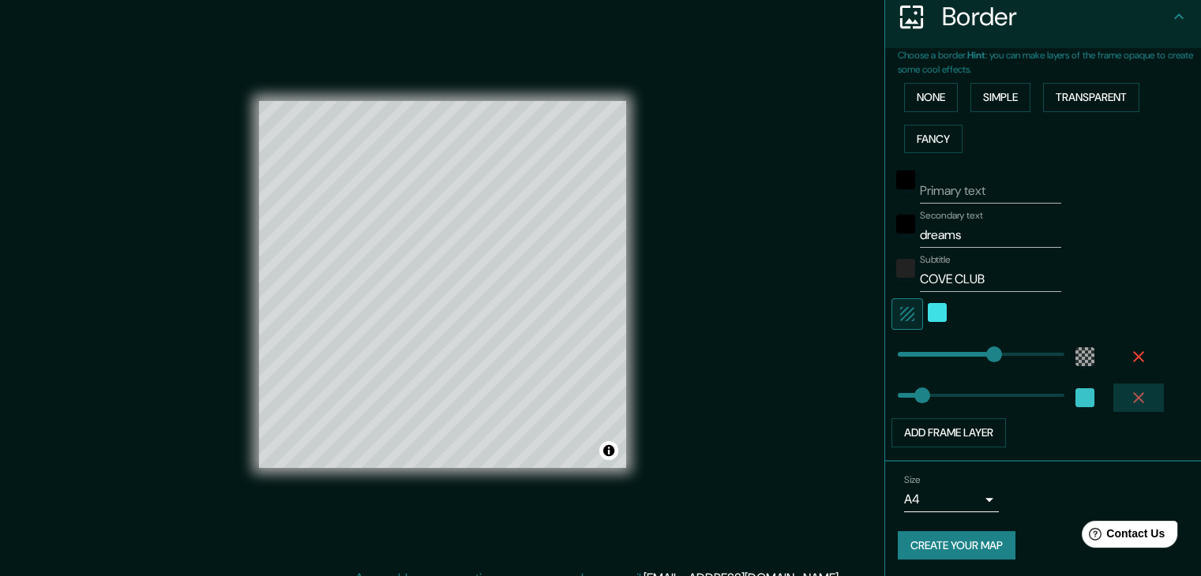
click at [1113, 387] on button "button" at bounding box center [1138, 398] width 51 height 28
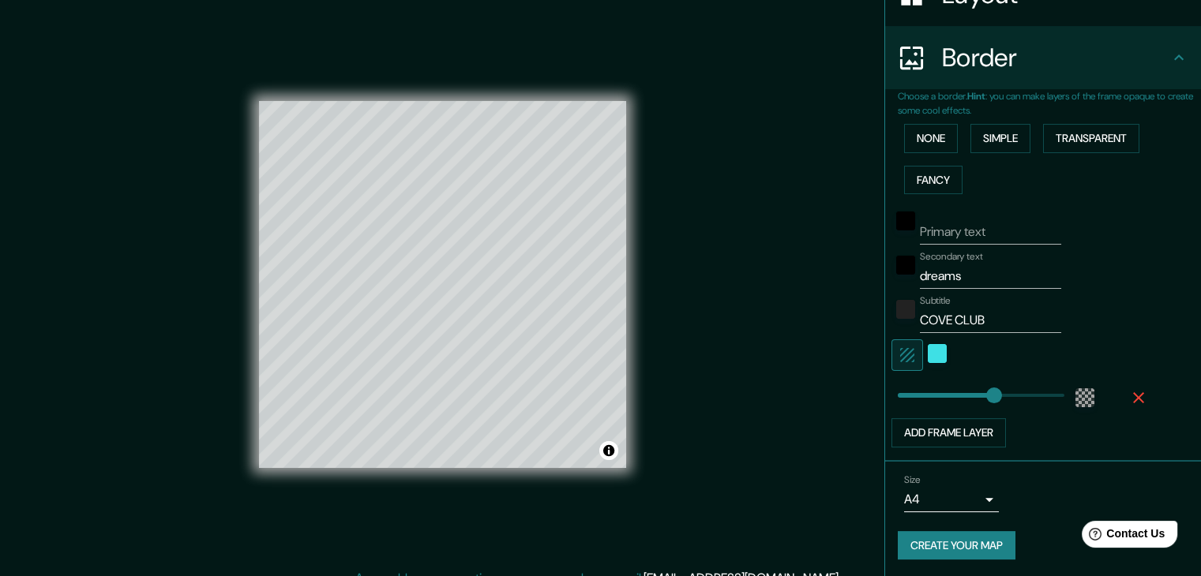
click at [1089, 388] on div at bounding box center [1085, 394] width 43 height 35
click at [963, 428] on button "Add frame layer" at bounding box center [948, 432] width 114 height 29
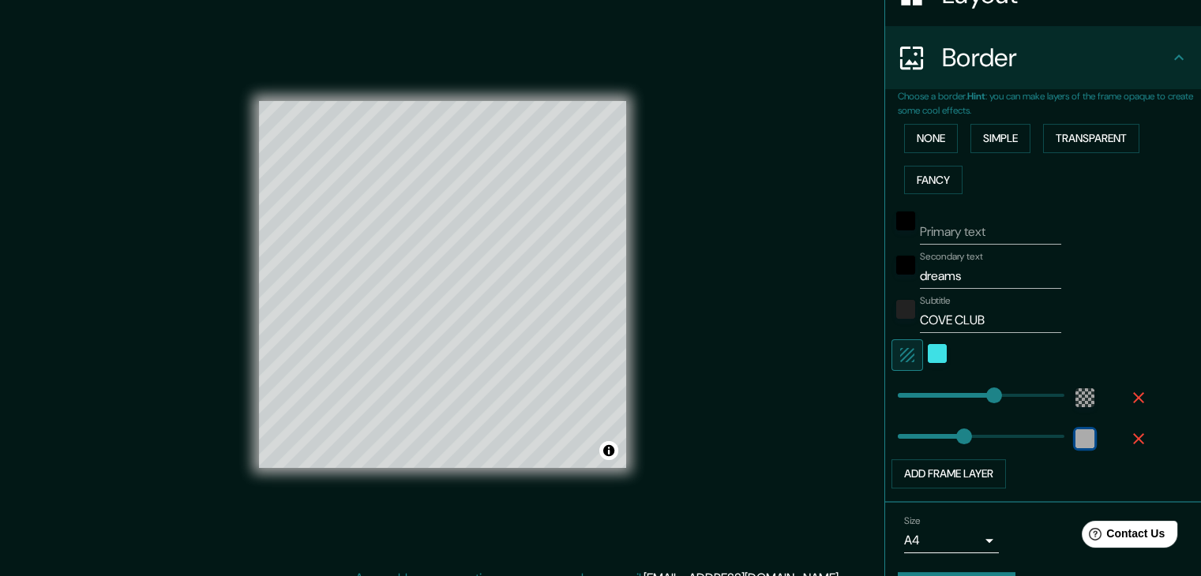
click at [1075, 440] on div "white" at bounding box center [1084, 439] width 19 height 19
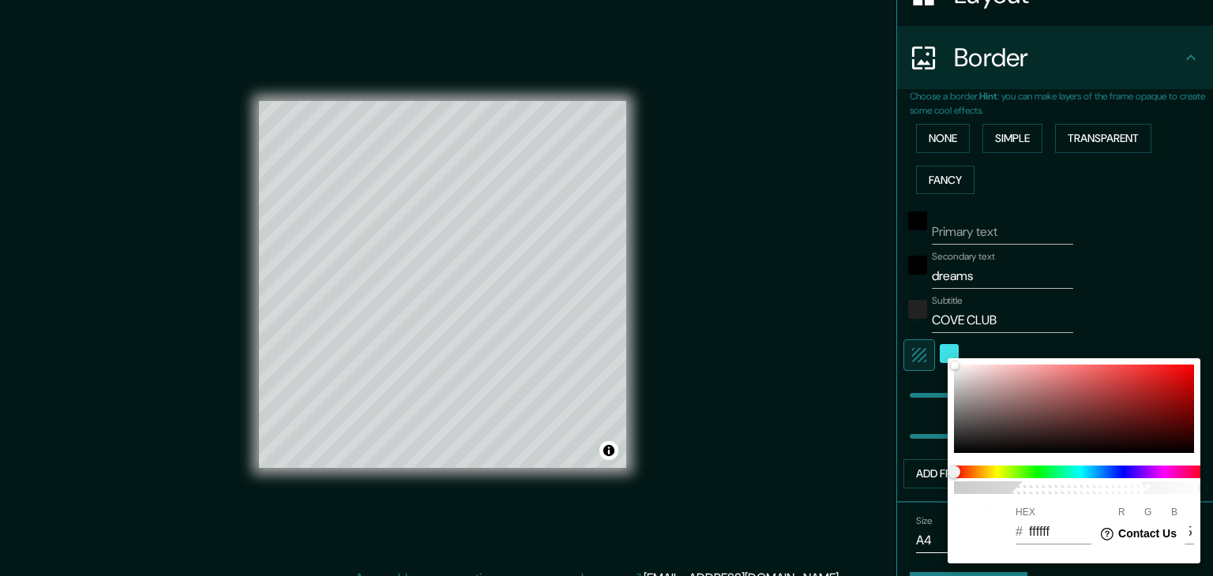
click at [1029, 525] on input "ffffff" at bounding box center [1060, 532] width 62 height 25
paste input "3EE0E5"
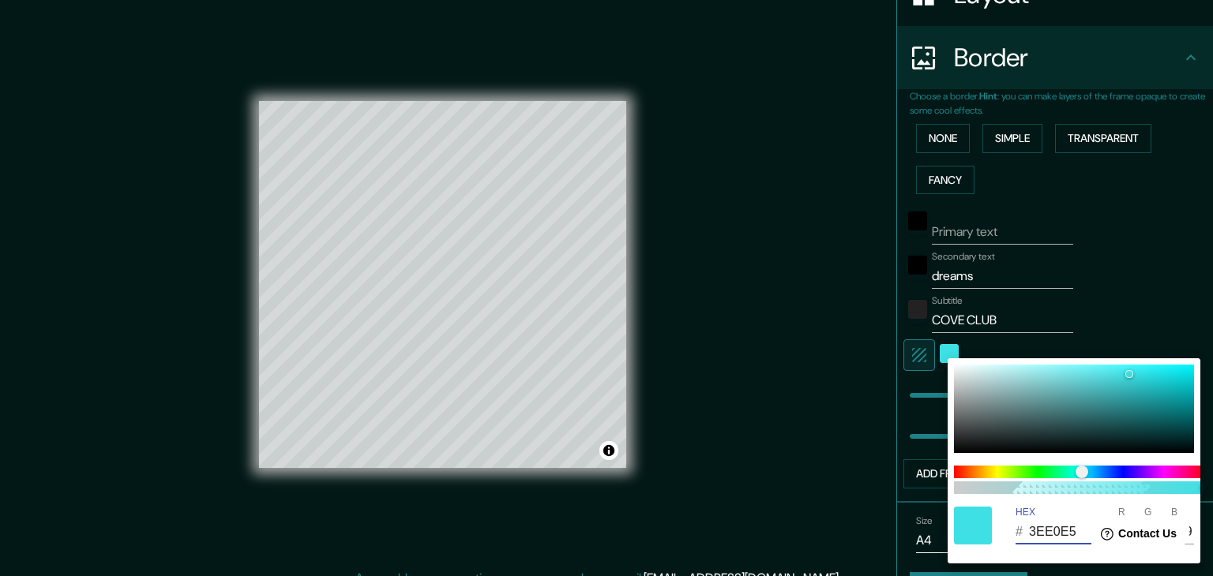
click at [844, 441] on div at bounding box center [606, 288] width 1213 height 576
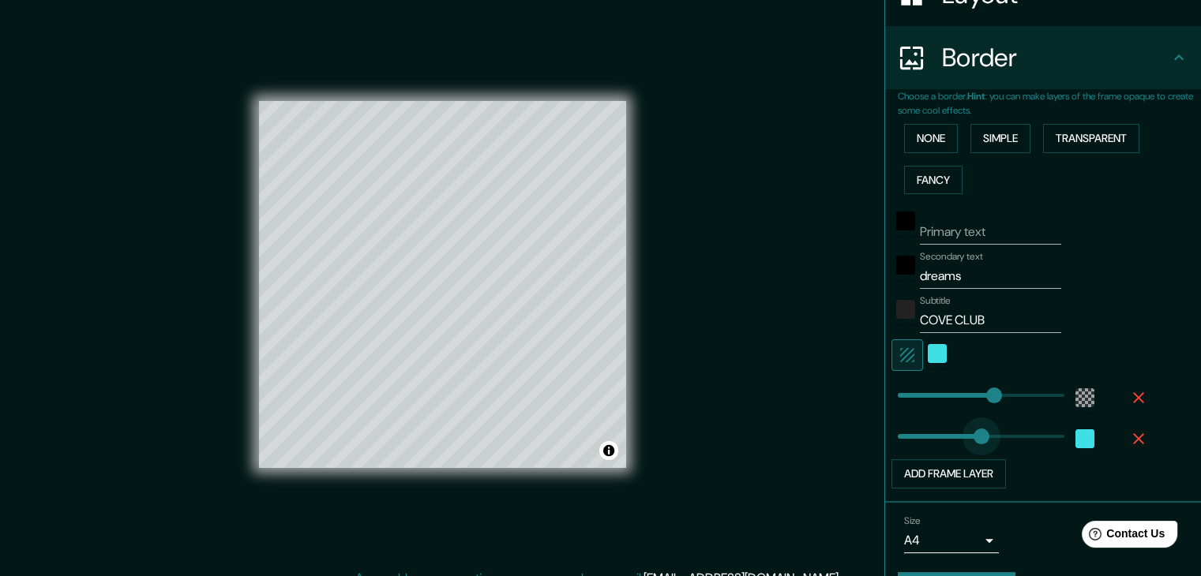
drag, startPoint x: 960, startPoint y: 433, endPoint x: 970, endPoint y: 433, distance: 9.5
drag, startPoint x: 966, startPoint y: 433, endPoint x: 981, endPoint y: 433, distance: 15.0
drag, startPoint x: 981, startPoint y: 433, endPoint x: 960, endPoint y: 437, distance: 20.9
click at [936, 462] on button "Add frame layer" at bounding box center [948, 474] width 114 height 29
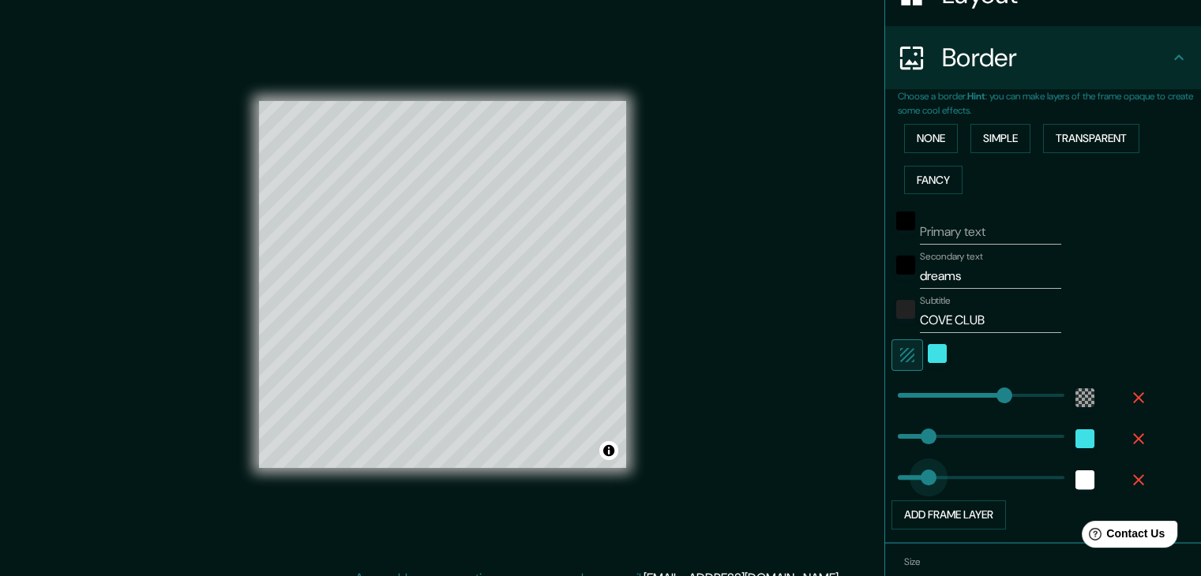
drag, startPoint x: 951, startPoint y: 468, endPoint x: 914, endPoint y: 471, distance: 36.5
click at [903, 477] on span at bounding box center [911, 478] width 16 height 16
drag, startPoint x: 903, startPoint y: 437, endPoint x: 913, endPoint y: 437, distance: 9.5
click at [925, 514] on button "Add frame layer" at bounding box center [948, 515] width 114 height 29
click at [1074, 515] on html "Help Contact Us" at bounding box center [1121, 531] width 123 height 33
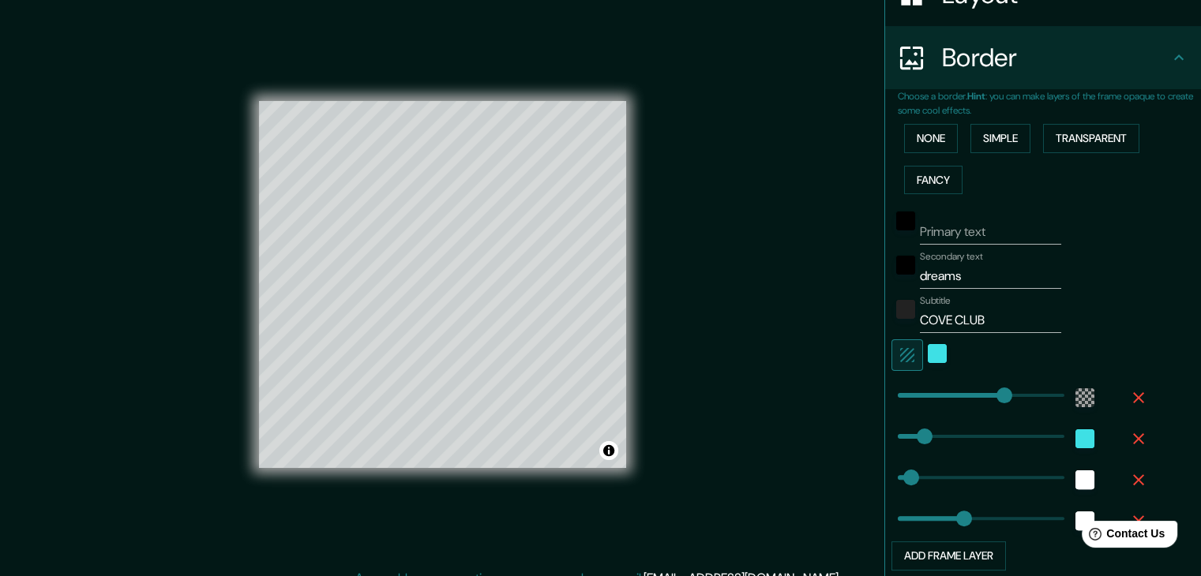
click at [1073, 522] on html "Help Contact Us" at bounding box center [1121, 531] width 123 height 33
click at [1070, 520] on html "Help Contact Us" at bounding box center [1121, 531] width 123 height 33
click at [1075, 520] on html "Help Contact Us" at bounding box center [1121, 531] width 123 height 33
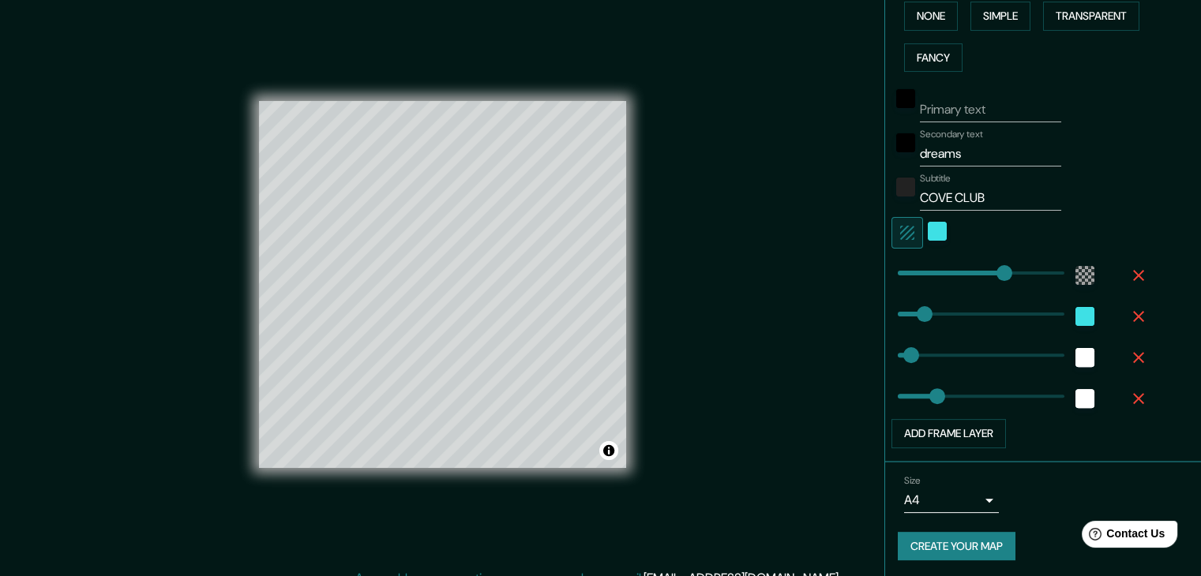
scroll to position [402, 0]
click at [1077, 389] on div "white" at bounding box center [1084, 397] width 19 height 19
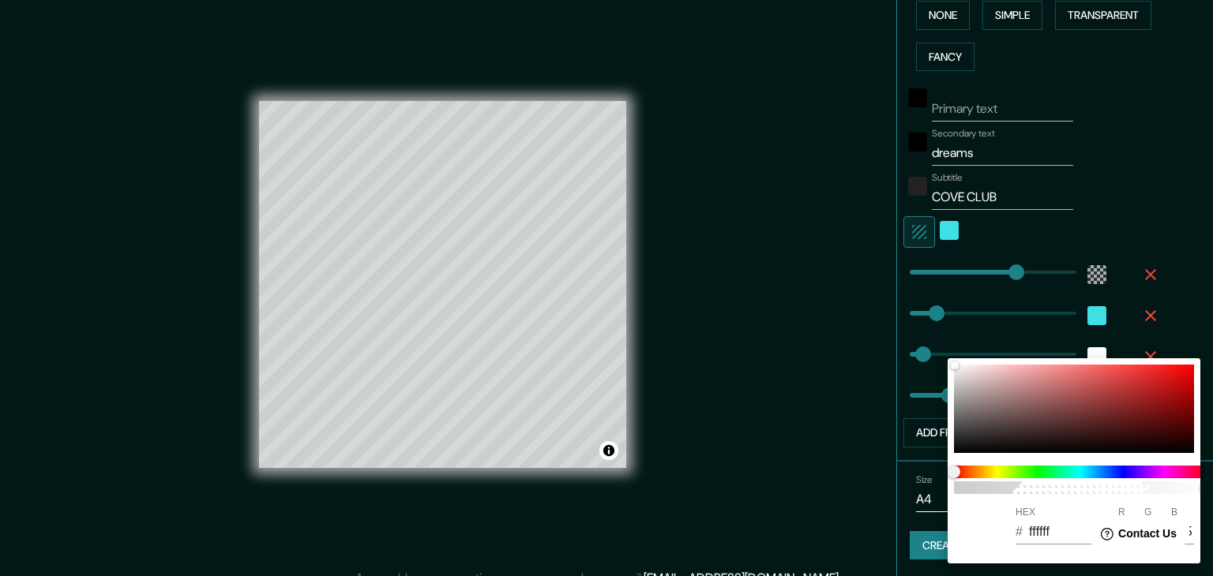
click at [1054, 538] on input "ffffff" at bounding box center [1060, 532] width 62 height 25
paste input "3EE0E5"
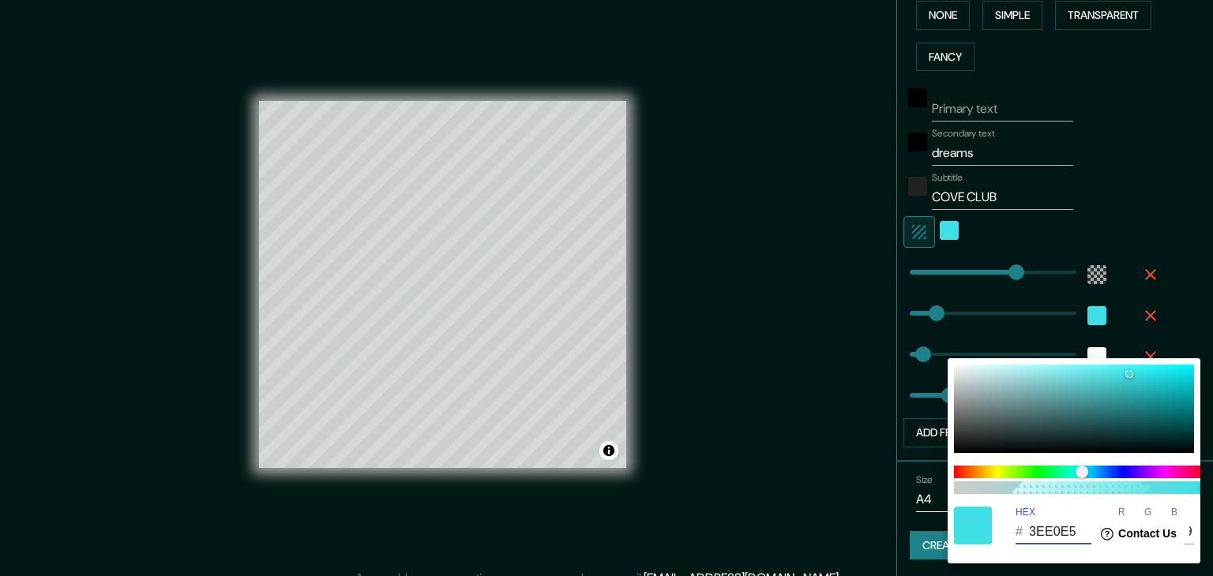
click at [863, 427] on div at bounding box center [606, 288] width 1213 height 576
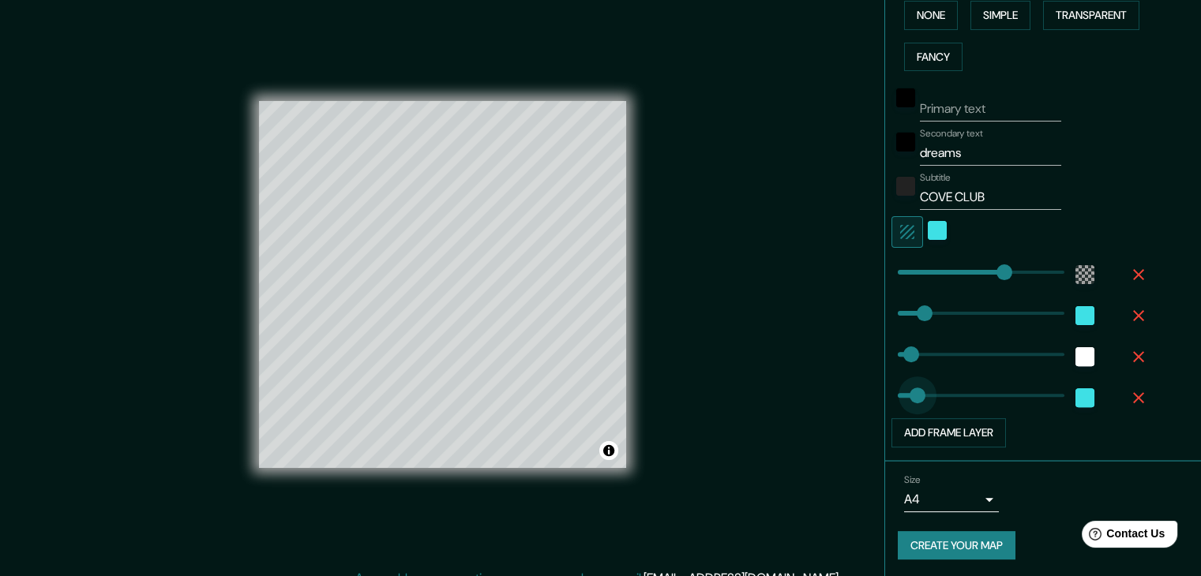
drag, startPoint x: 919, startPoint y: 392, endPoint x: 906, endPoint y: 392, distance: 13.4
click at [905, 392] on span at bounding box center [913, 396] width 16 height 16
drag, startPoint x: 1039, startPoint y: 493, endPoint x: 1031, endPoint y: 475, distance: 19.8
click at [1039, 493] on div "Size A4 single" at bounding box center [1043, 493] width 291 height 51
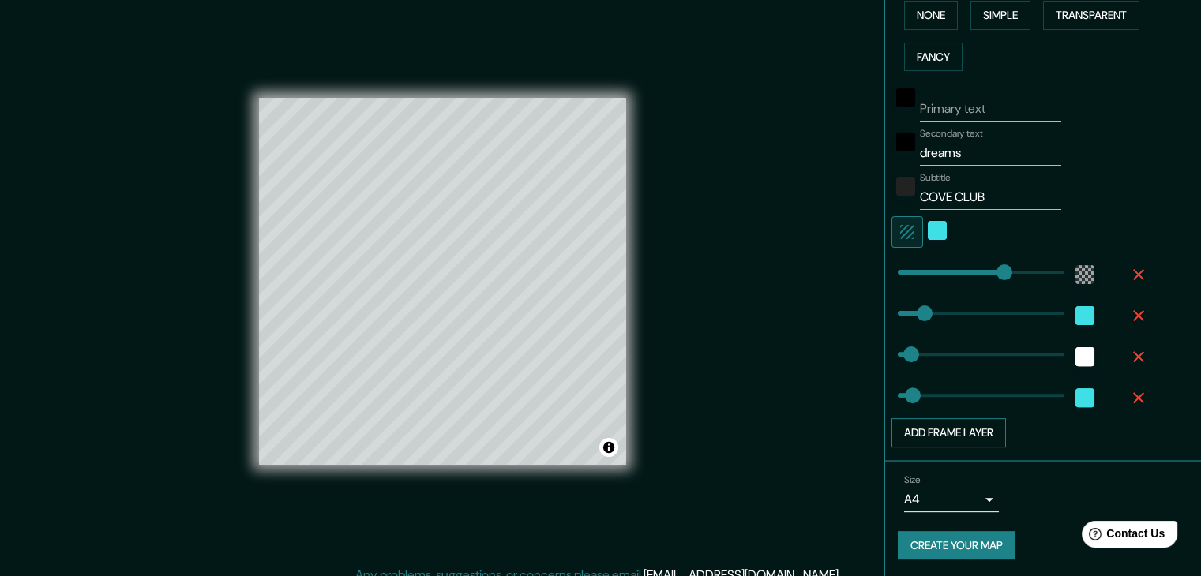
scroll to position [0, 0]
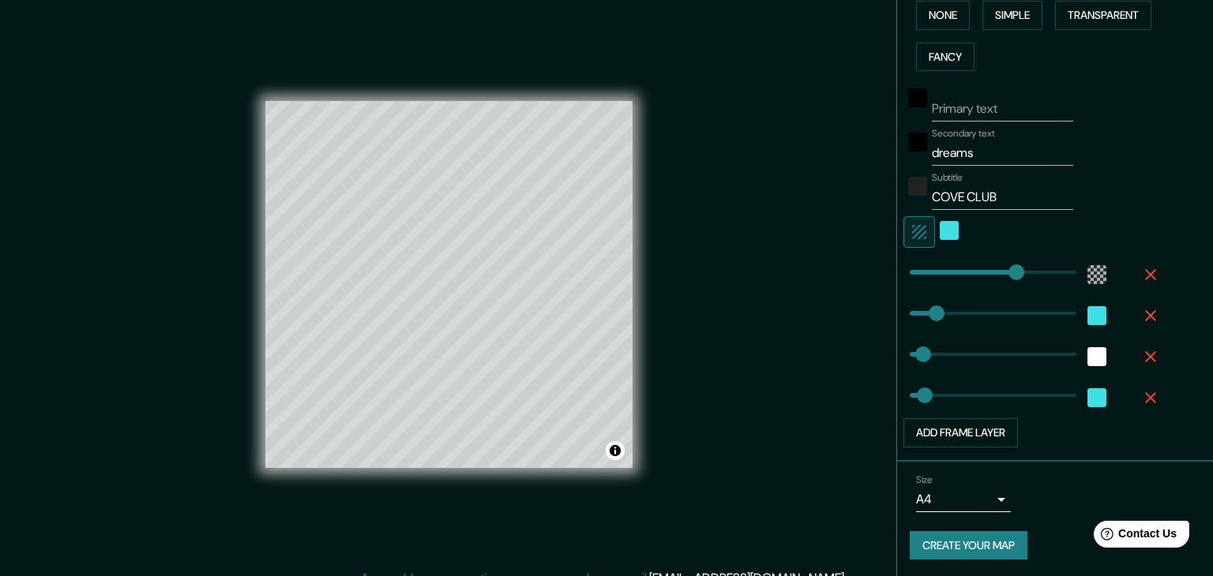
click at [974, 490] on body "Mappin Location [GEOGRAPHIC_DATA][US_STATE], 22785 [GEOGRAPHIC_DATA], [GEOGRAPH…" at bounding box center [606, 288] width 1213 height 576
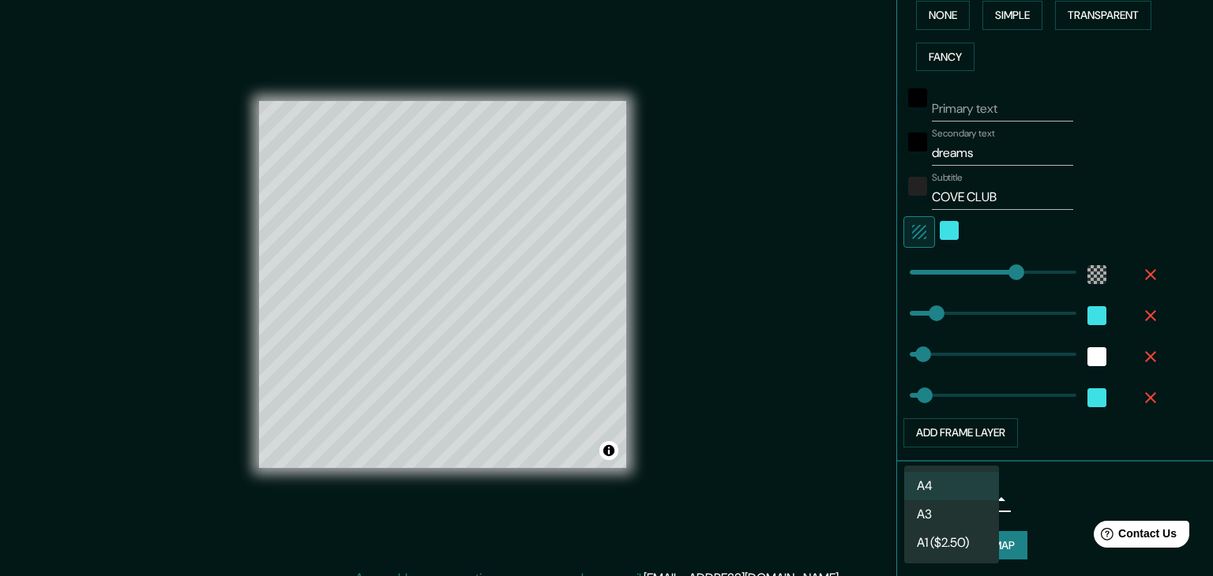
click at [981, 486] on li "A4" at bounding box center [951, 486] width 95 height 28
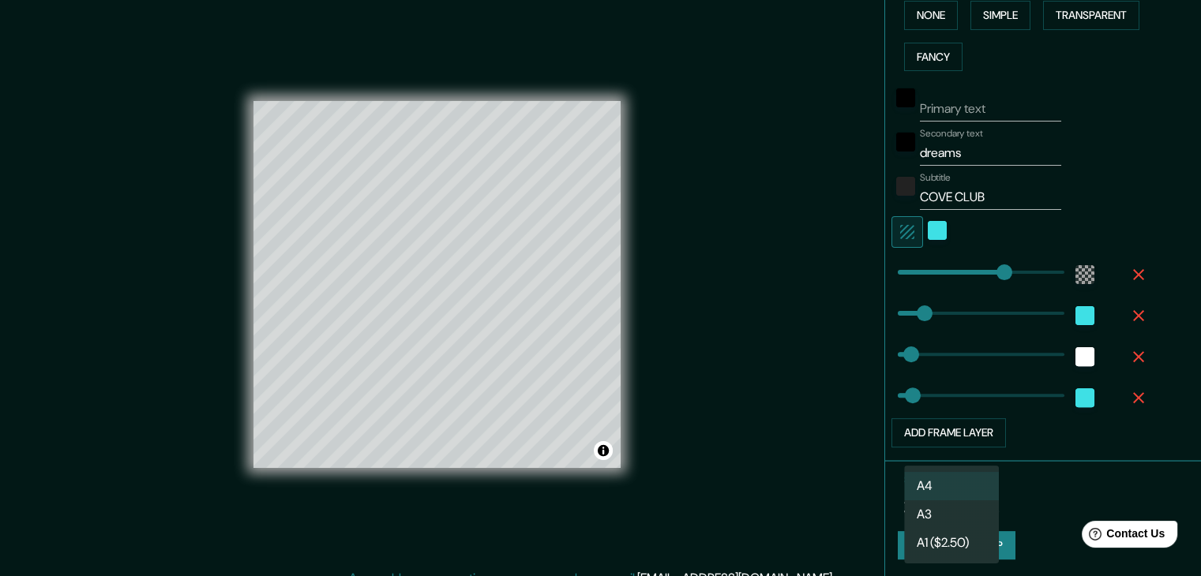
click at [981, 486] on body "Mappin Location [GEOGRAPHIC_DATA][US_STATE], 22785 [GEOGRAPHIC_DATA], [GEOGRAPH…" at bounding box center [600, 288] width 1201 height 576
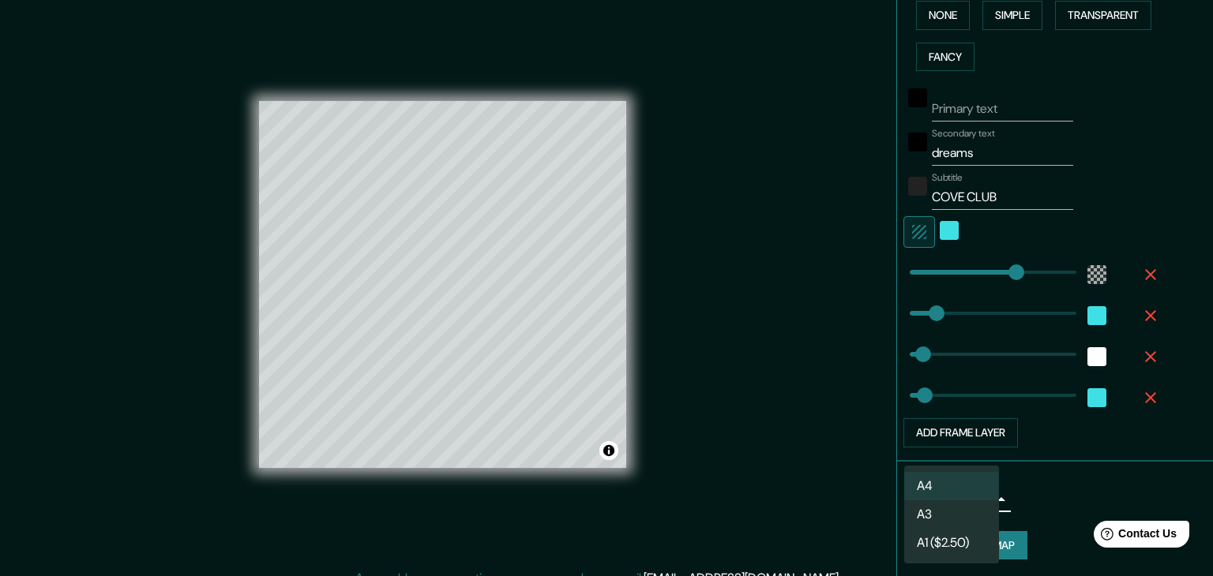
click at [973, 509] on li "A3" at bounding box center [951, 515] width 95 height 28
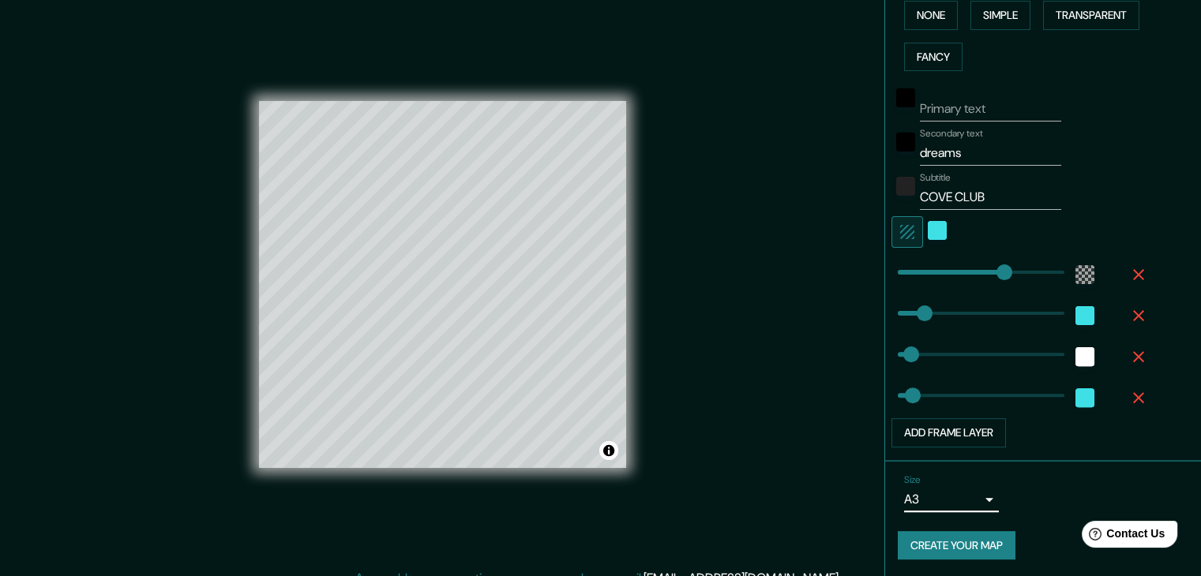
click at [973, 503] on body "Mappin Location [GEOGRAPHIC_DATA][US_STATE], 22785 [GEOGRAPHIC_DATA], [GEOGRAPH…" at bounding box center [600, 288] width 1201 height 576
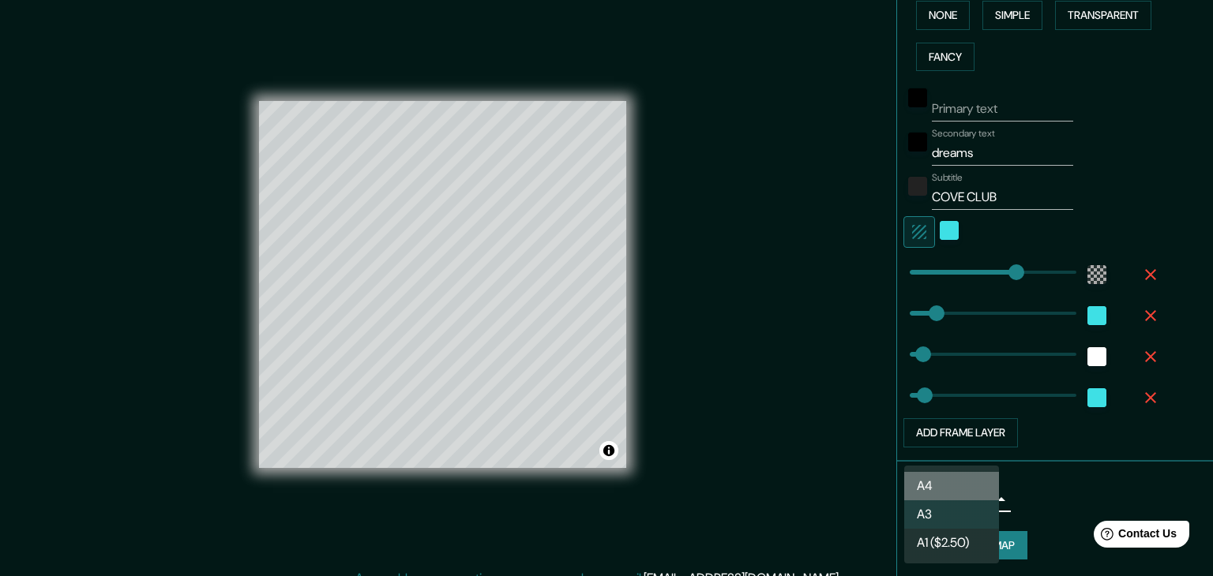
click at [963, 476] on li "A4" at bounding box center [951, 486] width 95 height 28
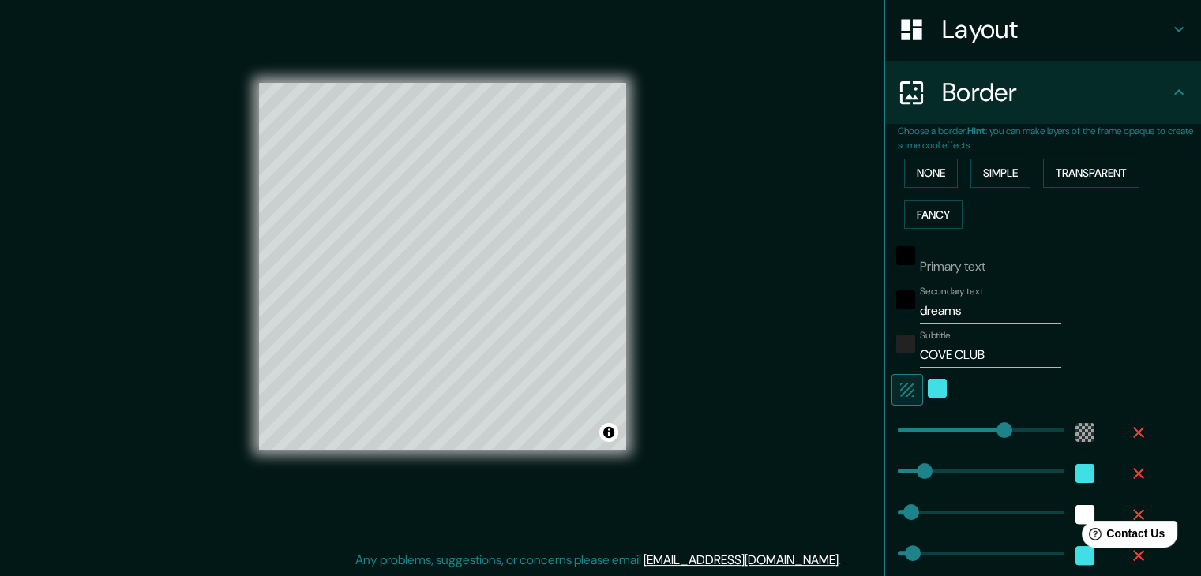
scroll to position [86, 0]
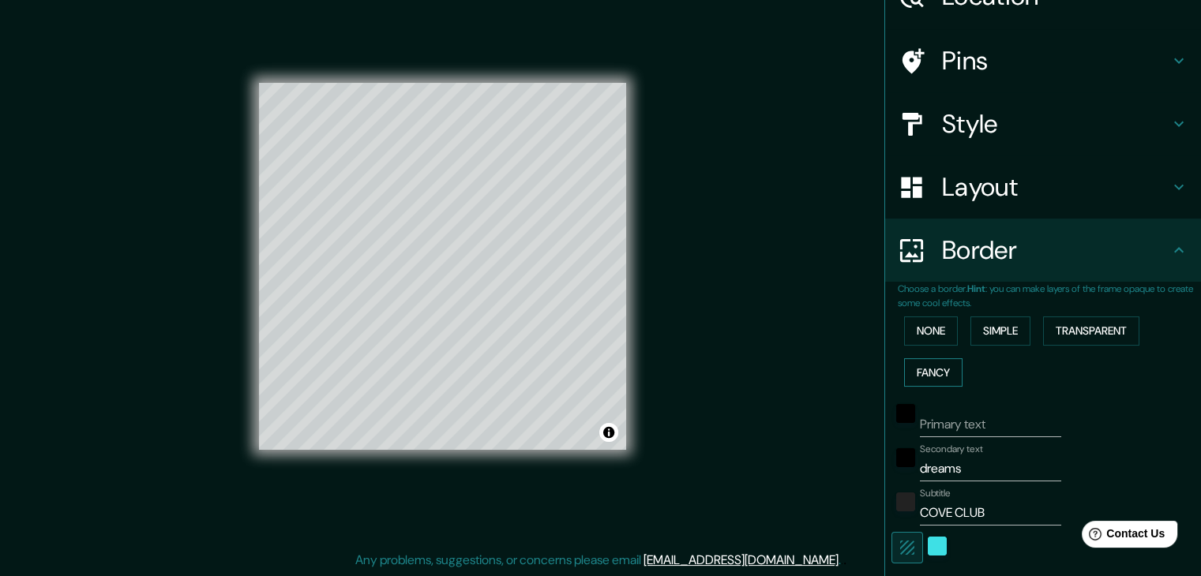
click at [921, 370] on button "Fancy" at bounding box center [933, 372] width 58 height 29
click at [979, 331] on button "Simple" at bounding box center [1000, 331] width 60 height 29
click at [1097, 332] on button "Transparent" at bounding box center [1091, 331] width 96 height 29
click at [924, 379] on button "Fancy" at bounding box center [933, 372] width 58 height 29
click at [1083, 323] on button "Transparent" at bounding box center [1091, 331] width 96 height 29
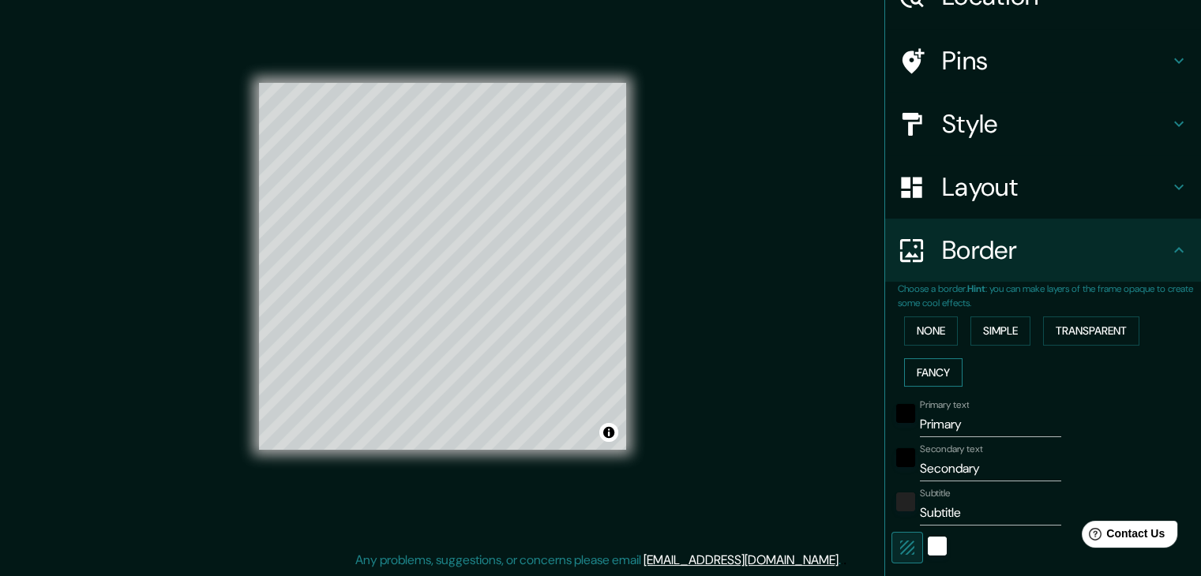
click at [926, 377] on button "Fancy" at bounding box center [933, 372] width 58 height 29
click at [973, 331] on button "Simple" at bounding box center [1000, 331] width 60 height 29
click at [922, 332] on button "None" at bounding box center [931, 331] width 54 height 29
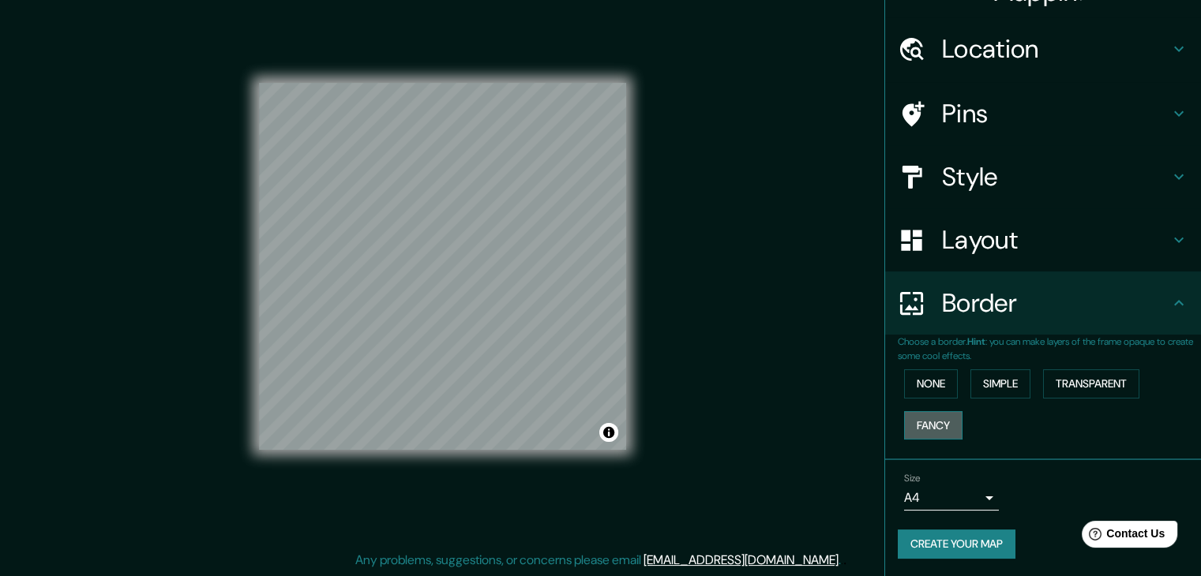
click at [925, 418] on button "Fancy" at bounding box center [933, 425] width 58 height 29
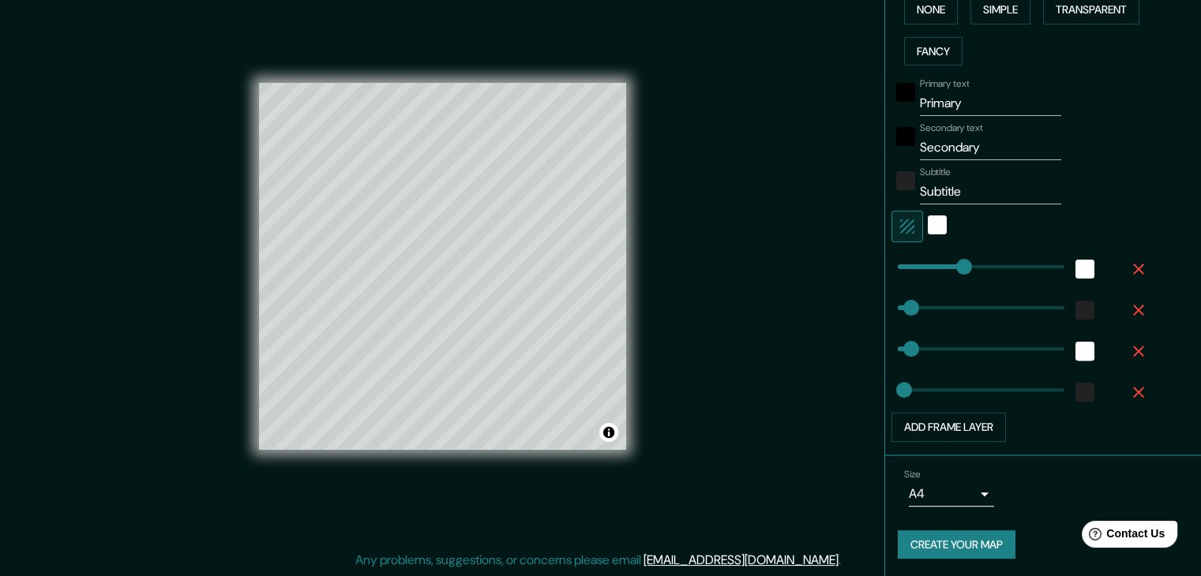
scroll to position [249, 0]
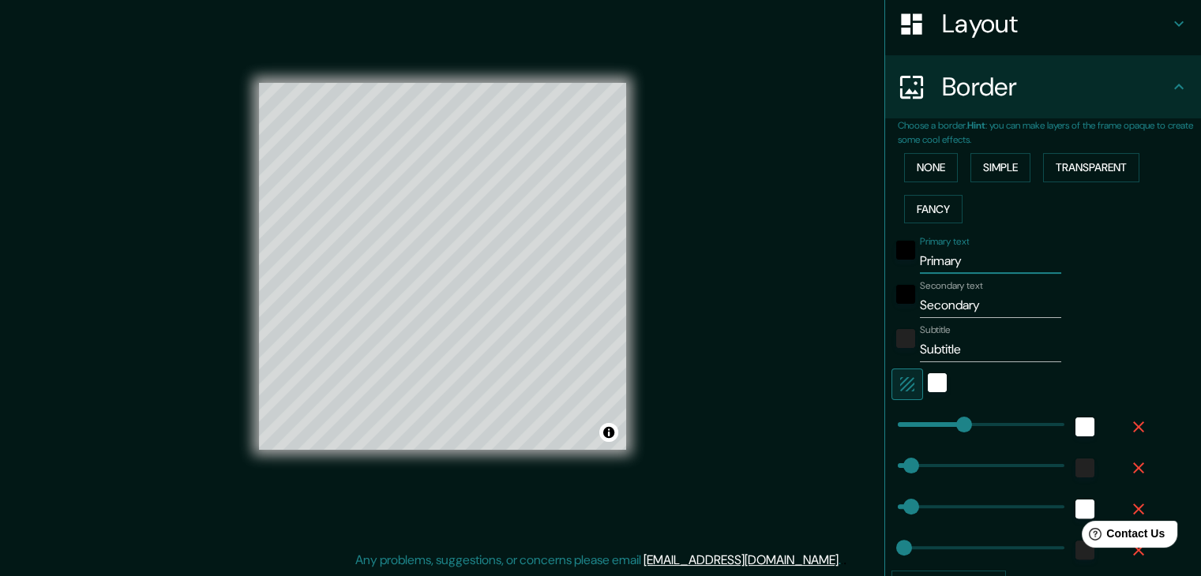
click at [944, 255] on input "Primary" at bounding box center [990, 261] width 141 height 25
click at [944, 253] on input "Primary" at bounding box center [990, 261] width 141 height 25
click at [928, 328] on label "Subtitle" at bounding box center [935, 330] width 31 height 13
click at [928, 337] on input "Subtitle" at bounding box center [990, 349] width 141 height 25
click at [936, 313] on input "Secondary" at bounding box center [990, 305] width 141 height 25
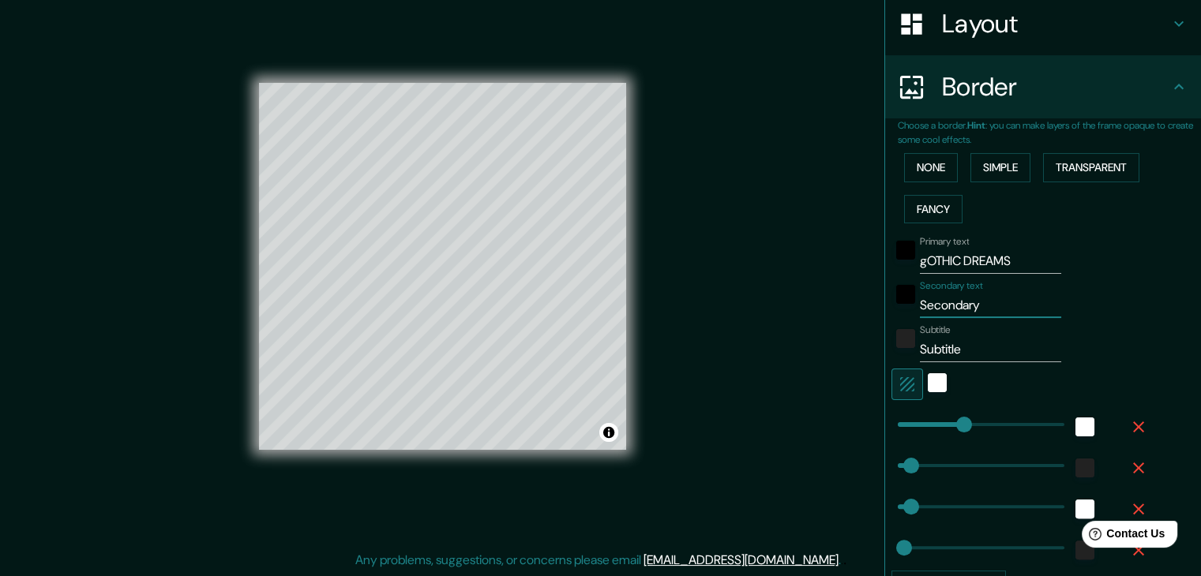
click at [936, 313] on input "Secondary" at bounding box center [990, 305] width 141 height 25
click at [936, 351] on input "Subtitle" at bounding box center [990, 349] width 141 height 25
click at [944, 293] on input "x" at bounding box center [990, 305] width 141 height 25
click at [944, 294] on input "x" at bounding box center [990, 305] width 141 height 25
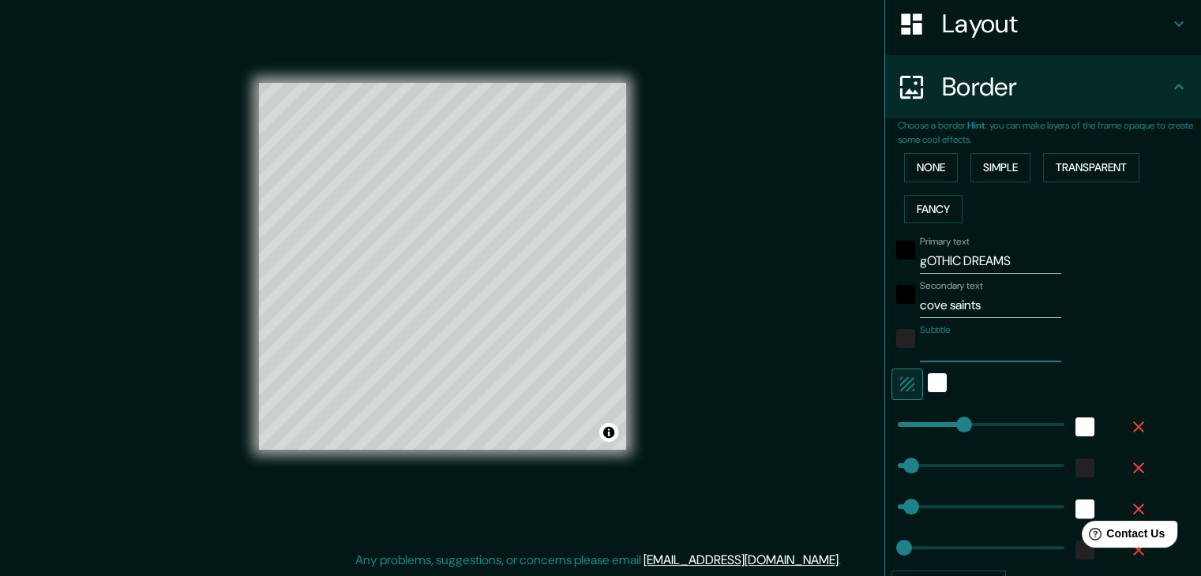
click at [934, 354] on input "Subtitle" at bounding box center [990, 349] width 141 height 25
click at [500, 405] on div at bounding box center [496, 400] width 13 height 13
click at [388, 396] on div at bounding box center [394, 392] width 13 height 13
click at [386, 393] on div at bounding box center [385, 392] width 13 height 13
click at [461, 411] on div at bounding box center [464, 410] width 13 height 13
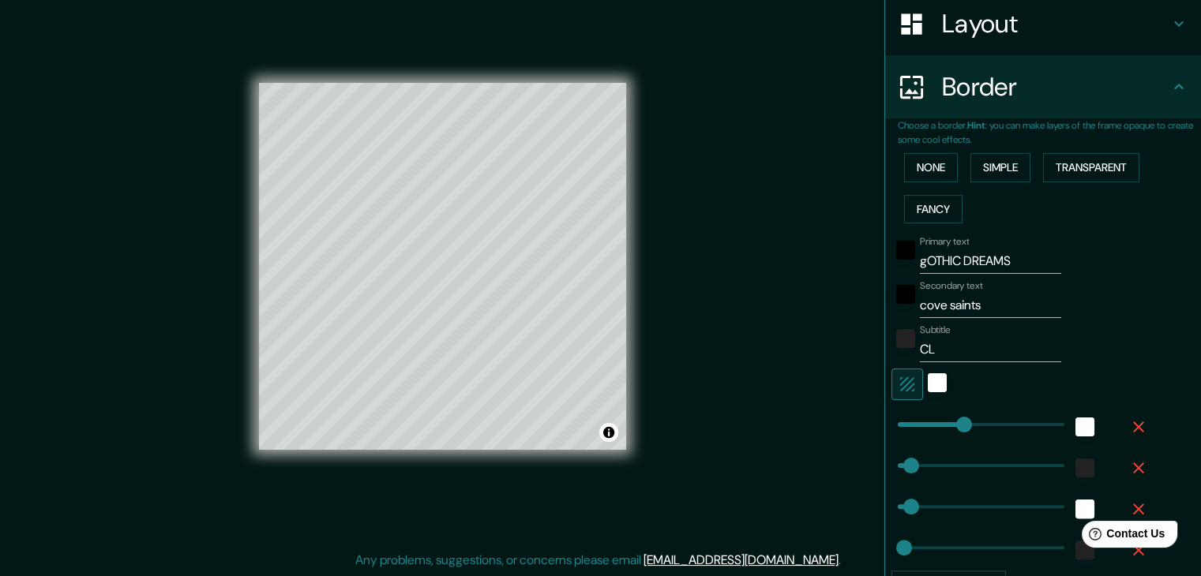
click at [941, 360] on input "CL" at bounding box center [990, 349] width 141 height 25
click at [995, 299] on input "cove saints" at bounding box center [990, 305] width 141 height 25
click at [960, 306] on input "cove saints" at bounding box center [990, 305] width 141 height 25
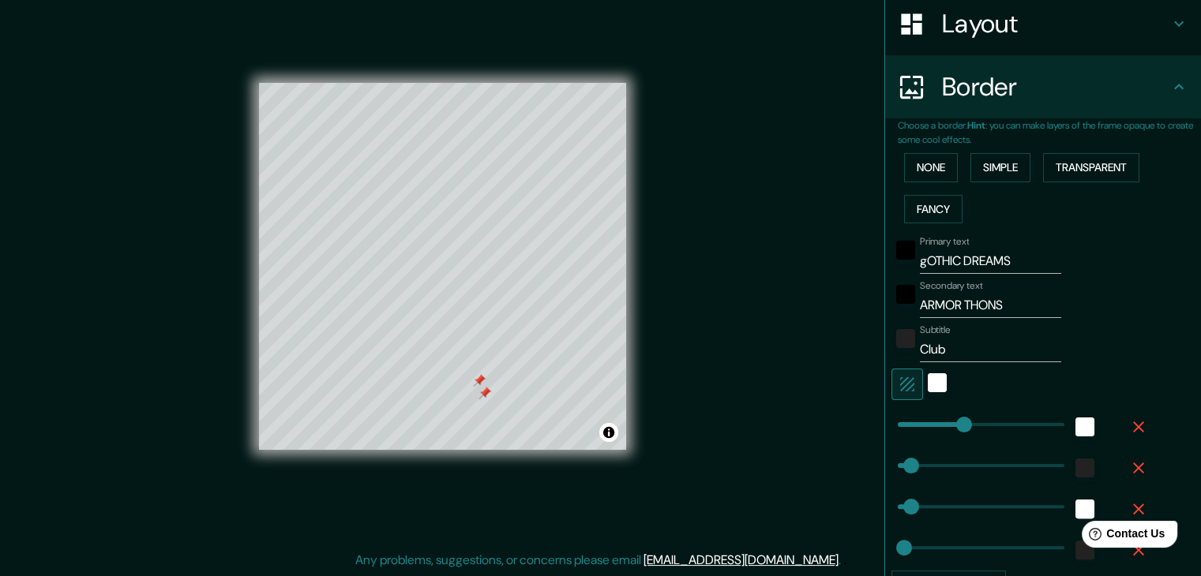
click at [481, 390] on div at bounding box center [484, 393] width 13 height 13
click at [475, 380] on div at bounding box center [479, 380] width 13 height 13
click at [981, 306] on input "ARMOR THONS" at bounding box center [990, 305] width 141 height 25
click at [1081, 354] on div "Subtitle Club" at bounding box center [1020, 343] width 259 height 38
click at [937, 345] on input "Club" at bounding box center [990, 349] width 141 height 25
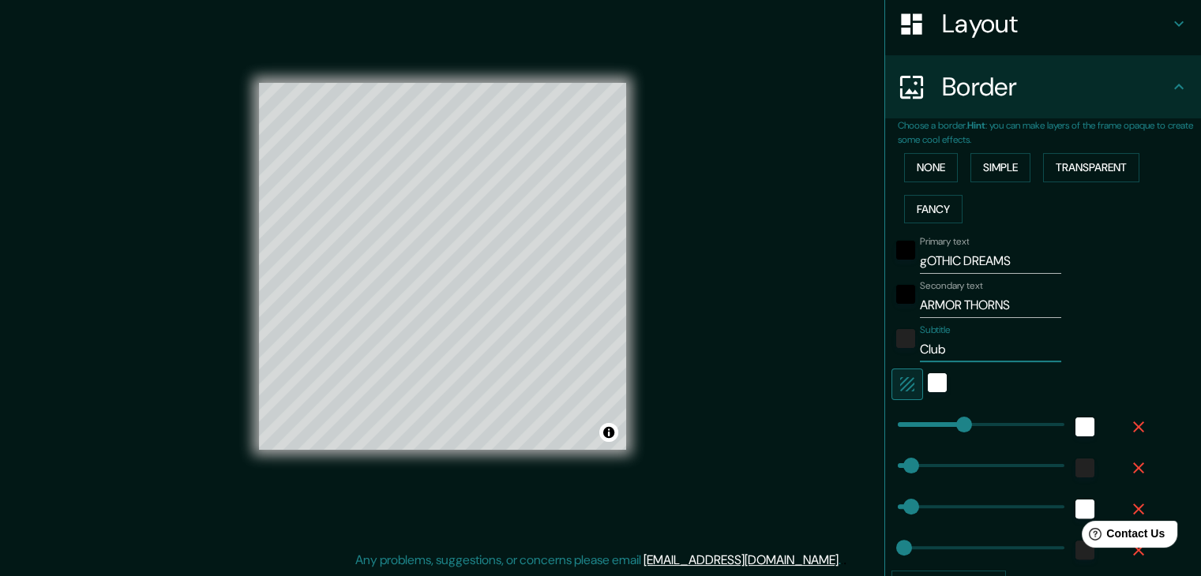
click at [937, 345] on input "Club" at bounding box center [990, 349] width 141 height 25
click at [951, 300] on input "ARMOR THORNS" at bounding box center [990, 305] width 141 height 25
click at [966, 250] on input "gOTHIC DREAMS" at bounding box center [990, 261] width 141 height 25
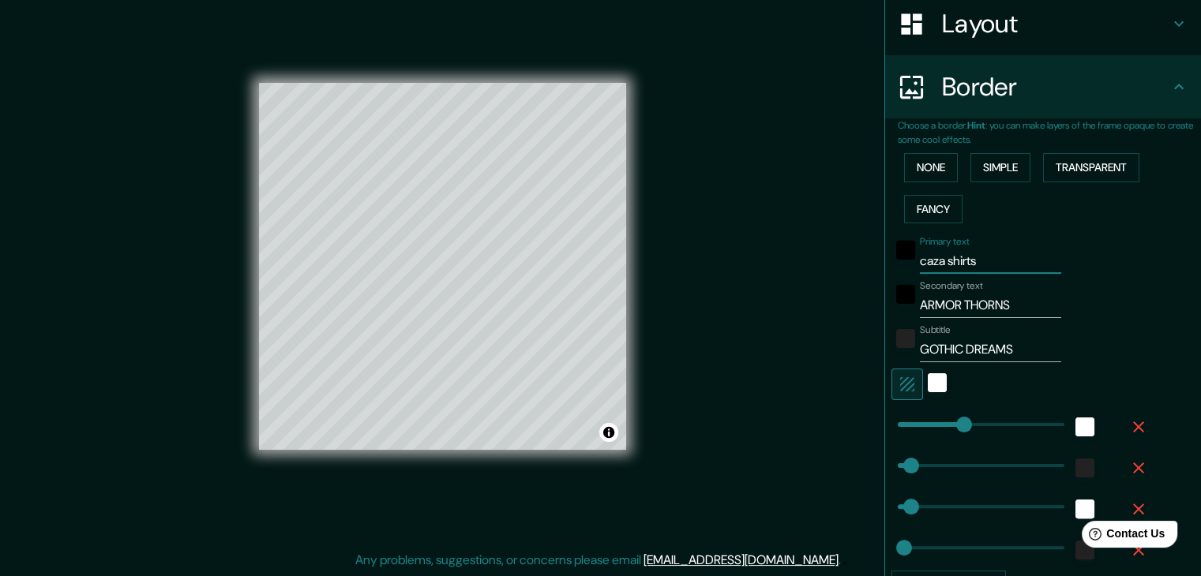
click at [967, 261] on input "caza shirts" at bounding box center [990, 261] width 141 height 25
click at [967, 261] on input "caza" at bounding box center [990, 261] width 141 height 25
click at [609, 435] on button "Toggle attribution" at bounding box center [608, 432] width 19 height 19
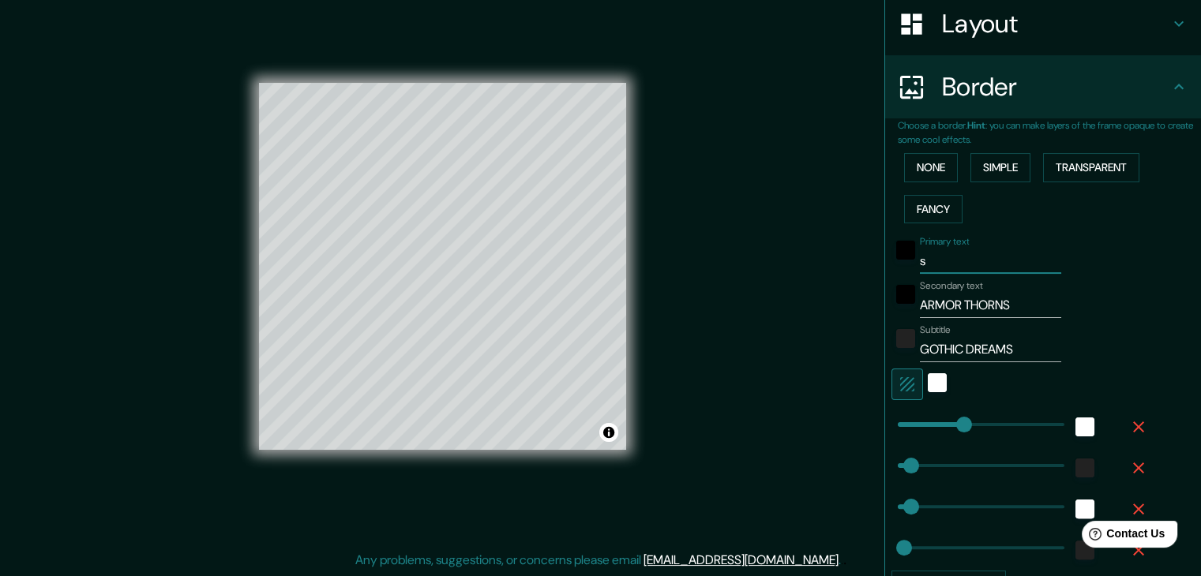
click at [928, 257] on input "s" at bounding box center [990, 261] width 141 height 25
click at [981, 305] on input "ARMOR THORNS" at bounding box center [990, 305] width 141 height 25
click at [901, 291] on div "black" at bounding box center [905, 294] width 19 height 19
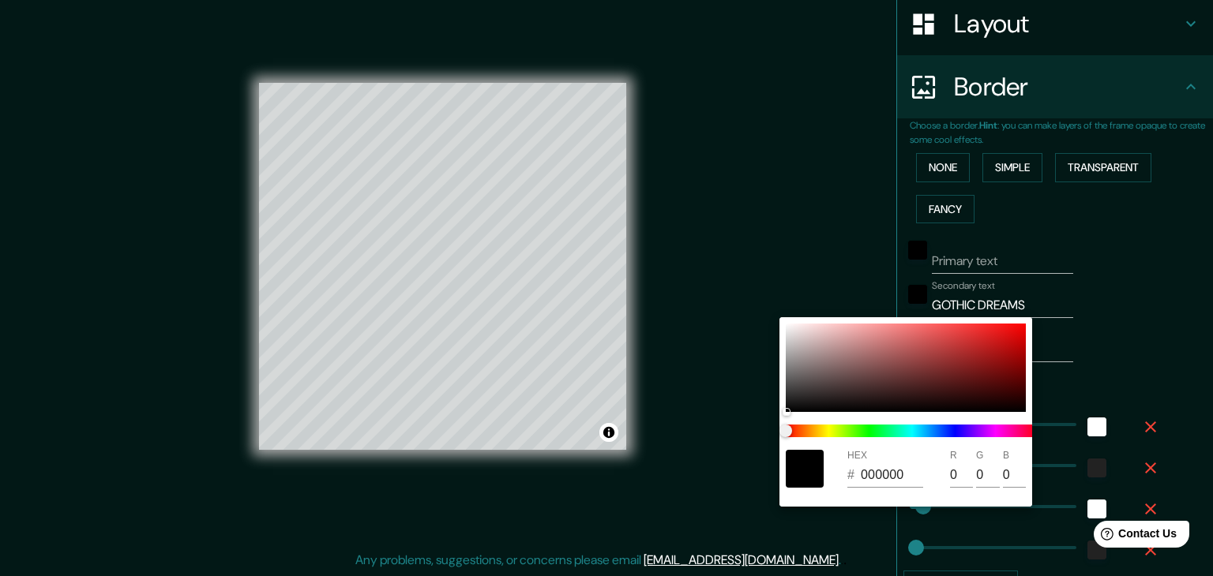
click at [1109, 358] on div at bounding box center [606, 288] width 1213 height 576
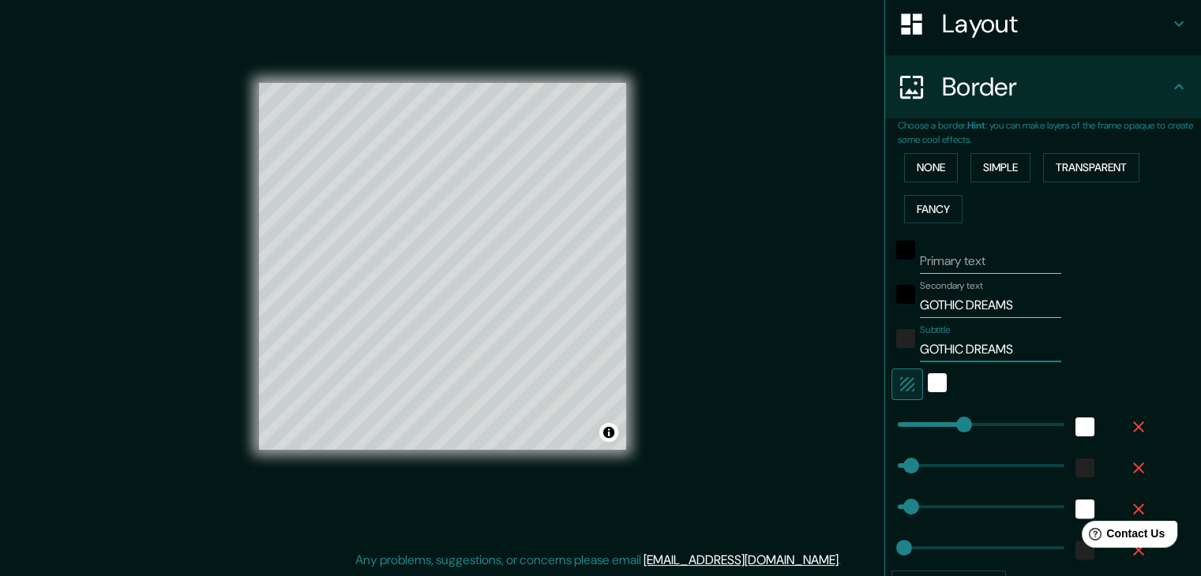
click at [973, 356] on input "GOTHIC DREAMS" at bounding box center [990, 349] width 141 height 25
click at [1052, 312] on div "Secondary text GOTHIC DREAMS" at bounding box center [1020, 299] width 259 height 38
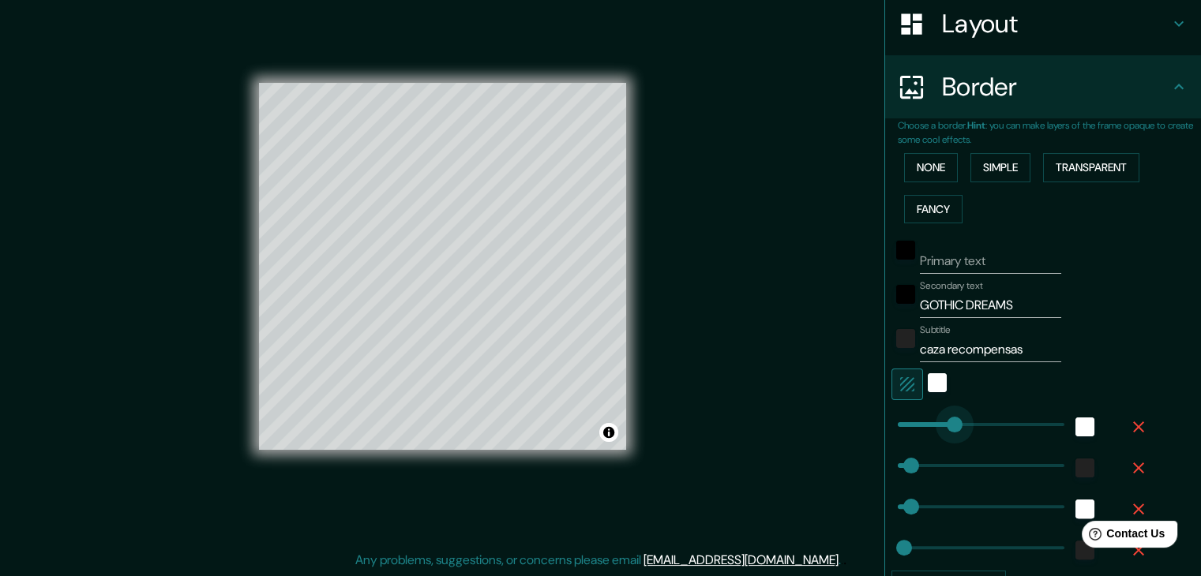
drag, startPoint x: 949, startPoint y: 424, endPoint x: 940, endPoint y: 424, distance: 8.7
click at [947, 424] on span at bounding box center [955, 425] width 16 height 16
drag, startPoint x: 891, startPoint y: 550, endPoint x: 900, endPoint y: 552, distance: 8.8
click at [905, 552] on span at bounding box center [913, 548] width 16 height 16
click at [832, 388] on div "Mappin Location [GEOGRAPHIC_DATA][US_STATE], 22785 [GEOGRAPHIC_DATA], [GEOGRAPH…" at bounding box center [600, 279] width 1201 height 595
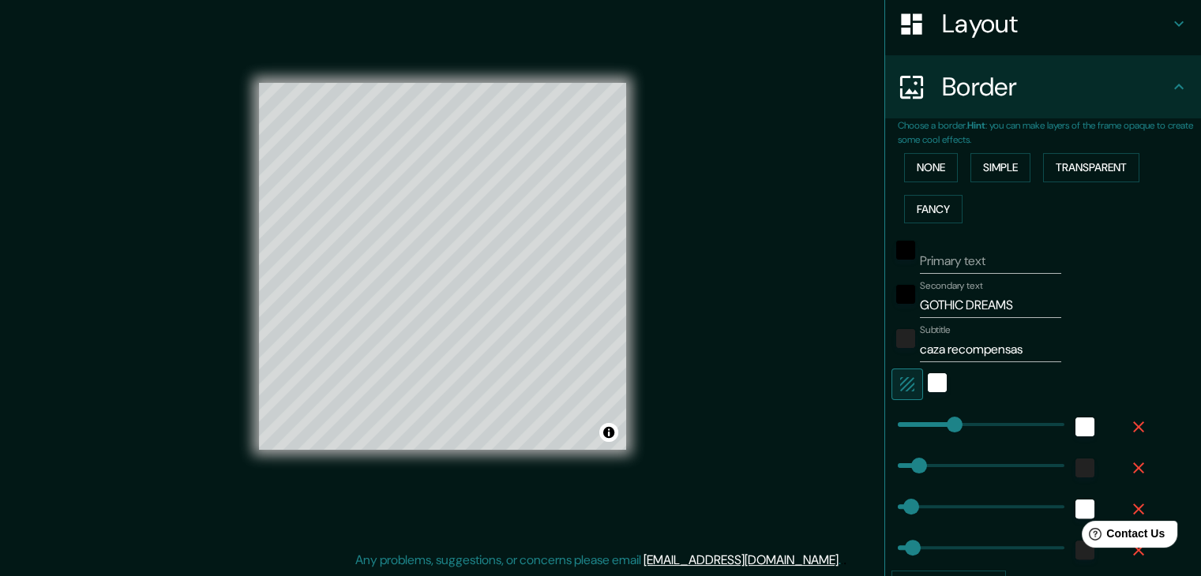
scroll to position [92, 0]
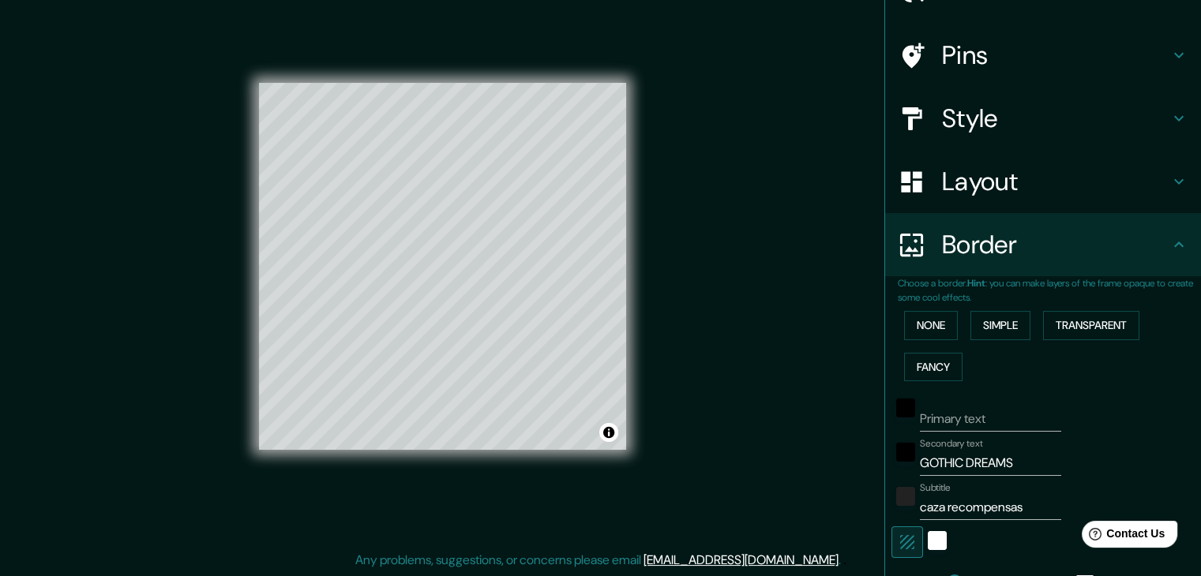
click at [638, 384] on div "© Mapbox © OpenStreetMap Improve this map" at bounding box center [443, 266] width 418 height 569
click at [942, 410] on input "Primary text" at bounding box center [990, 419] width 141 height 25
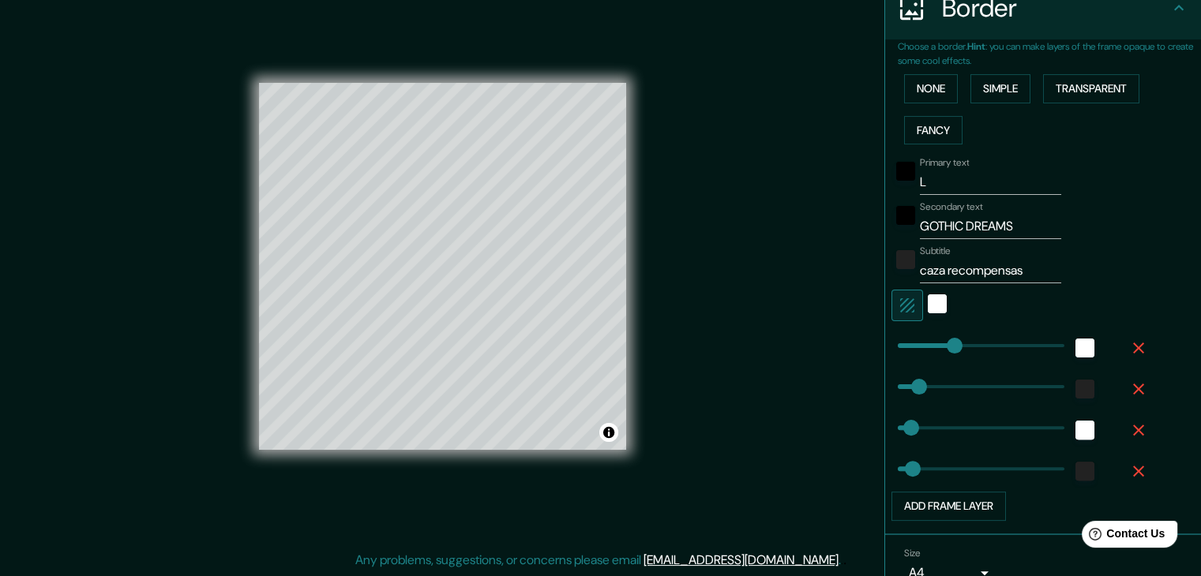
scroll to position [0, 0]
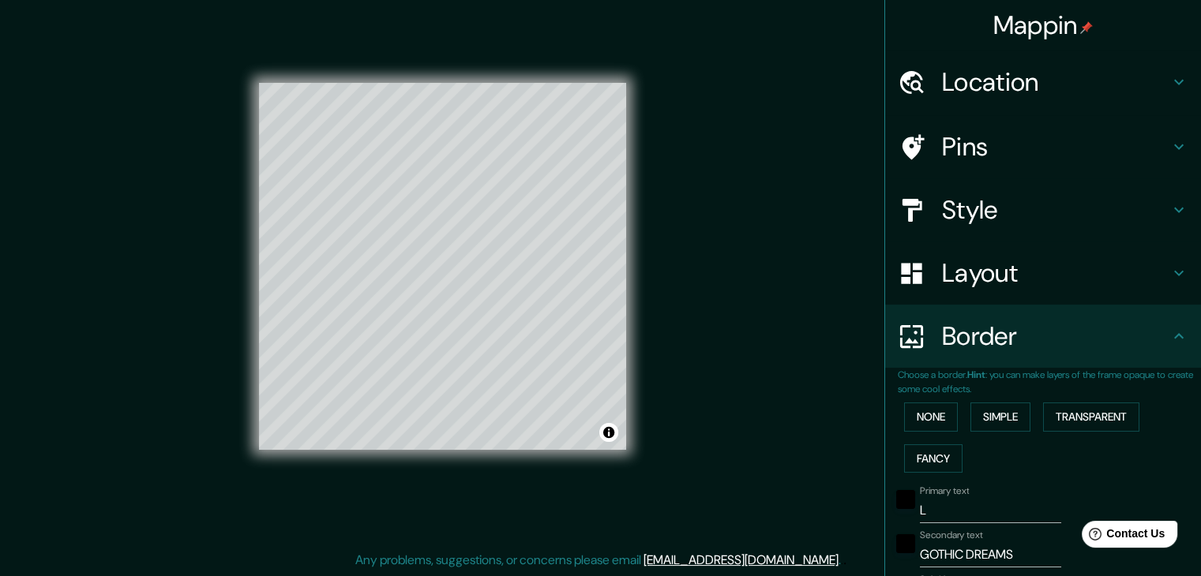
click at [1011, 248] on div "Layout" at bounding box center [1043, 273] width 316 height 63
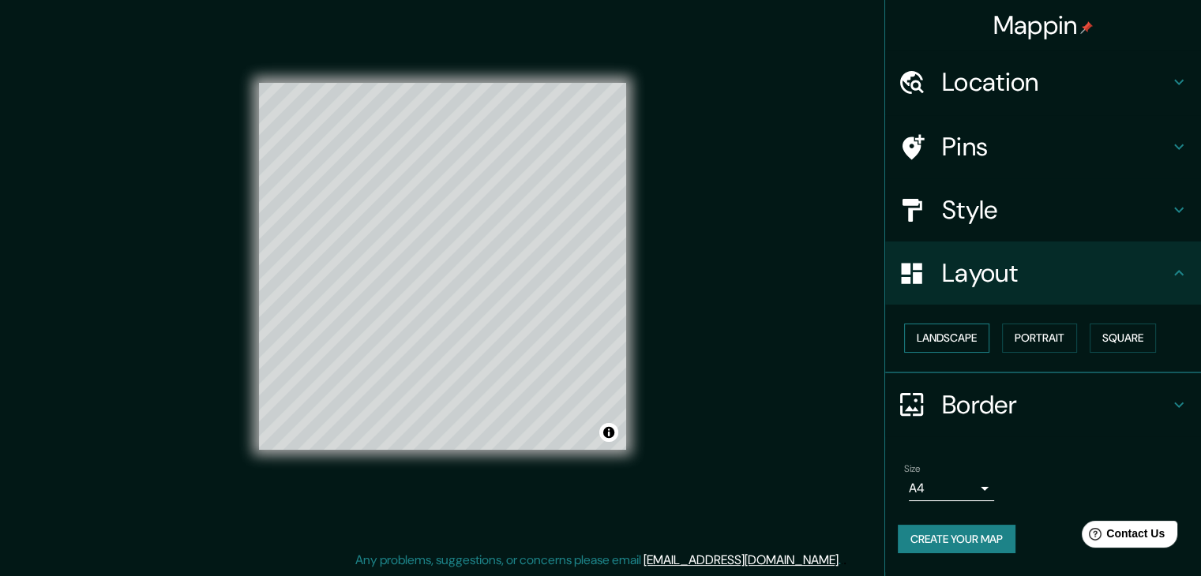
click at [979, 334] on button "Landscape" at bounding box center [946, 338] width 85 height 29
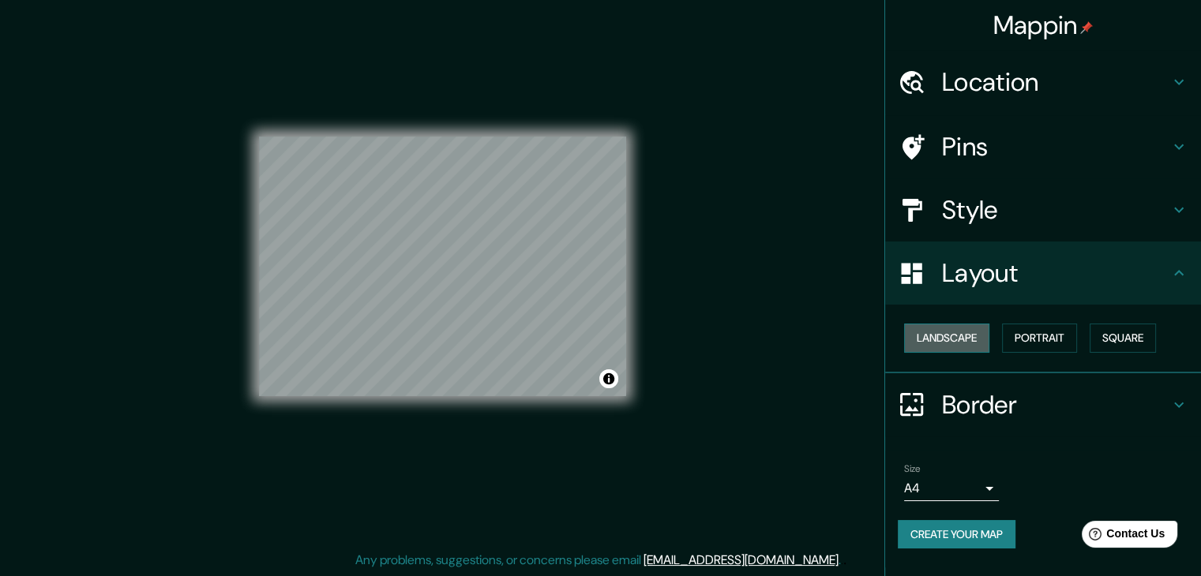
click at [979, 334] on button "Landscape" at bounding box center [946, 338] width 85 height 29
click at [1131, 339] on button "Square" at bounding box center [1123, 338] width 66 height 29
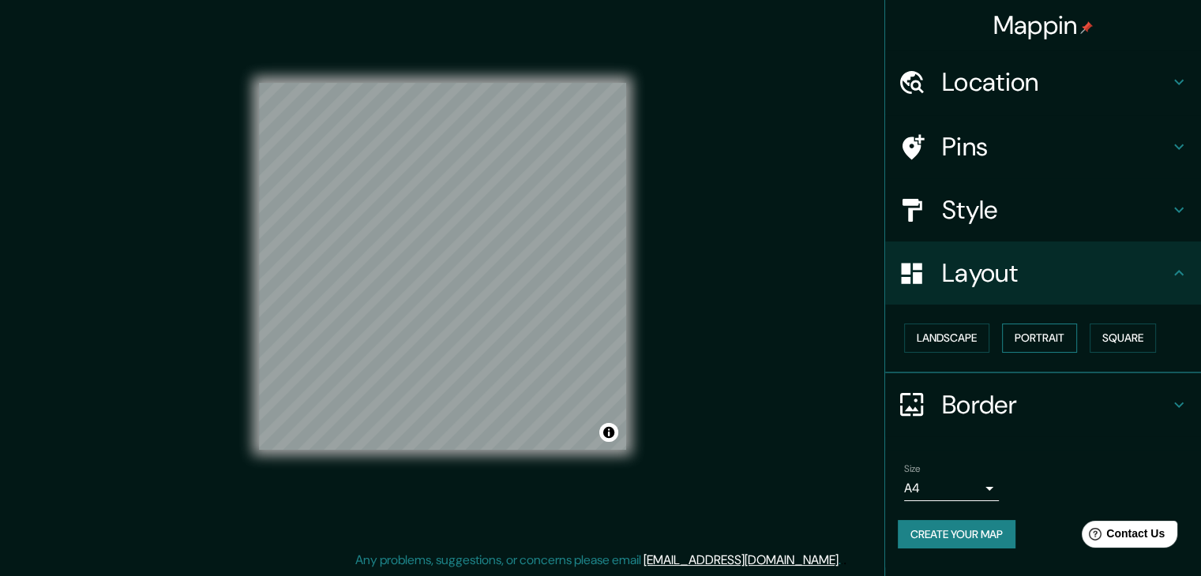
click at [1062, 339] on button "Portrait" at bounding box center [1039, 338] width 75 height 29
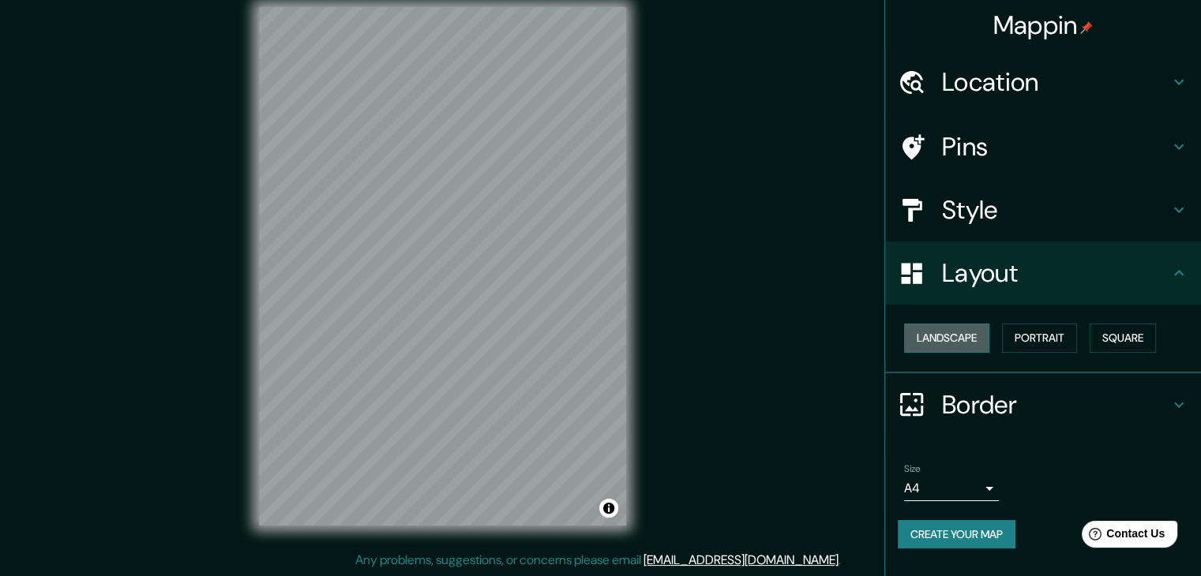
click at [985, 336] on button "Landscape" at bounding box center [946, 338] width 85 height 29
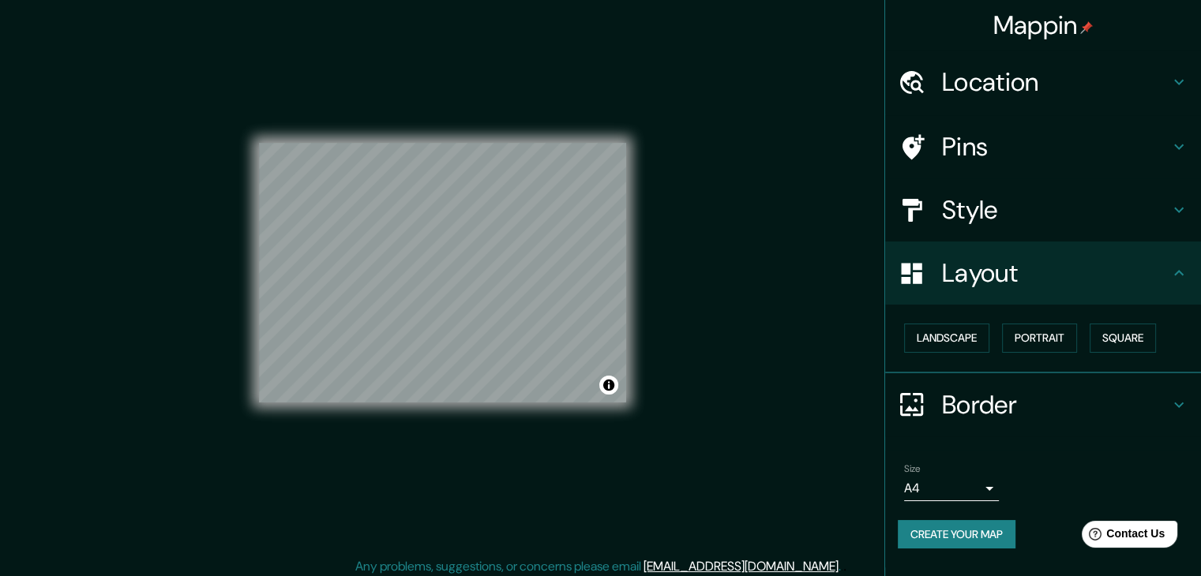
scroll to position [18, 0]
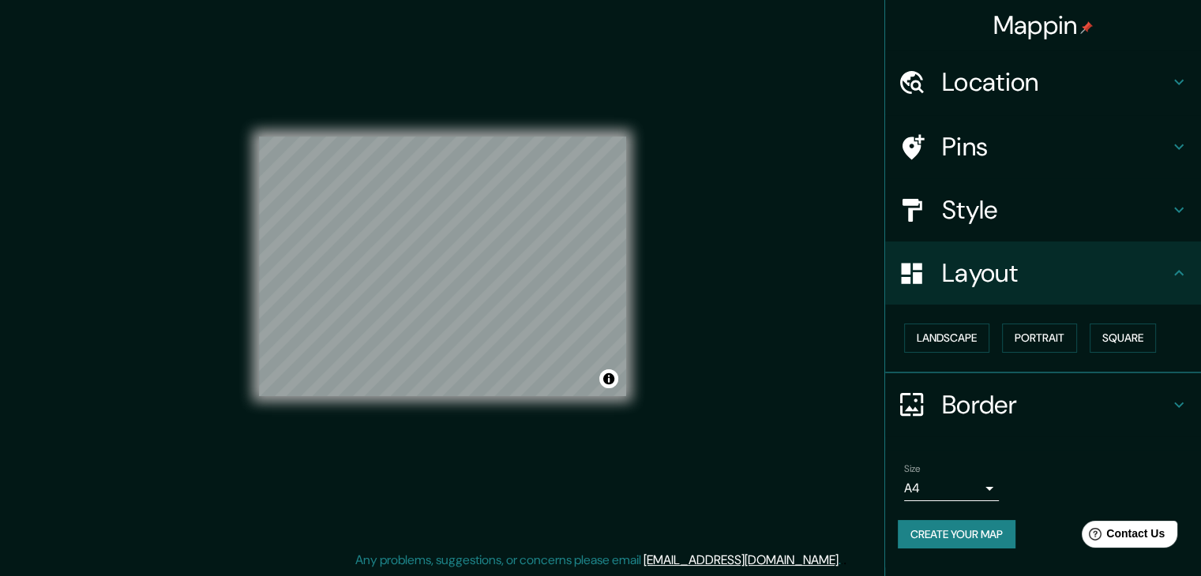
click at [1046, 391] on h4 "Border" at bounding box center [1055, 405] width 227 height 32
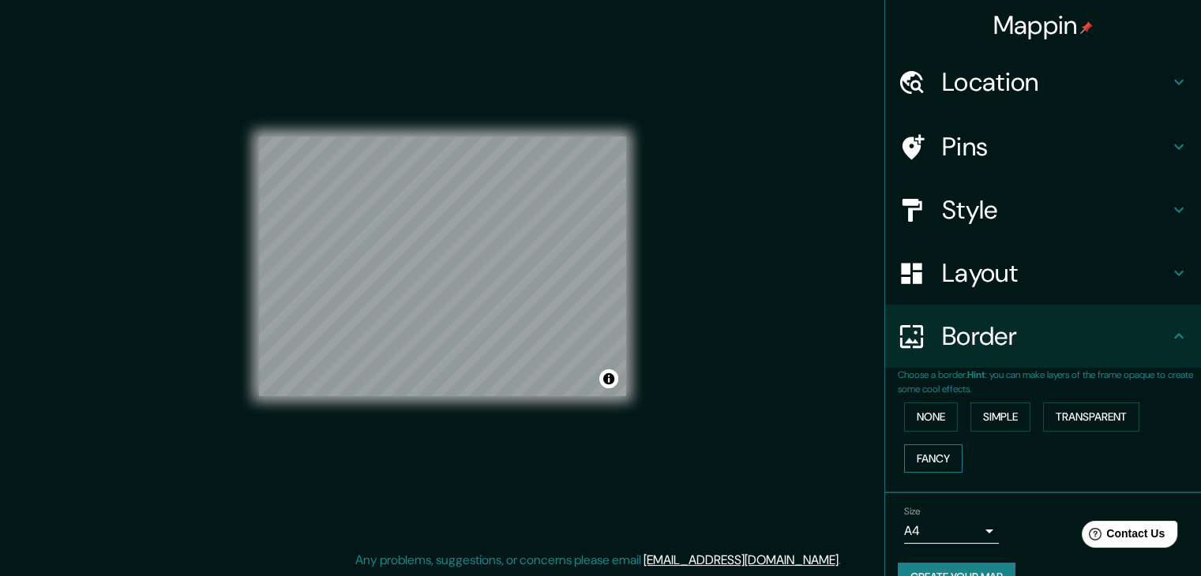
click at [928, 449] on button "Fancy" at bounding box center [933, 459] width 58 height 29
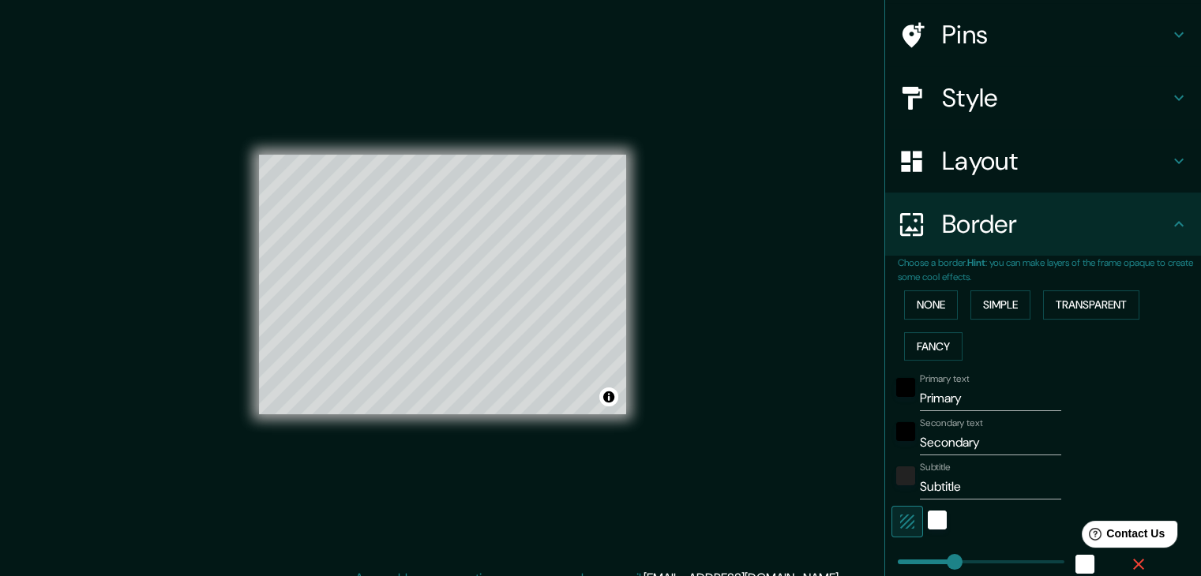
scroll to position [0, 0]
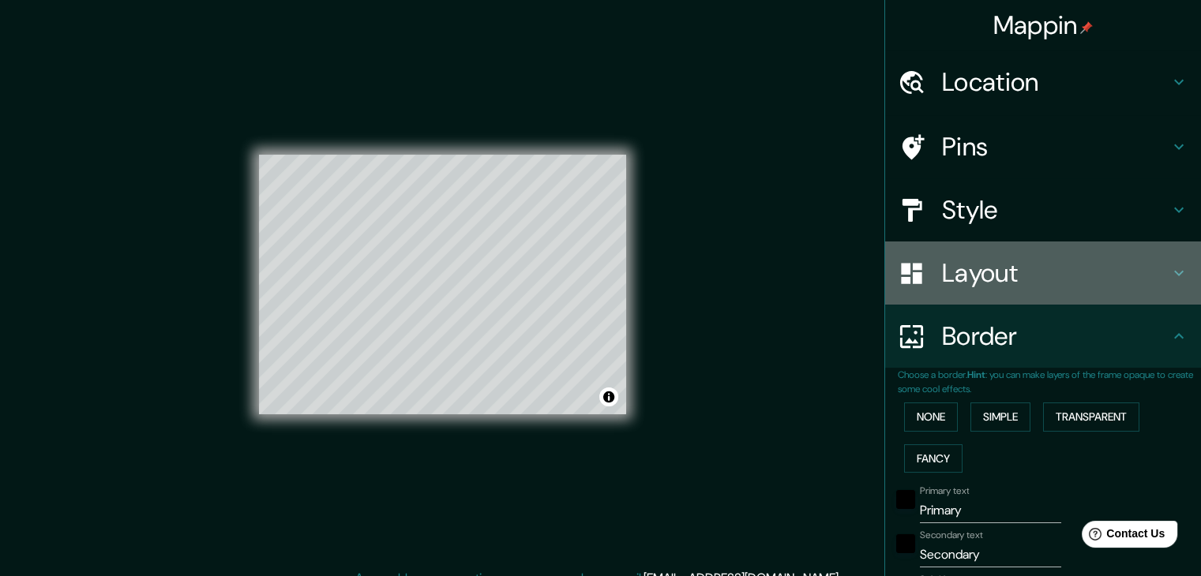
click at [1057, 287] on h4 "Layout" at bounding box center [1055, 273] width 227 height 32
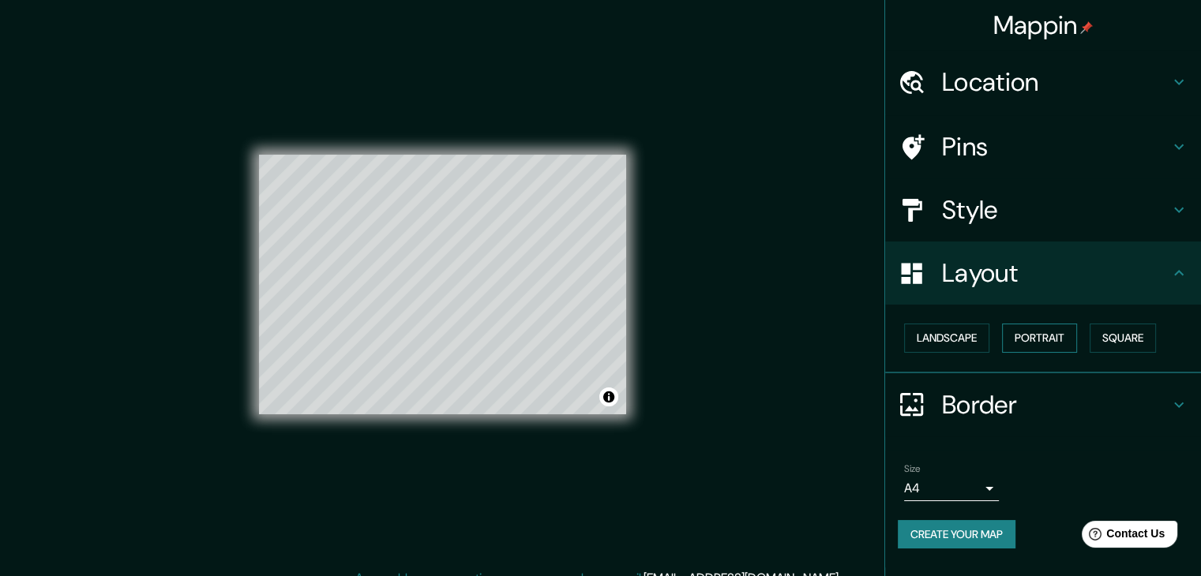
click at [1039, 328] on button "Portrait" at bounding box center [1039, 338] width 75 height 29
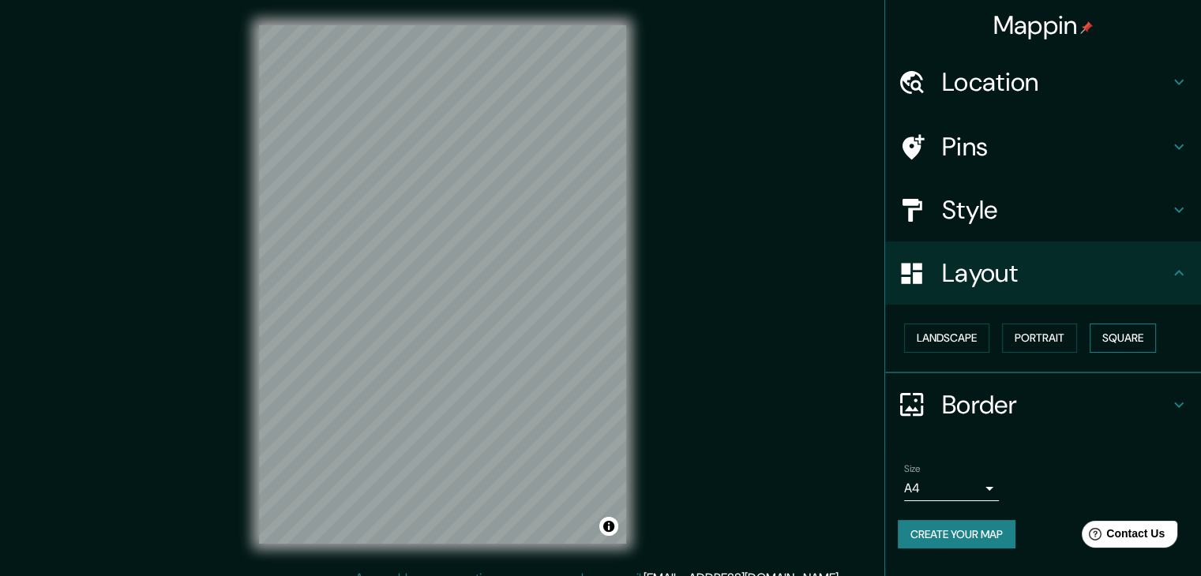
click at [1103, 329] on button "Square" at bounding box center [1123, 338] width 66 height 29
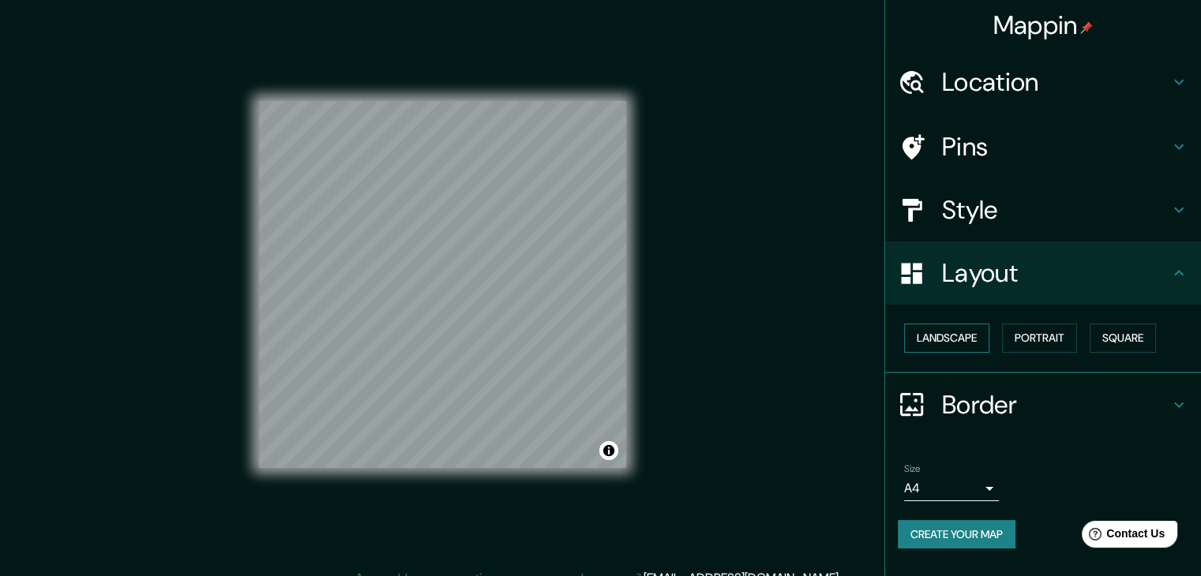
click at [953, 330] on button "Landscape" at bounding box center [946, 338] width 85 height 29
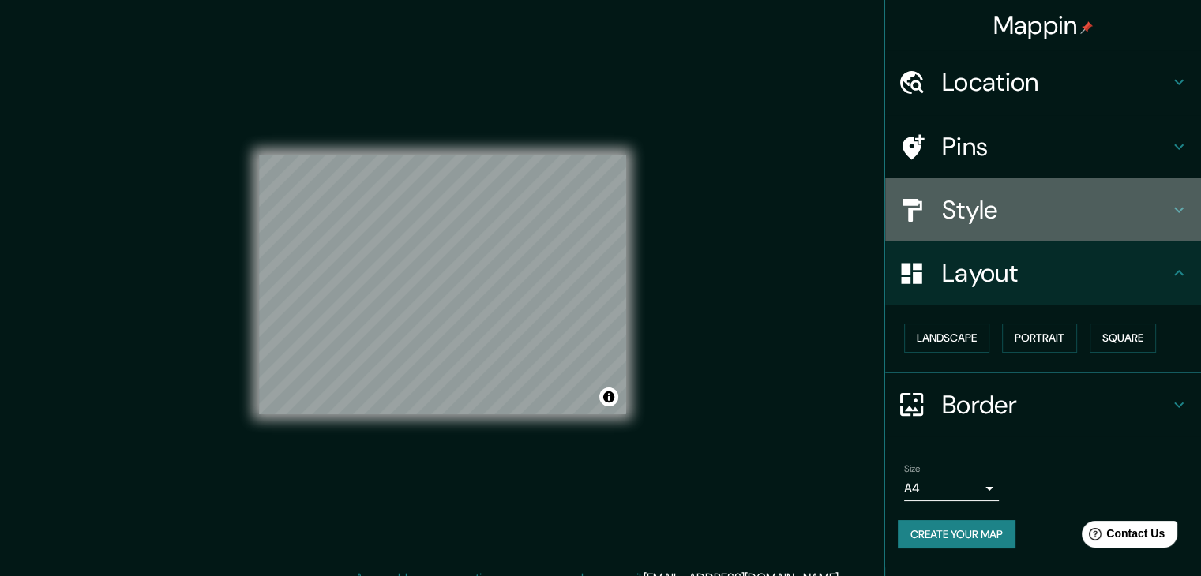
click at [1008, 229] on div "Style" at bounding box center [1043, 209] width 316 height 63
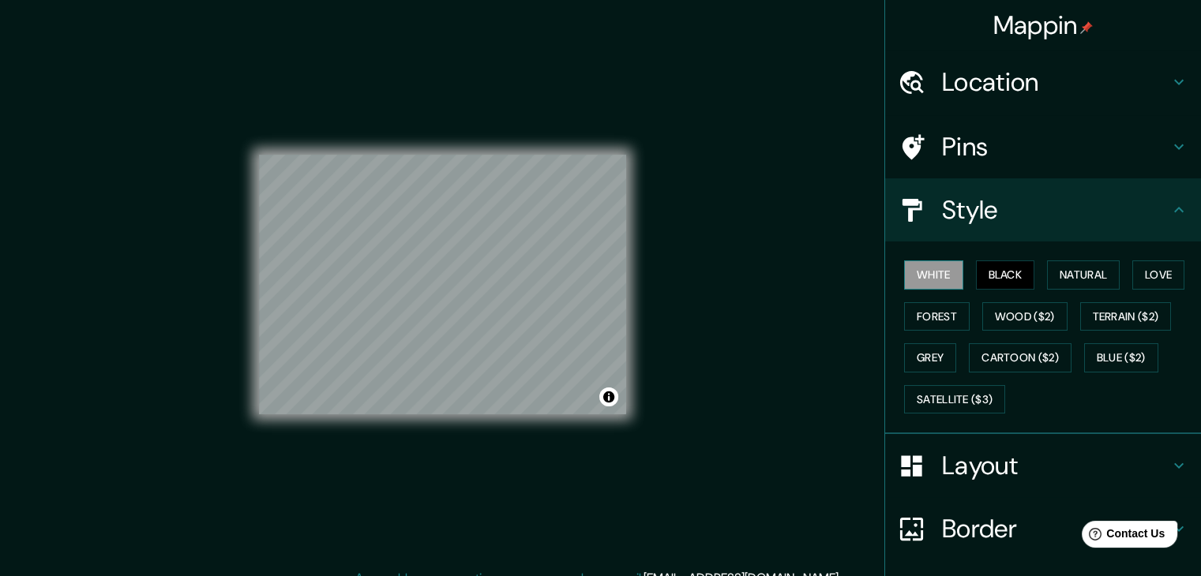
click at [947, 268] on button "White" at bounding box center [933, 275] width 59 height 29
click at [1000, 270] on button "Black" at bounding box center [1005, 275] width 59 height 29
click at [1071, 272] on button "Natural" at bounding box center [1083, 275] width 73 height 29
click at [1150, 258] on div "White Black Natural Love Forest Wood ($2) Terrain ($2) Grey Cartoon ($2) Blue (…" at bounding box center [1049, 337] width 303 height 166
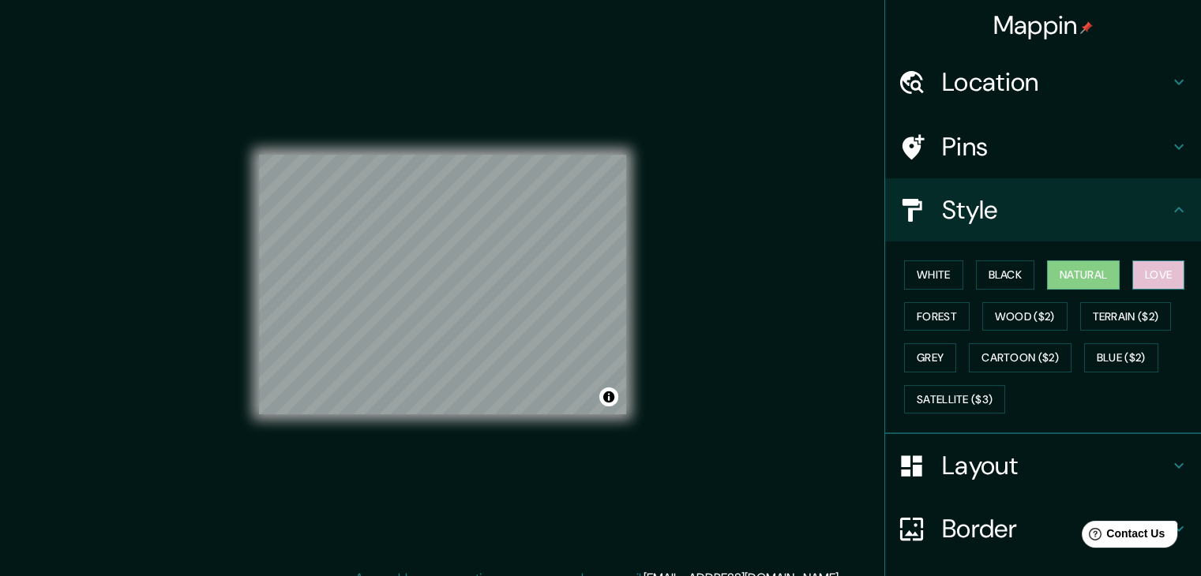
click at [1150, 262] on button "Love" at bounding box center [1158, 275] width 52 height 29
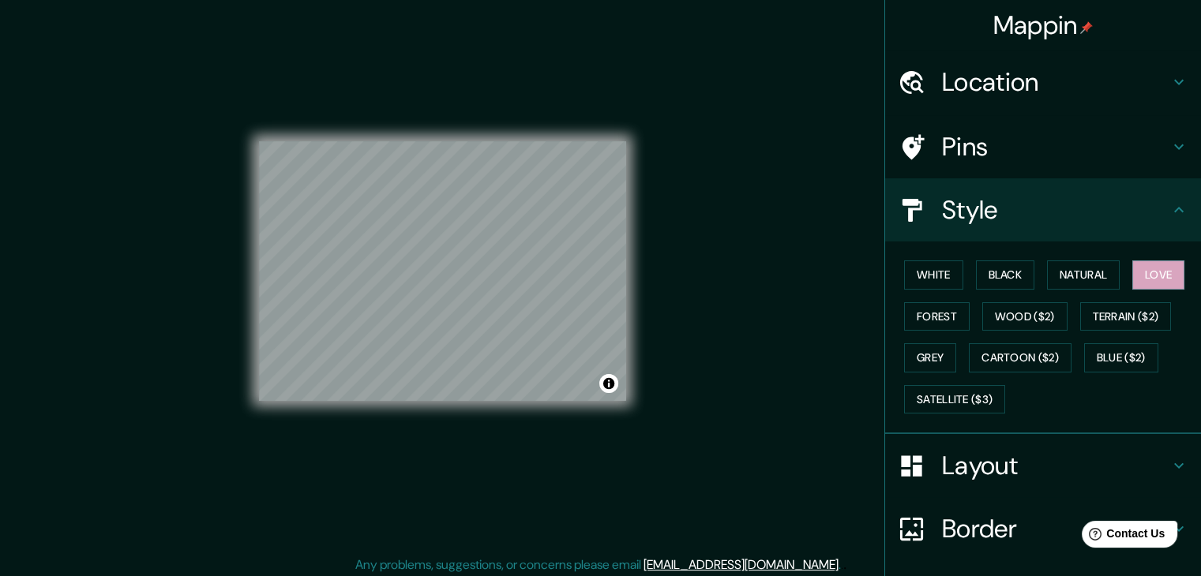
scroll to position [18, 0]
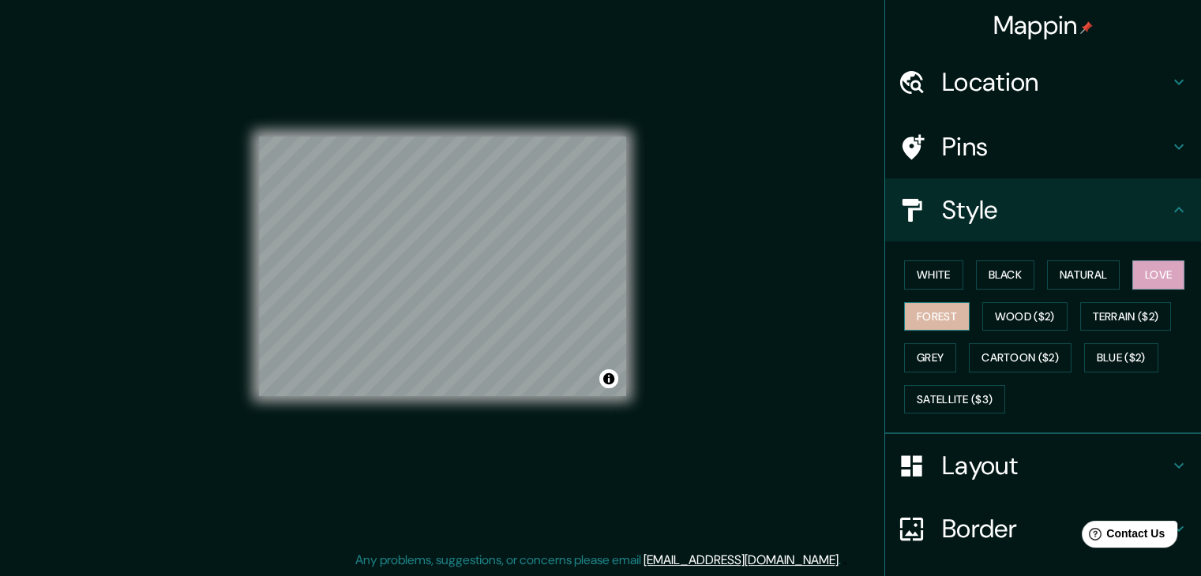
click at [947, 313] on button "Forest" at bounding box center [937, 316] width 66 height 29
click at [938, 358] on button "Grey" at bounding box center [930, 357] width 52 height 29
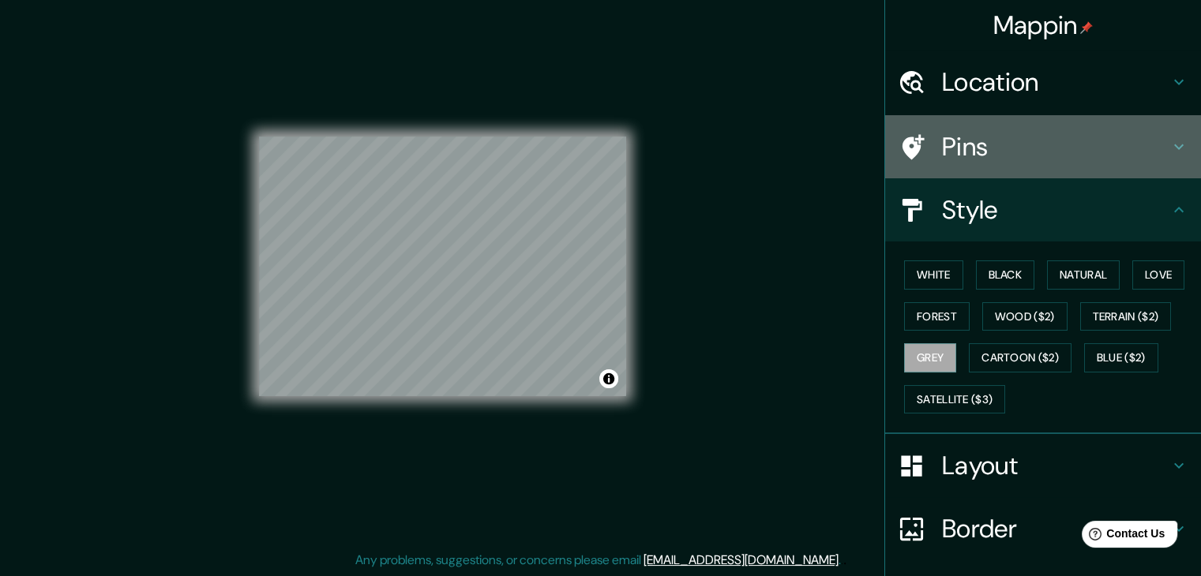
click at [1116, 148] on h4 "Pins" at bounding box center [1055, 147] width 227 height 32
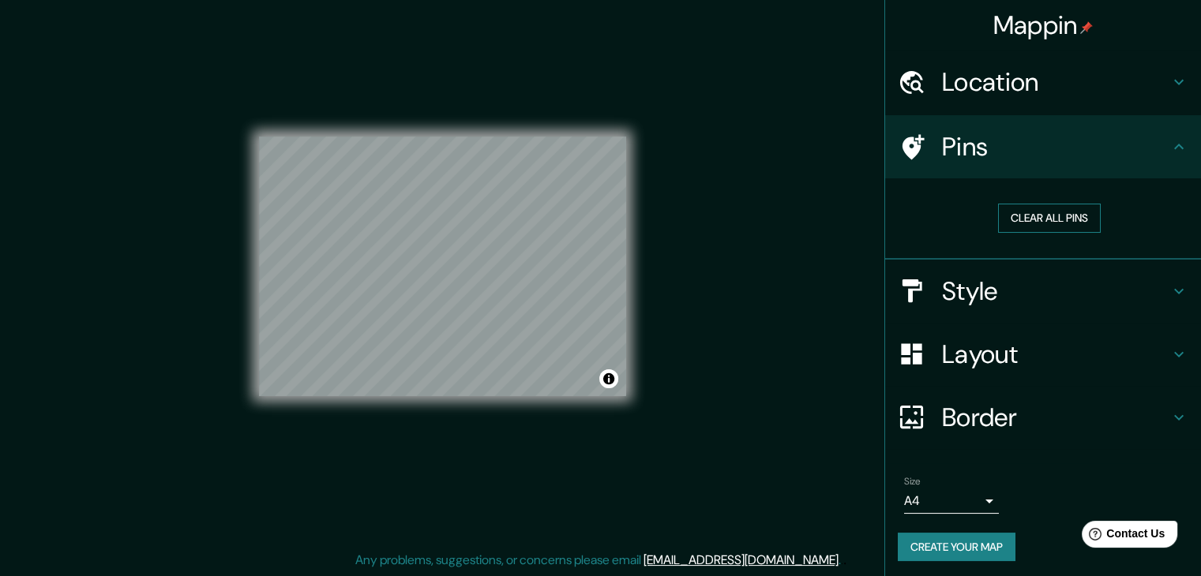
click at [1048, 225] on button "Clear all pins" at bounding box center [1049, 218] width 103 height 29
click at [1026, 218] on button "Clear all pins" at bounding box center [1049, 218] width 103 height 29
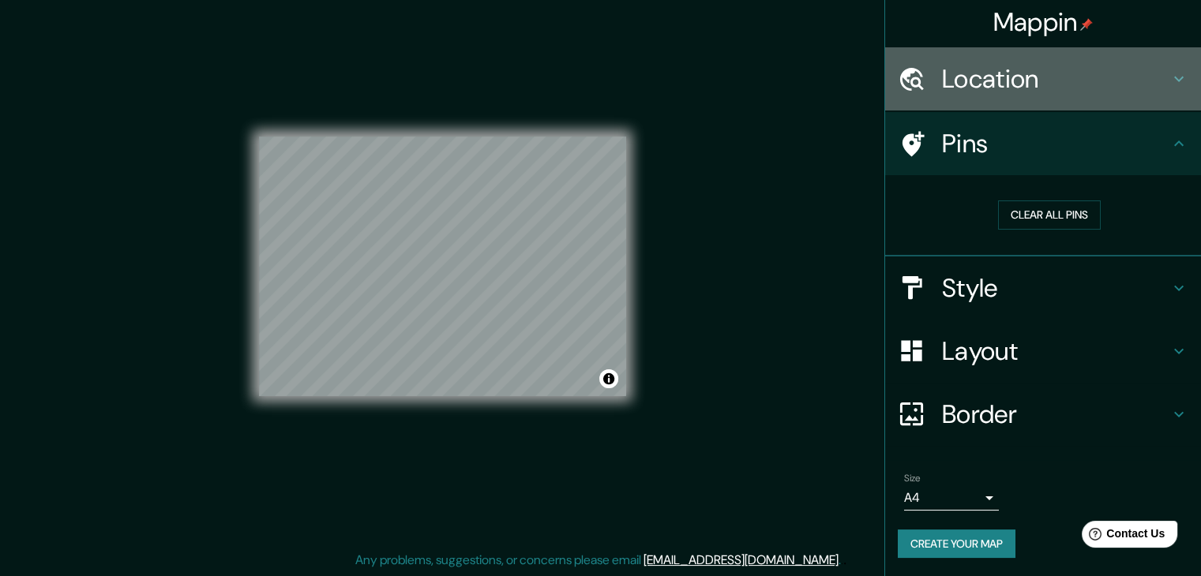
click at [1086, 73] on h4 "Location" at bounding box center [1055, 79] width 227 height 32
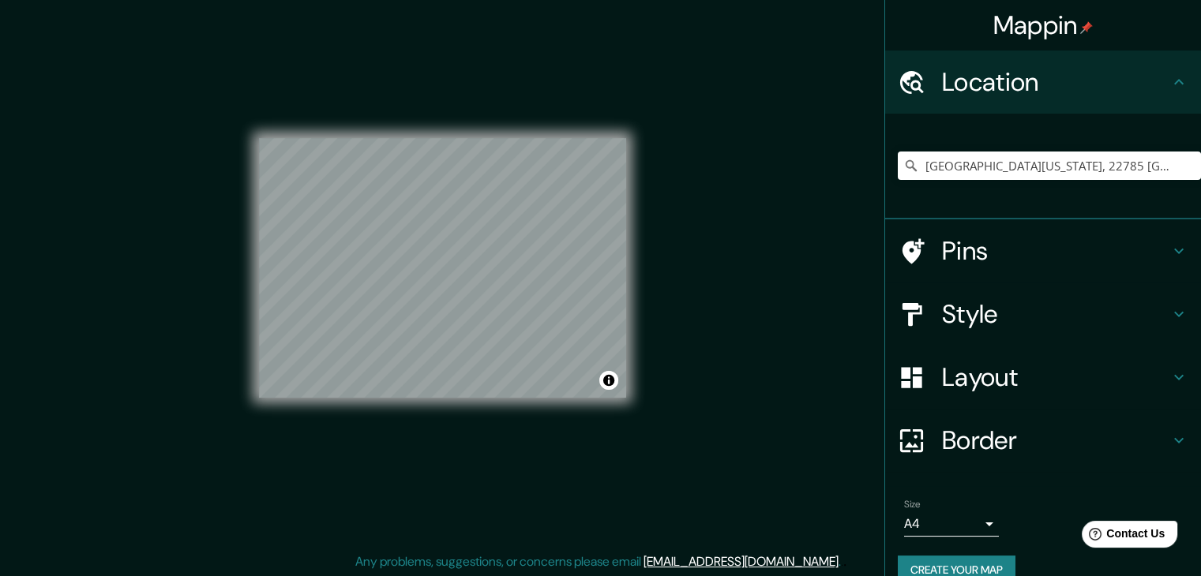
scroll to position [18, 0]
click at [1049, 443] on h4 "Border" at bounding box center [1055, 441] width 227 height 32
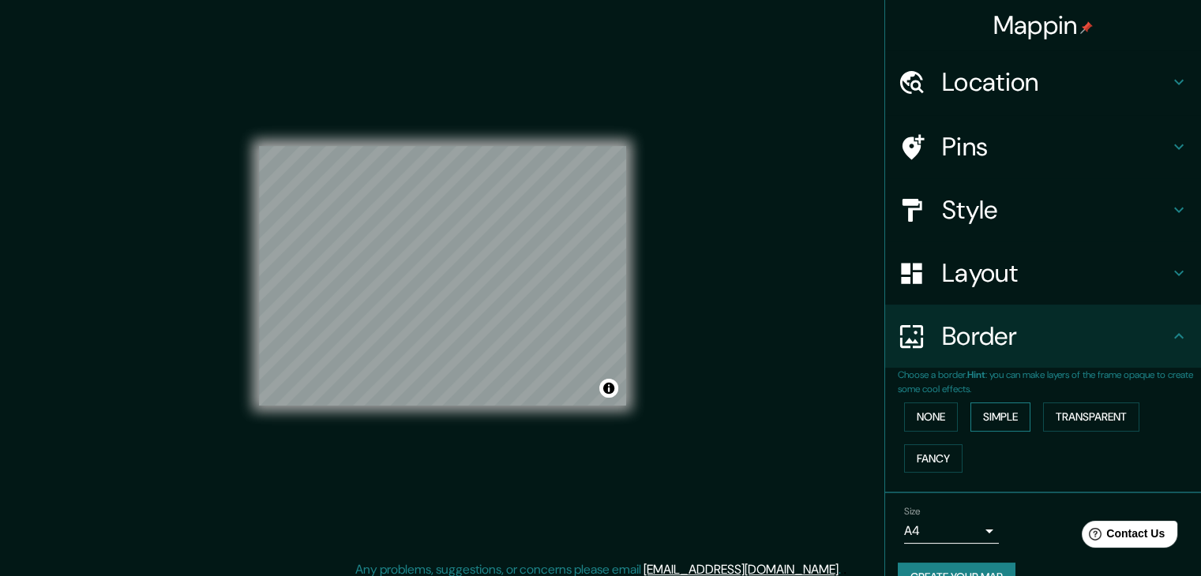
scroll to position [0, 0]
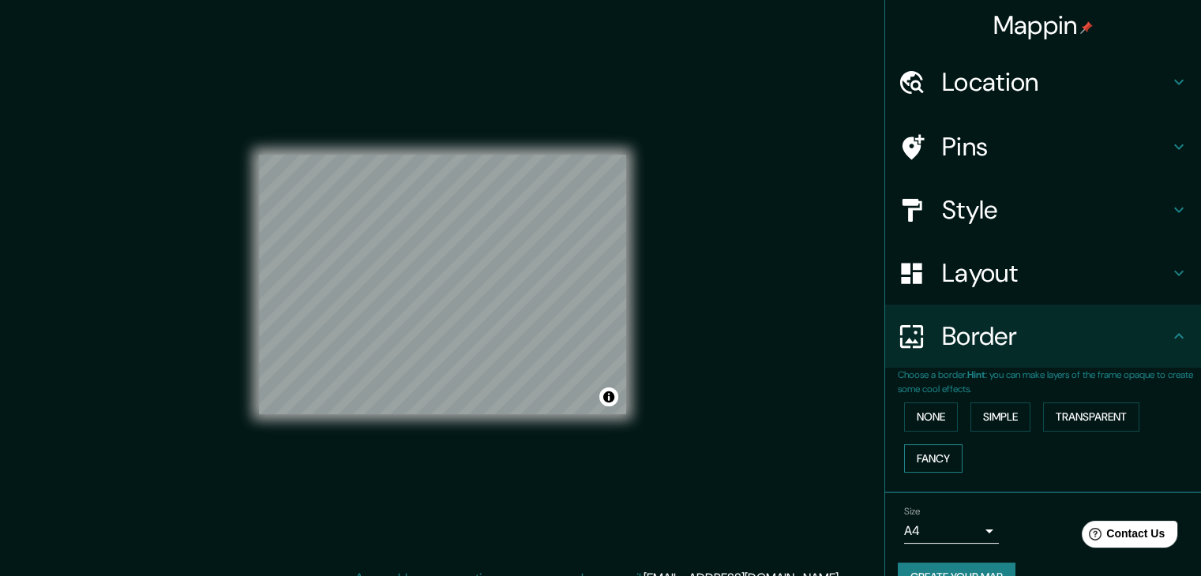
click at [935, 452] on button "Fancy" at bounding box center [933, 459] width 58 height 29
